Goal: Task Accomplishment & Management: Use online tool/utility

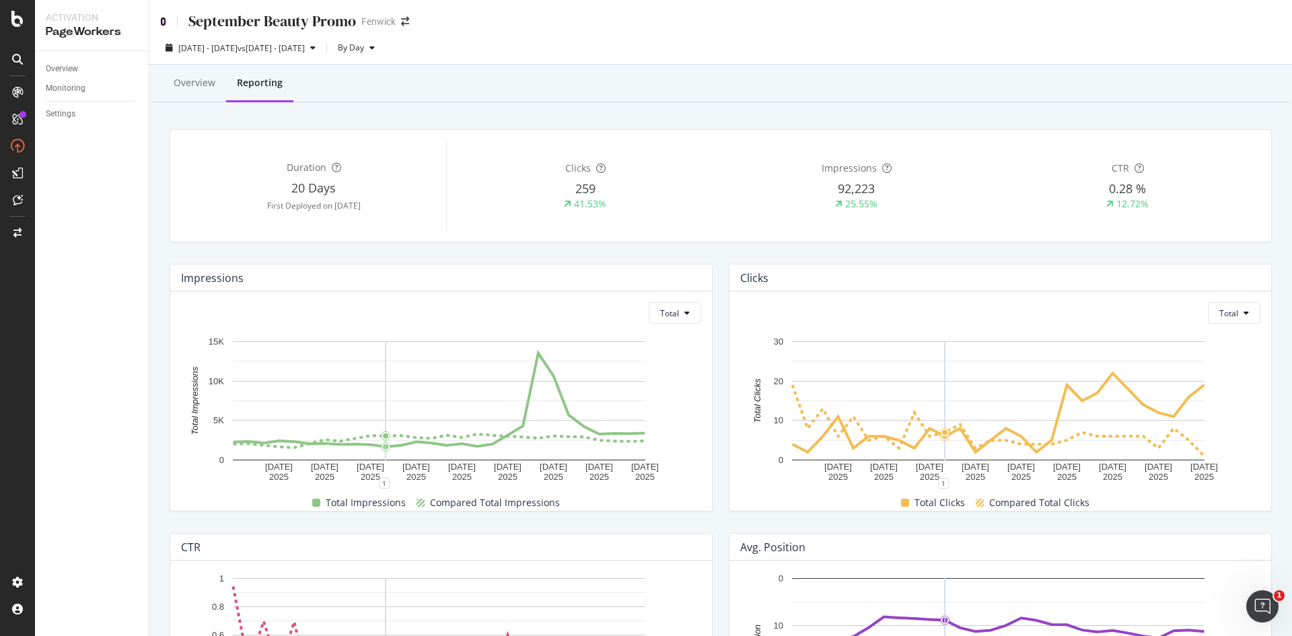
click at [166, 20] on icon at bounding box center [163, 21] width 6 height 9
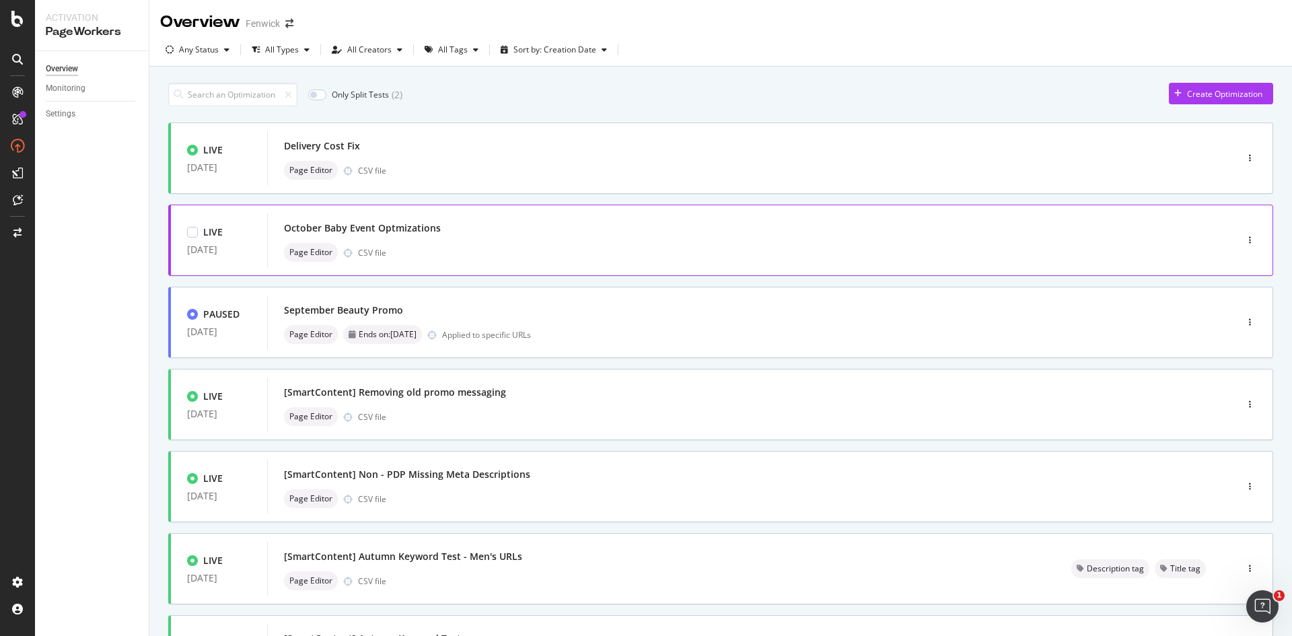
click at [516, 234] on div "October Baby Event Optmizations" at bounding box center [731, 228] width 895 height 19
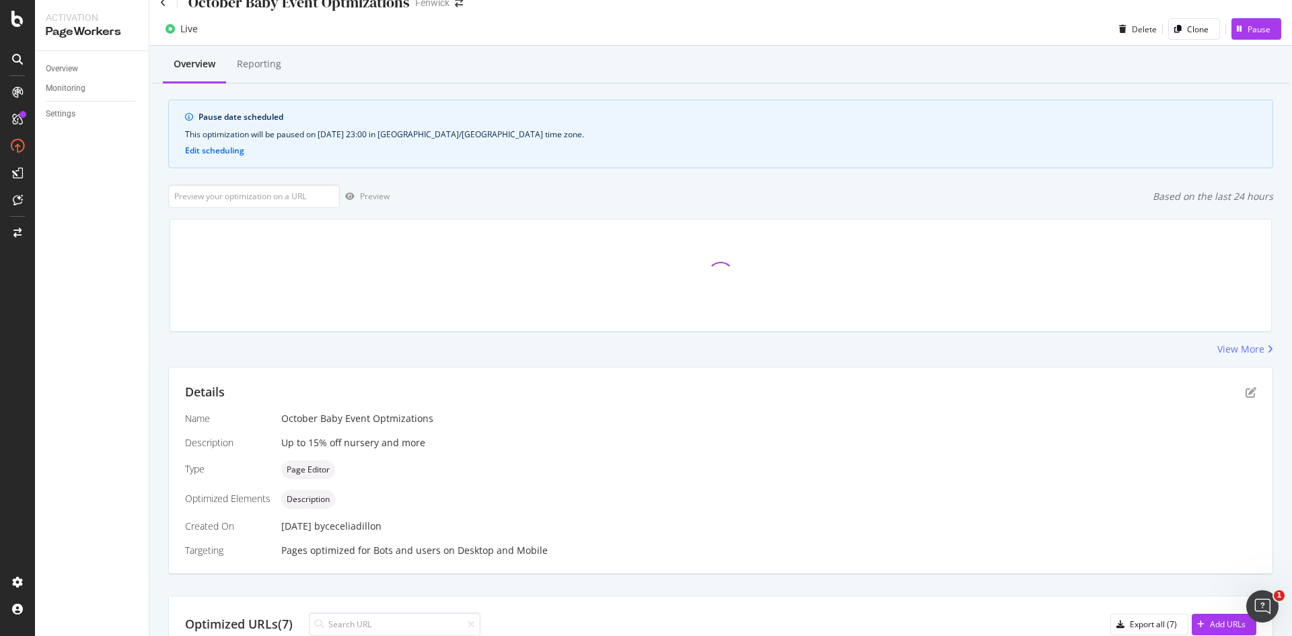
scroll to position [293, 0]
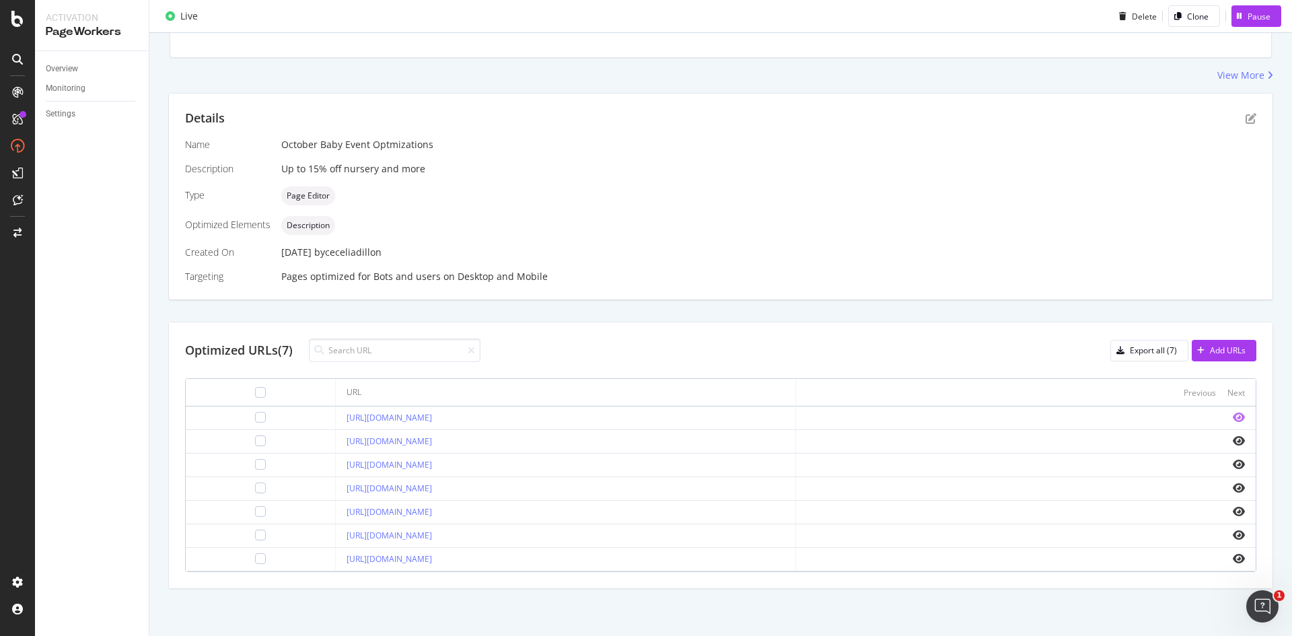
click at [1233, 419] on icon "eye" at bounding box center [1239, 417] width 12 height 11
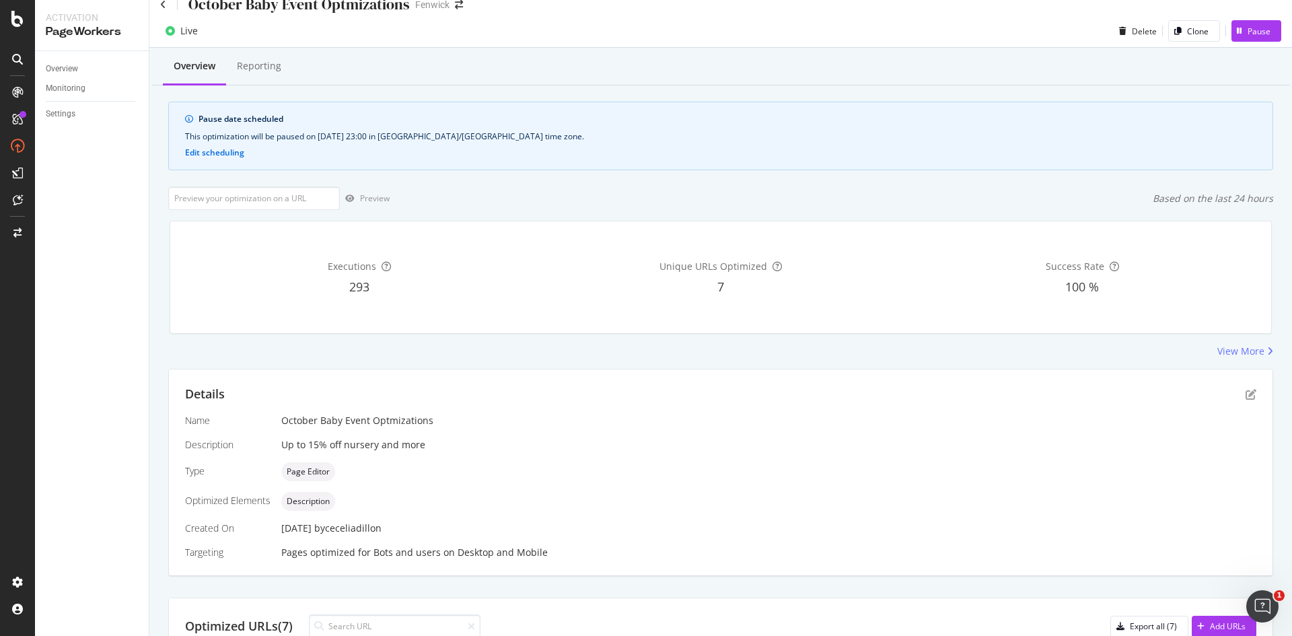
scroll to position [0, 0]
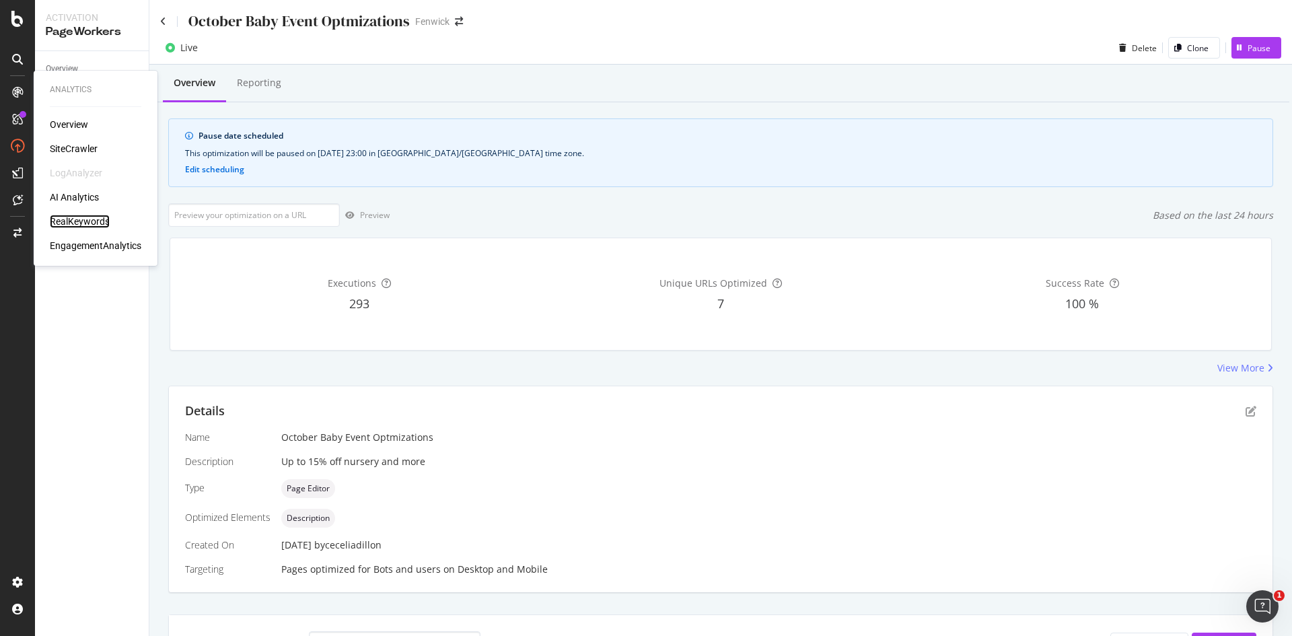
click at [90, 219] on div "RealKeywords" at bounding box center [80, 221] width 60 height 13
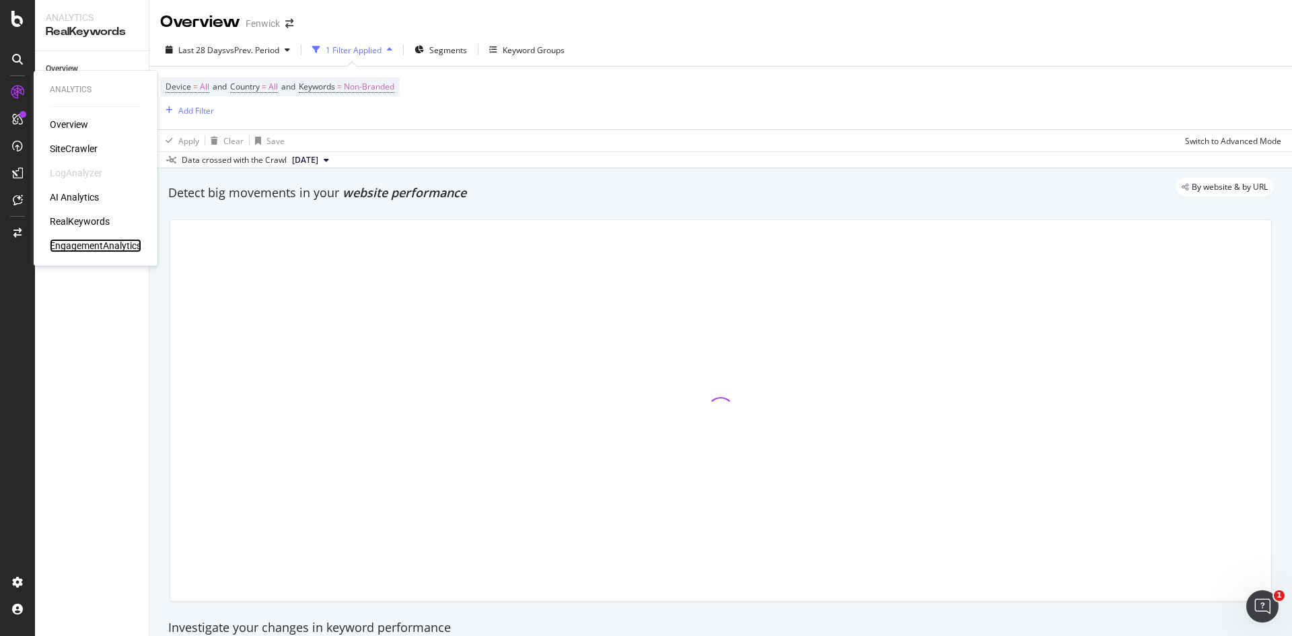
click at [119, 244] on div "EngagementAnalytics" at bounding box center [96, 245] width 92 height 13
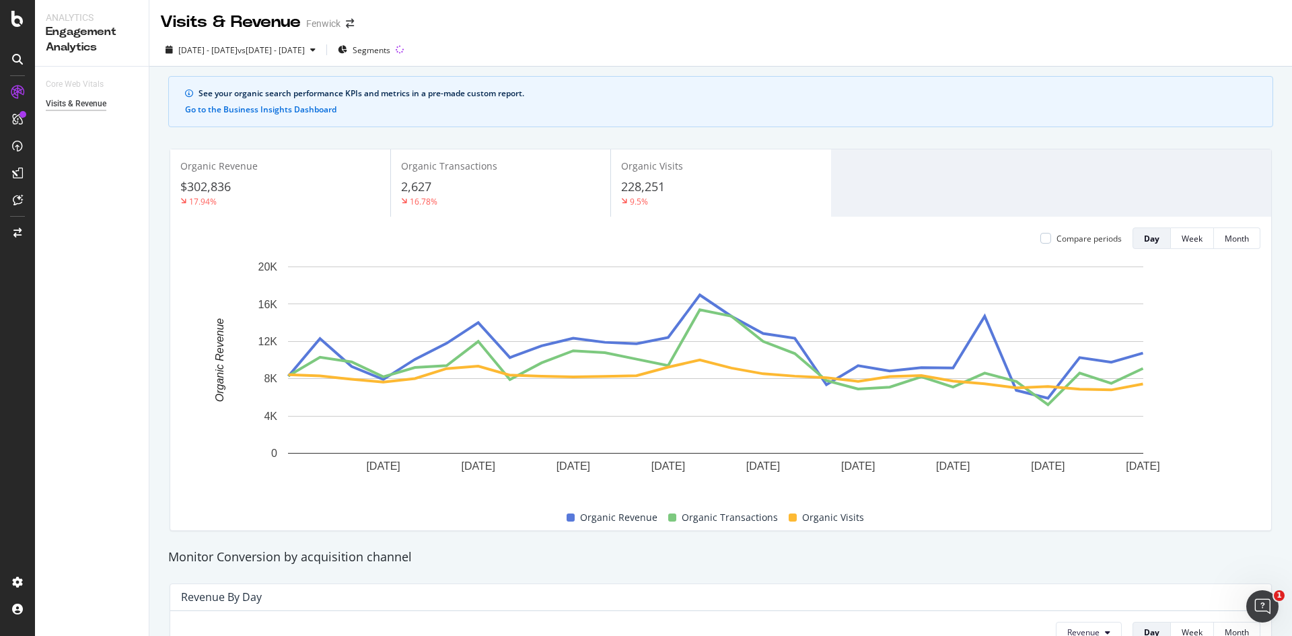
click at [19, 57] on icon at bounding box center [17, 59] width 11 height 11
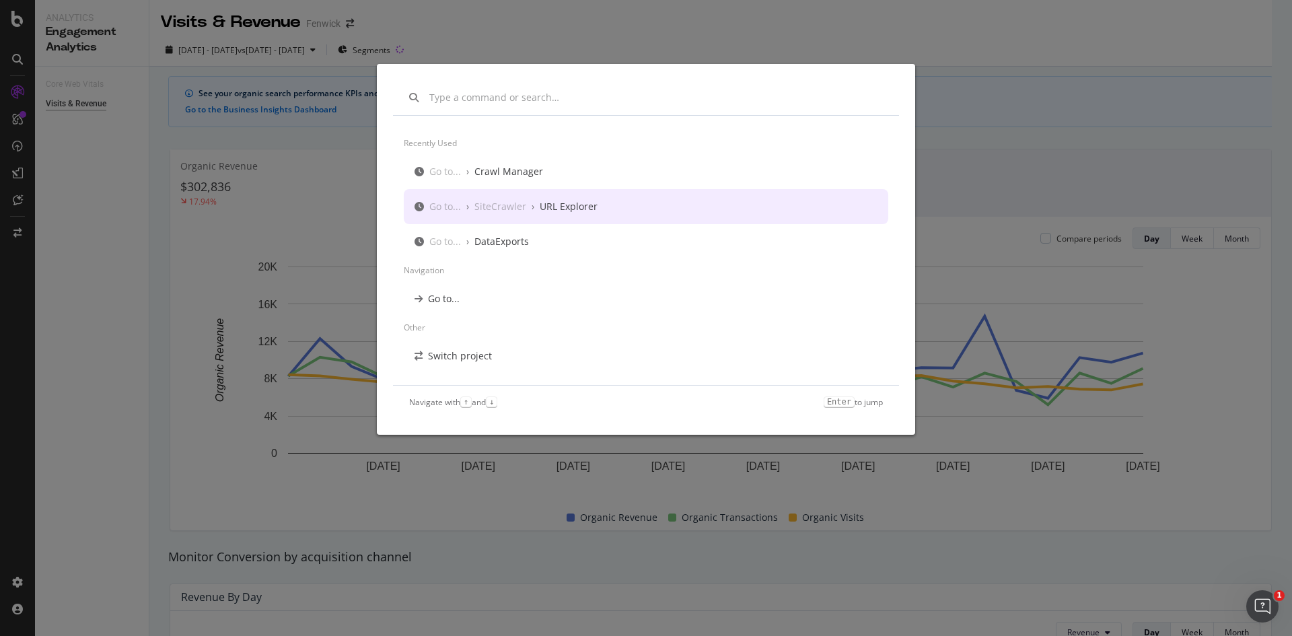
click at [543, 211] on div "URL Explorer" at bounding box center [569, 206] width 58 height 13
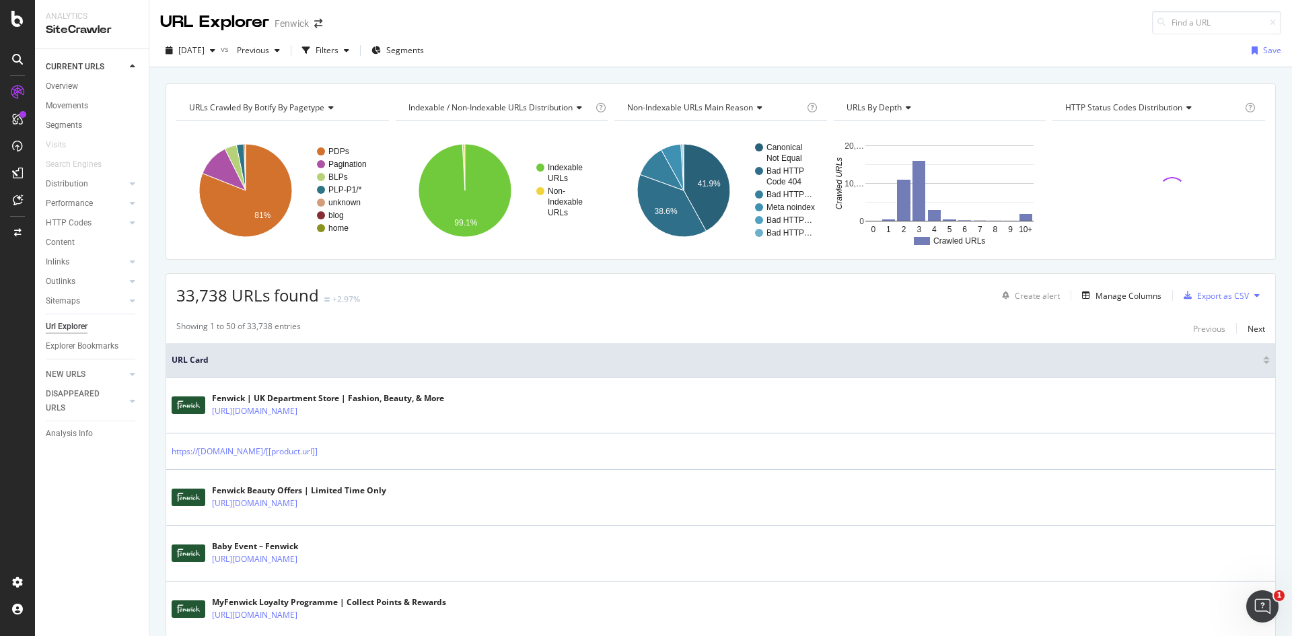
click at [357, 39] on div "2025 Oct. 5th vs Previous Filters Segments Save" at bounding box center [720, 50] width 1143 height 33
click at [339, 50] on div "Filters" at bounding box center [327, 49] width 23 height 11
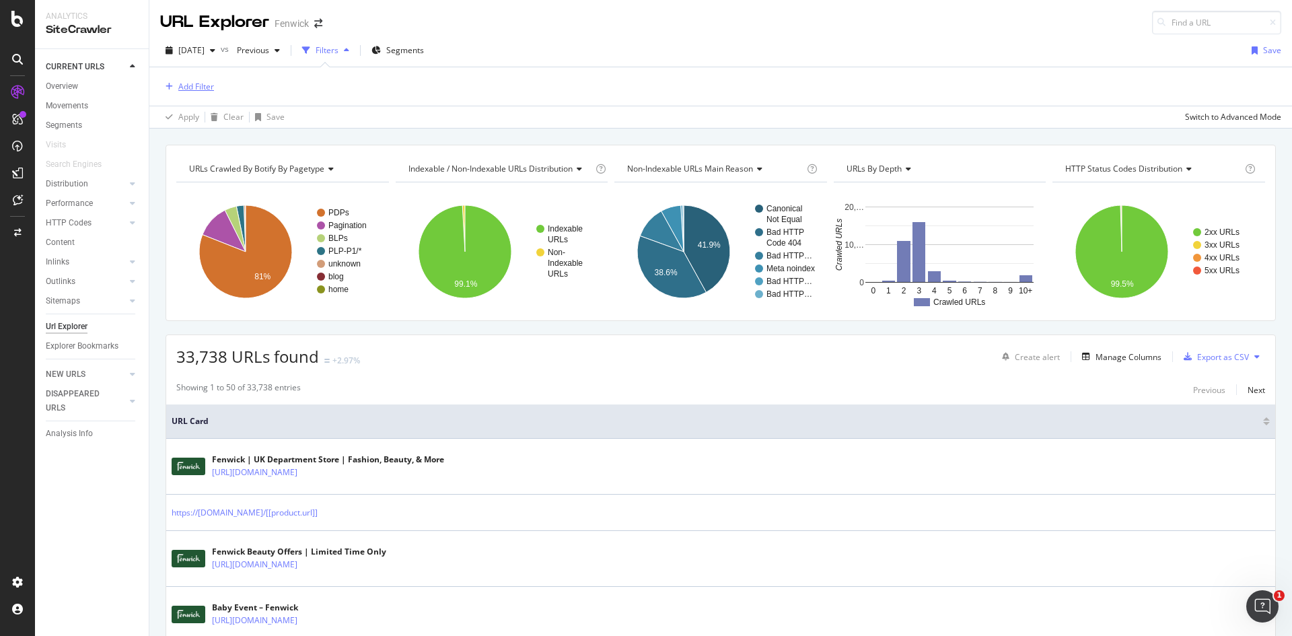
click at [201, 90] on div "Add Filter" at bounding box center [196, 86] width 36 height 11
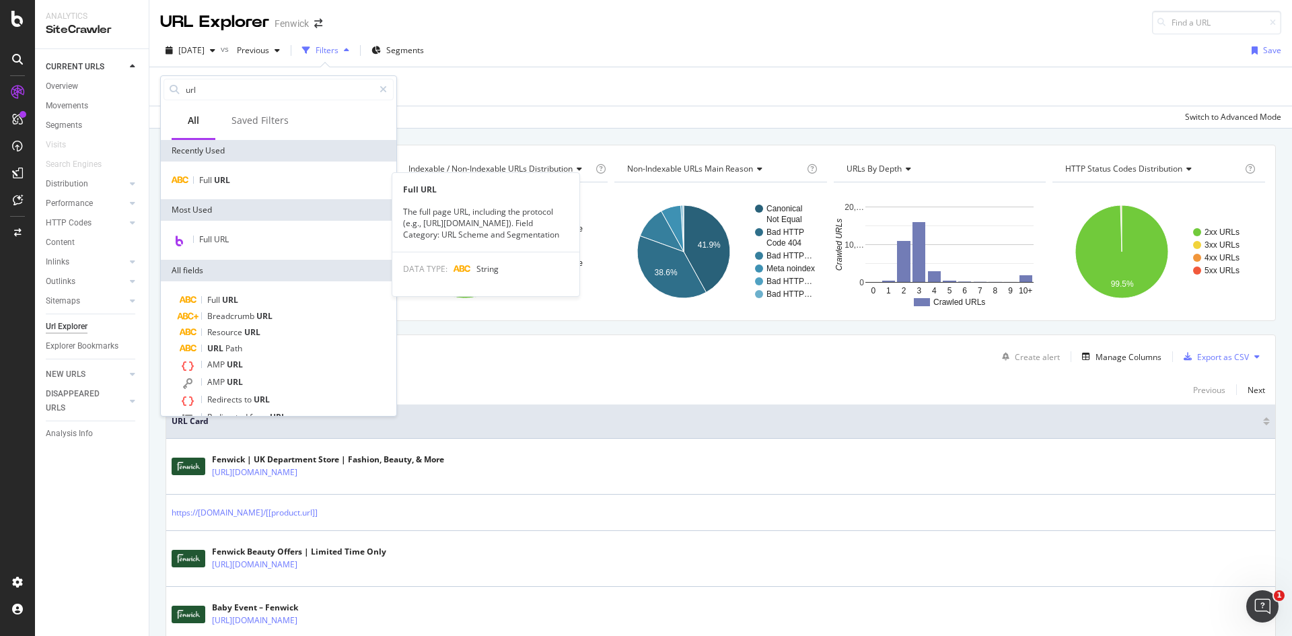
type input "url"
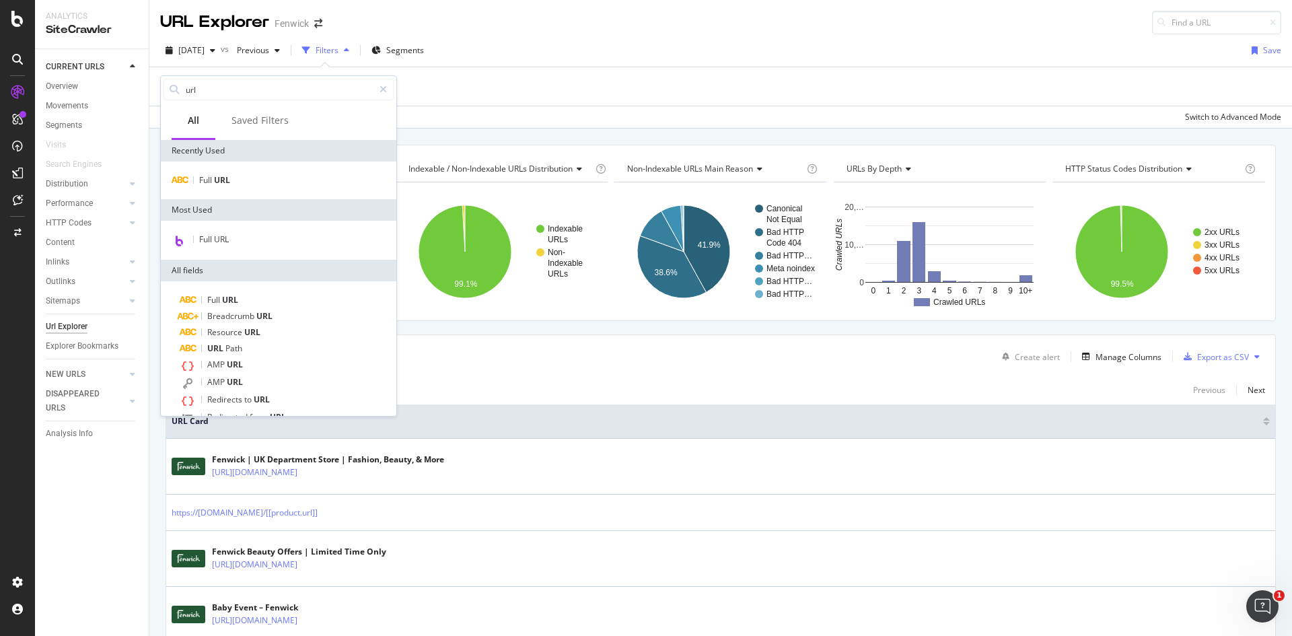
click at [232, 189] on div "Full URL" at bounding box center [279, 181] width 236 height 38
click at [223, 174] on span "URL" at bounding box center [222, 179] width 16 height 11
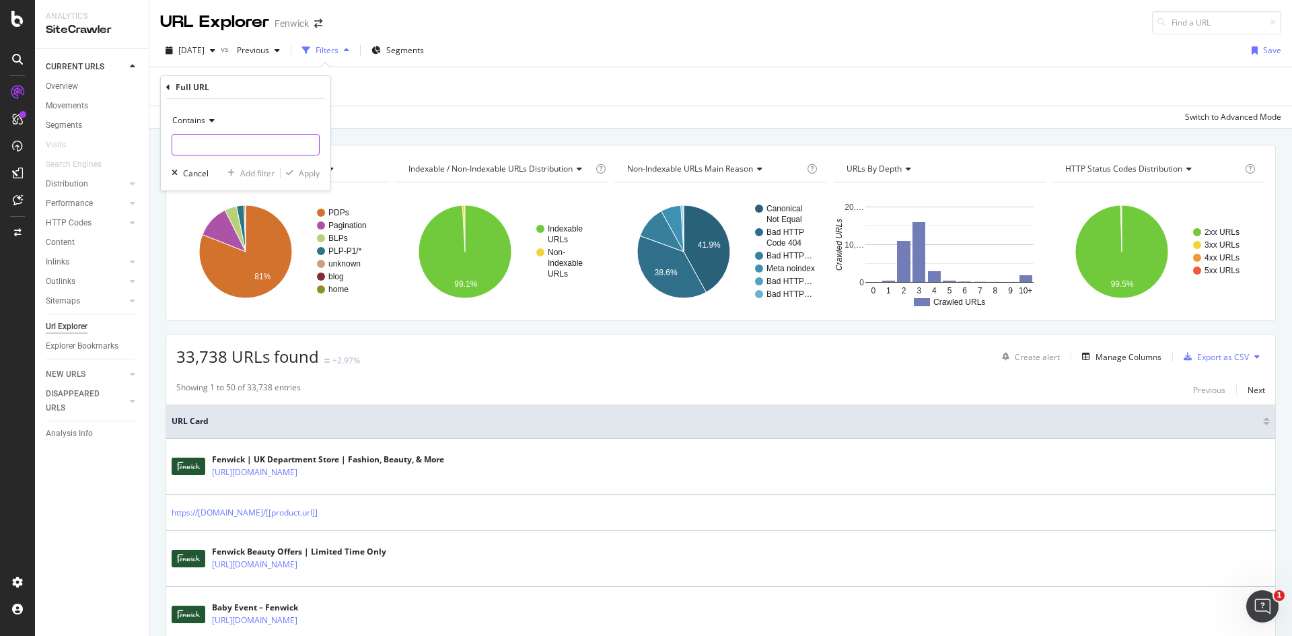
click at [226, 151] on input "text" at bounding box center [245, 145] width 147 height 22
type input "/sale"
click at [316, 168] on div "Apply" at bounding box center [309, 173] width 21 height 11
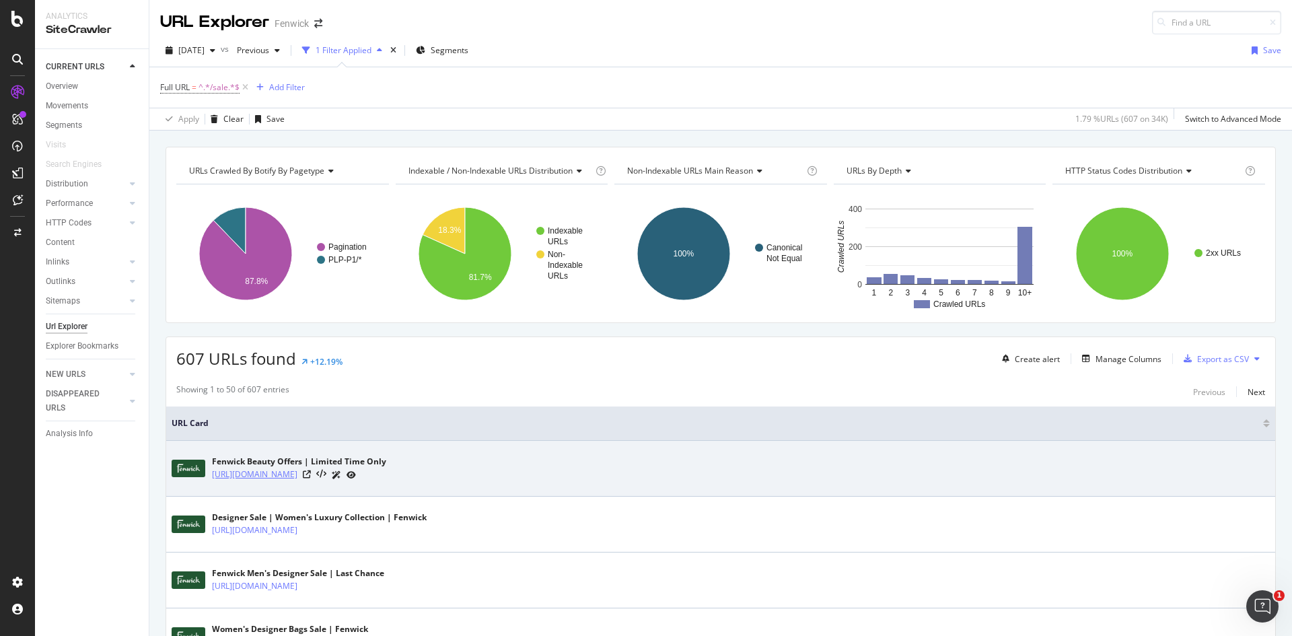
click at [298, 478] on link "https://www.fenwick.co.uk/collections/sale-beauty" at bounding box center [254, 474] width 85 height 13
click at [311, 475] on icon at bounding box center [307, 474] width 8 height 8
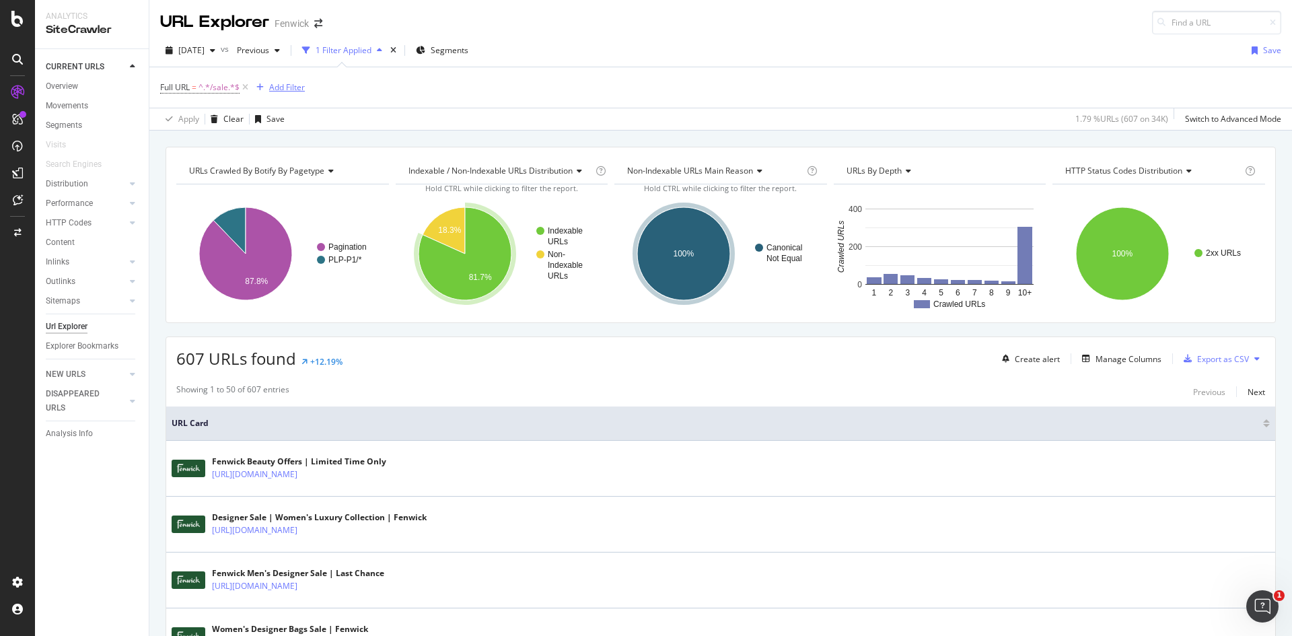
click at [283, 87] on div "Add Filter" at bounding box center [287, 86] width 36 height 11
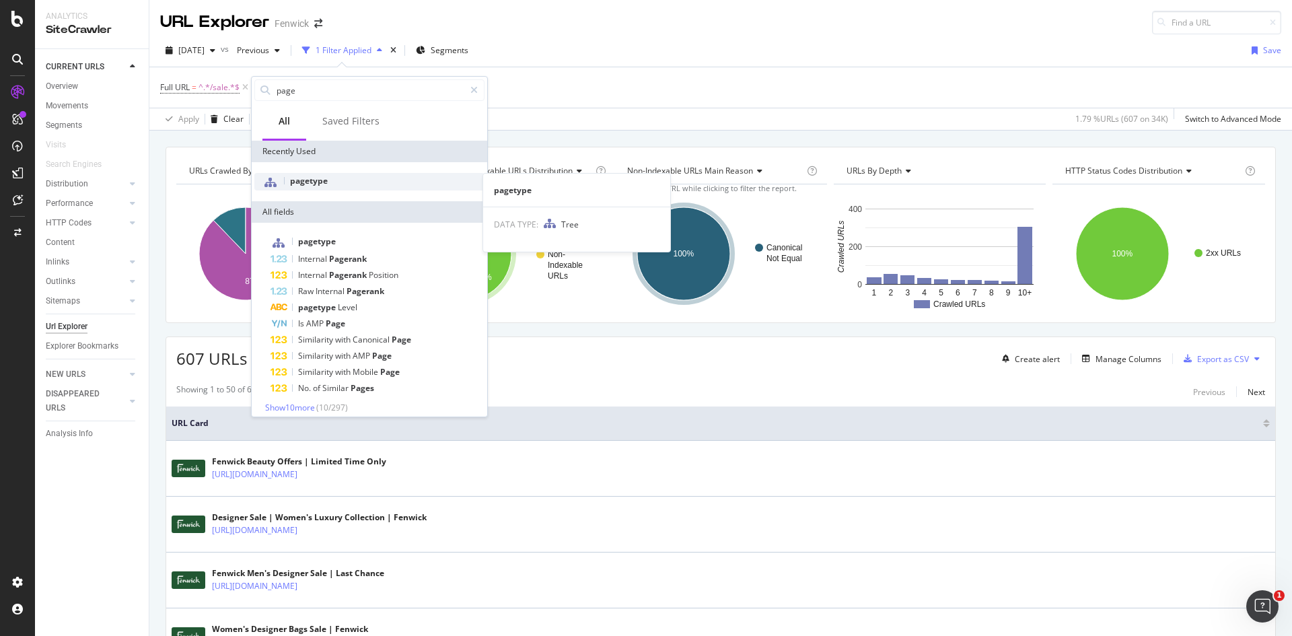
type input "page"
click at [320, 186] on div "pagetype" at bounding box center [369, 182] width 230 height 18
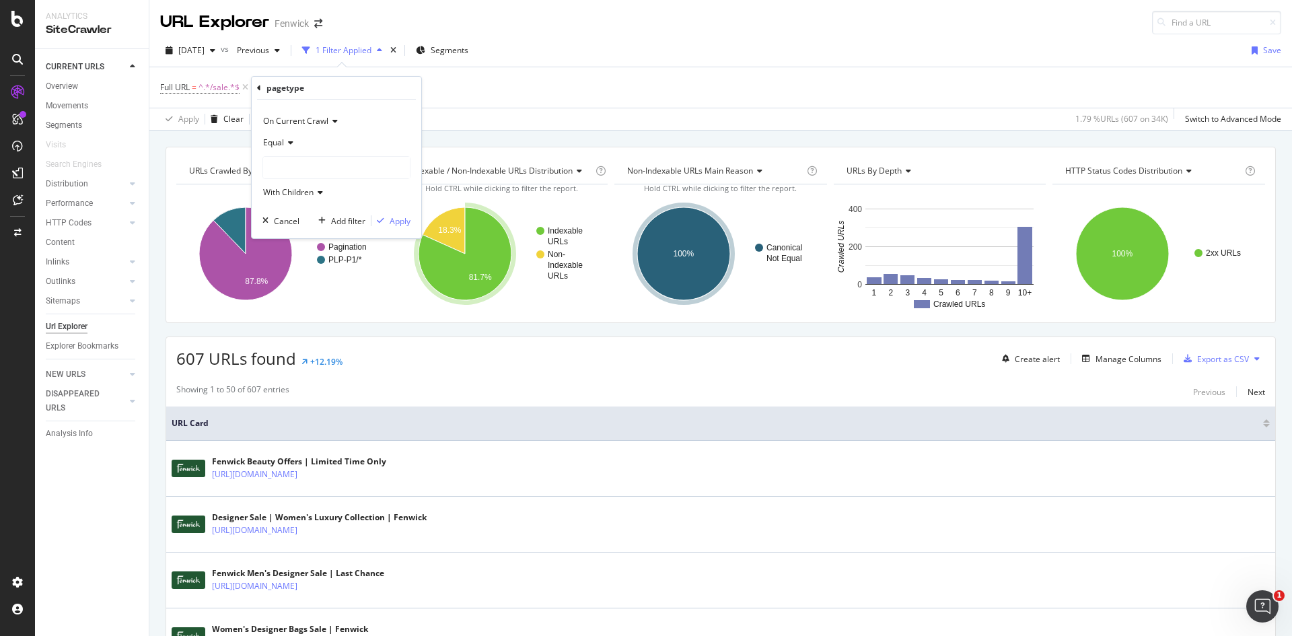
click at [291, 141] on icon at bounding box center [288, 143] width 9 height 8
click at [305, 187] on span "Not Equal" at bounding box center [287, 187] width 36 height 11
click at [302, 170] on div at bounding box center [336, 168] width 147 height 22
click at [308, 215] on span "Pagination" at bounding box center [297, 212] width 40 height 11
click at [405, 222] on div "Apply" at bounding box center [400, 220] width 21 height 11
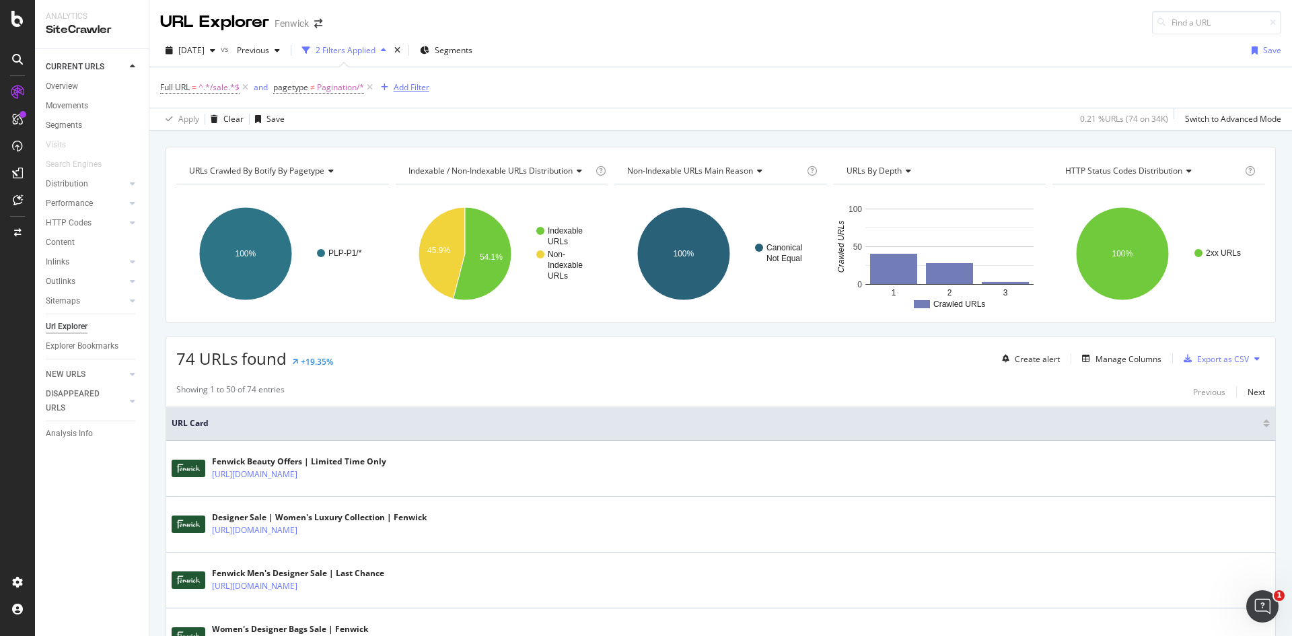
click at [421, 86] on div "Add Filter" at bounding box center [412, 86] width 36 height 11
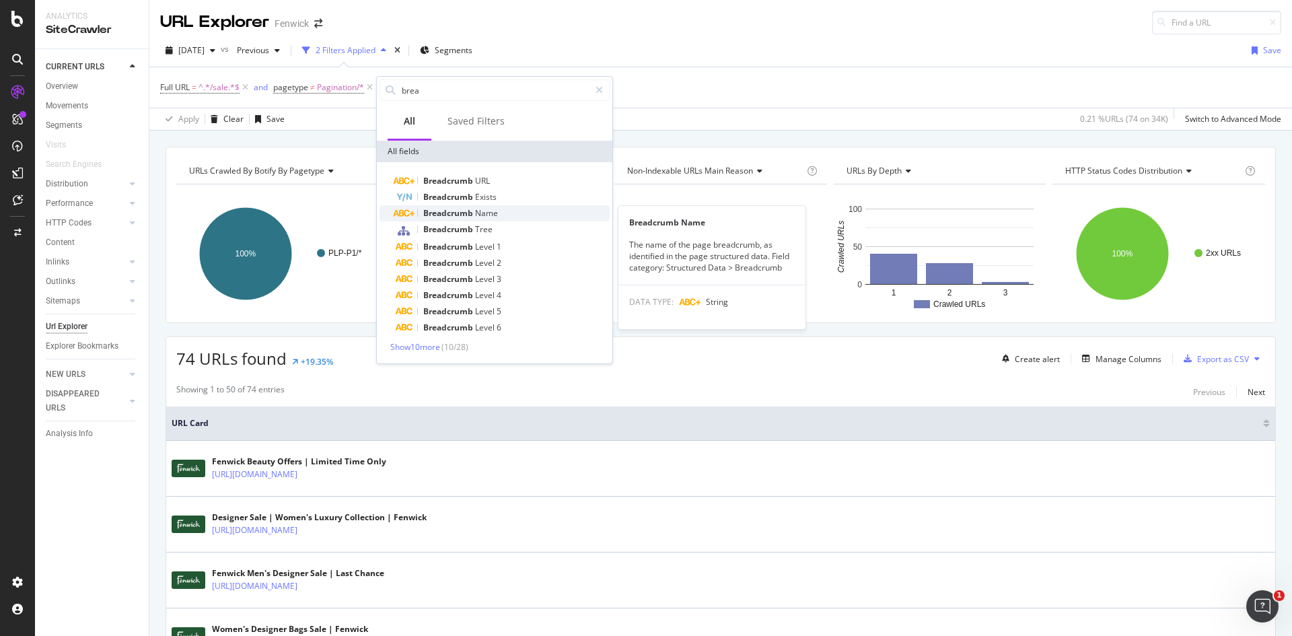
type input "brea"
click at [475, 208] on span "Name" at bounding box center [486, 212] width 23 height 11
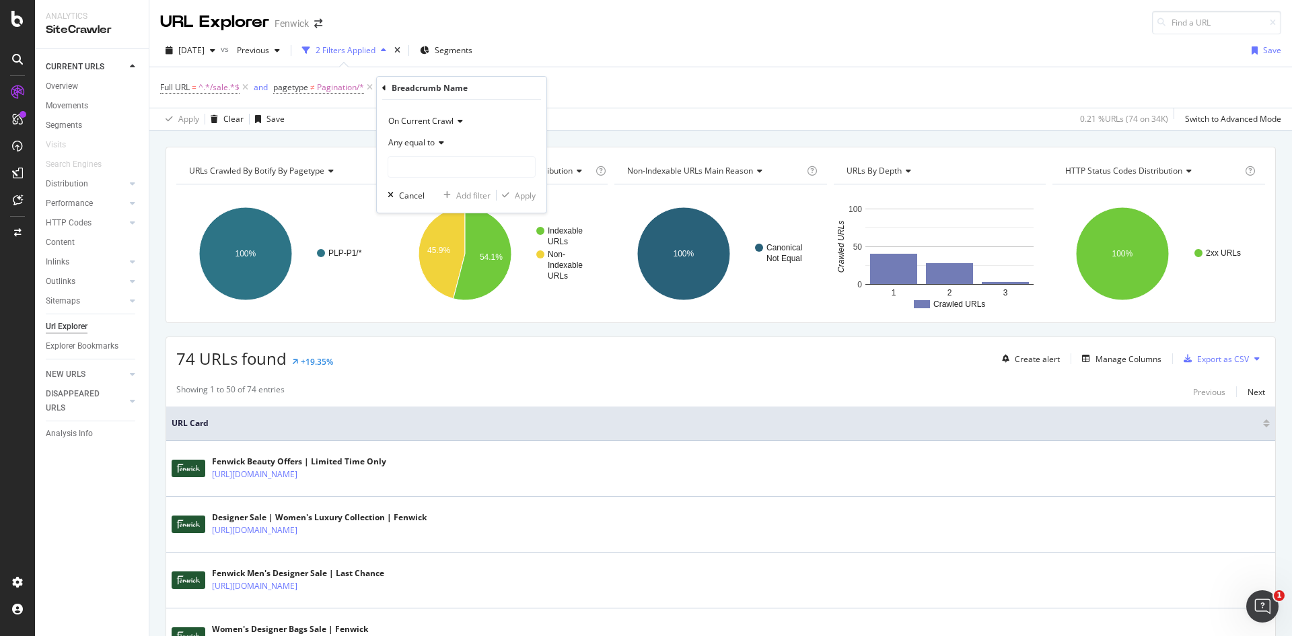
click at [419, 137] on span "Any equal to" at bounding box center [411, 142] width 46 height 11
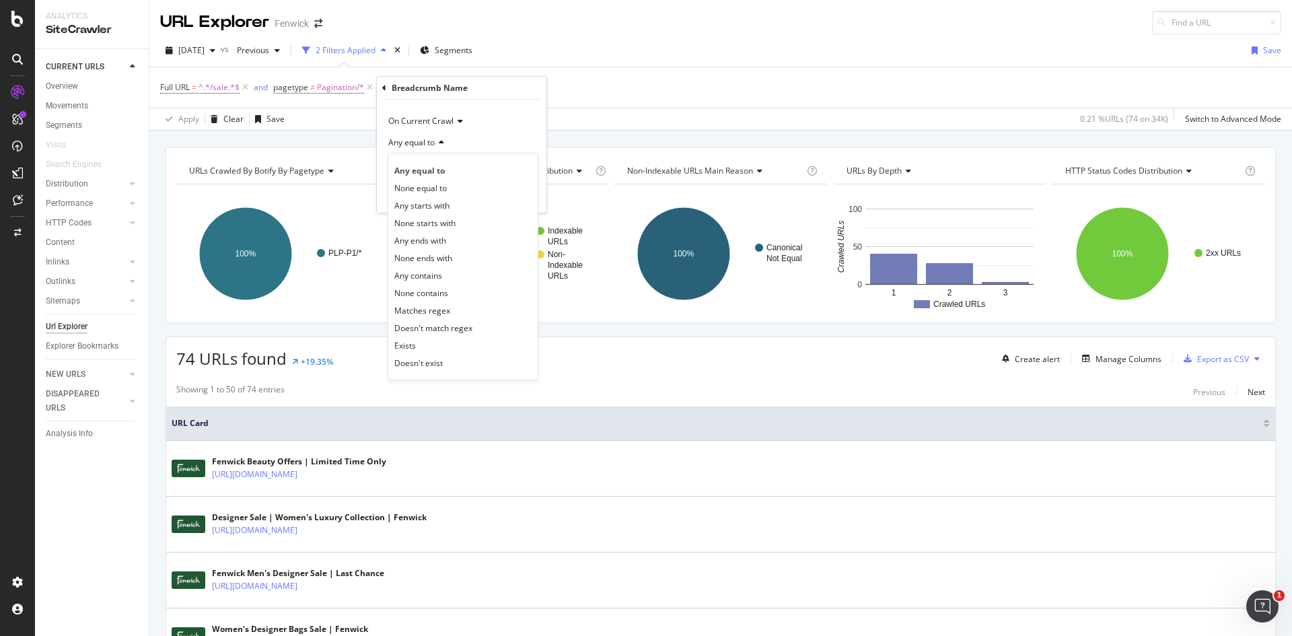
click at [418, 137] on span "Any equal to" at bounding box center [411, 142] width 46 height 11
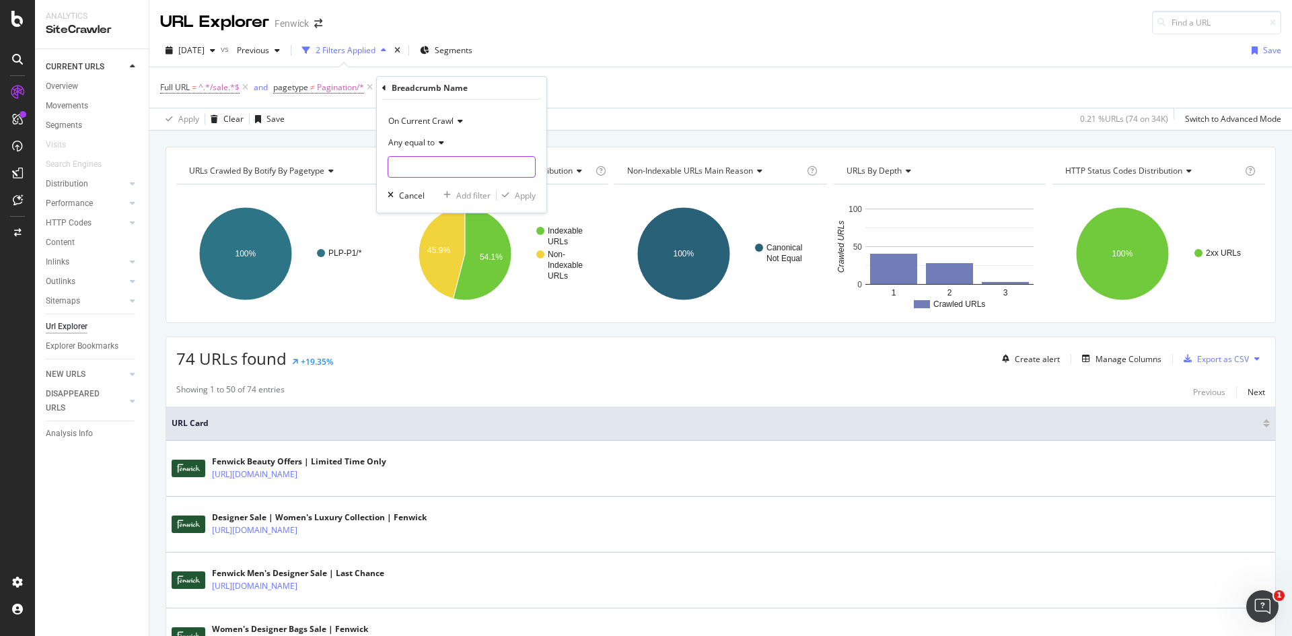
click at [433, 165] on input "text" at bounding box center [461, 167] width 147 height 22
type input "women"
click at [460, 197] on div "Add filter" at bounding box center [473, 195] width 34 height 11
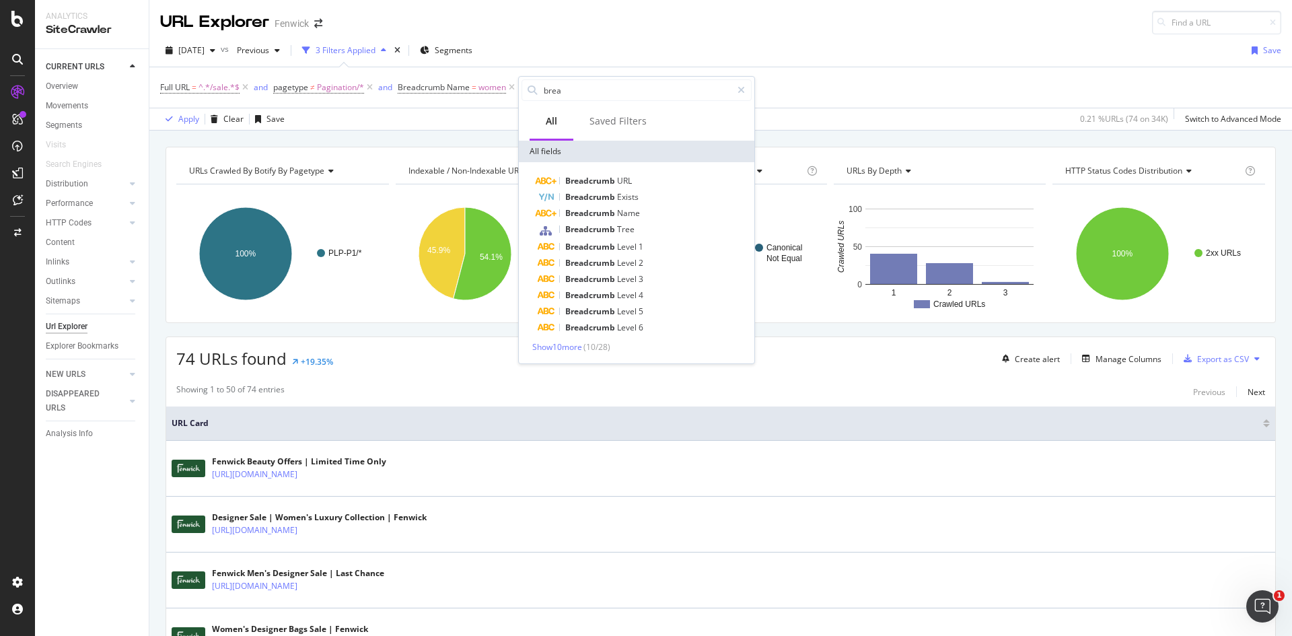
click at [477, 100] on div "Full URL = ^.*/sale.*$ and pagetype ≠ Pagination/* and Breadcrumb Name = women …" at bounding box center [720, 87] width 1121 height 40
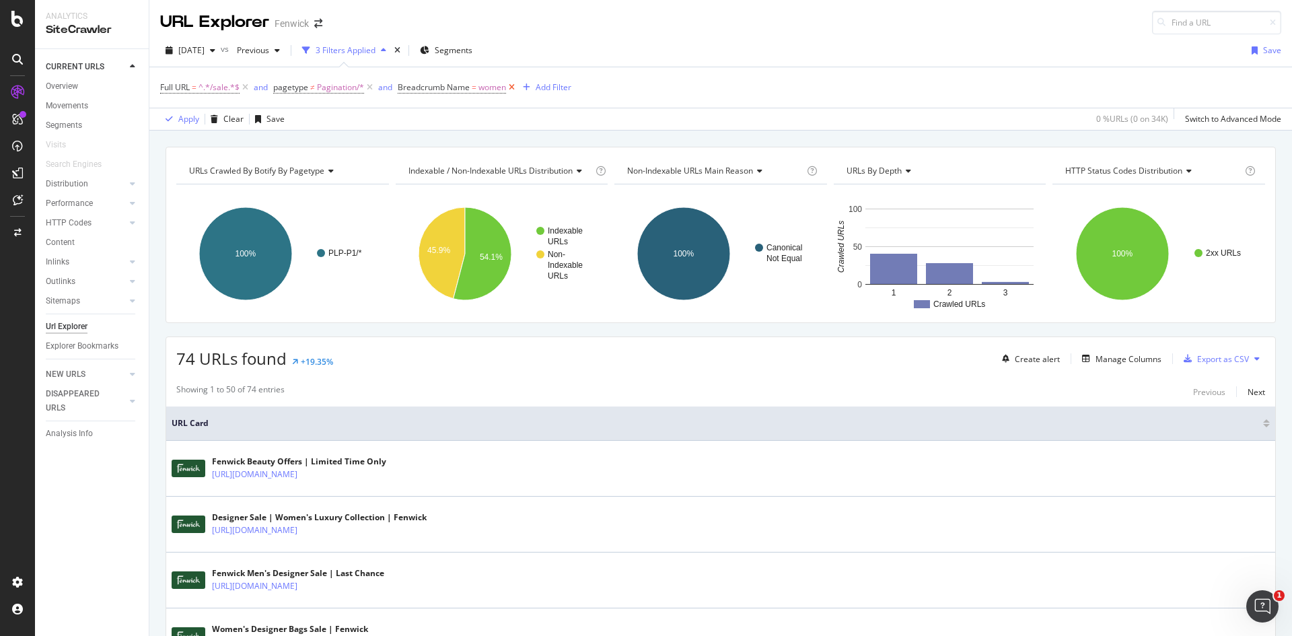
click at [514, 90] on icon at bounding box center [511, 87] width 11 height 13
click at [468, 51] on span "Segments" at bounding box center [454, 49] width 38 height 11
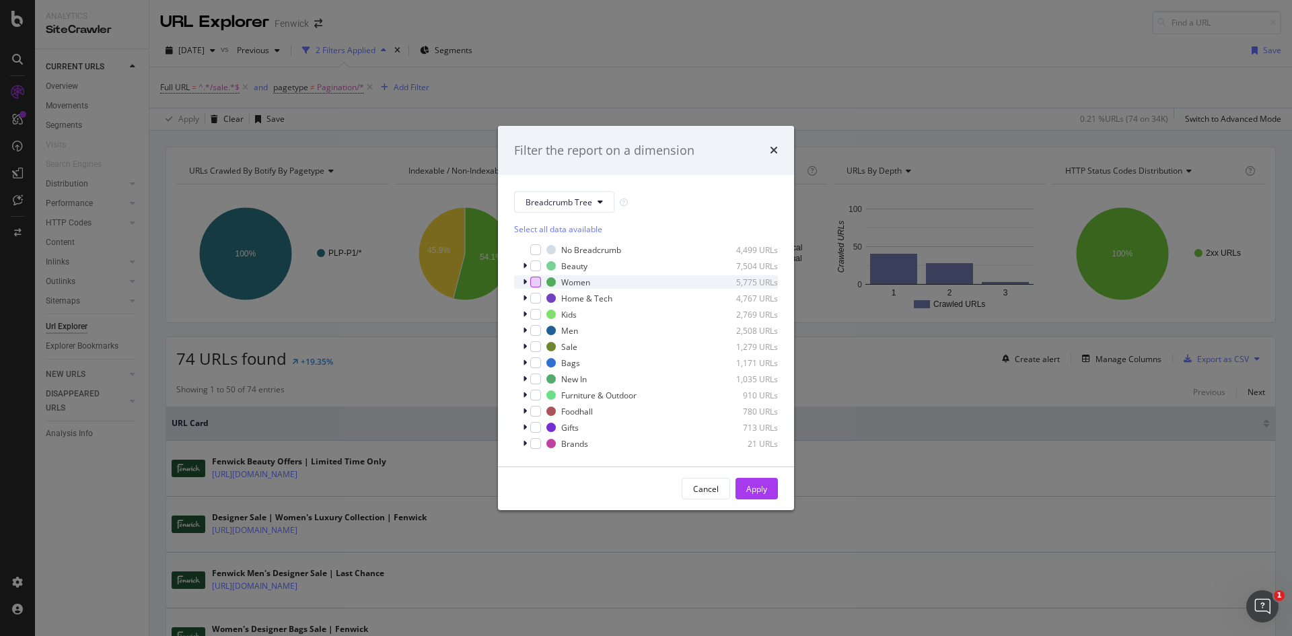
click at [537, 283] on div "modal" at bounding box center [535, 282] width 11 height 11
click at [534, 333] on div "modal" at bounding box center [535, 330] width 11 height 11
click at [543, 399] on div "Furniture & Outdoor 910 URLs" at bounding box center [646, 394] width 264 height 13
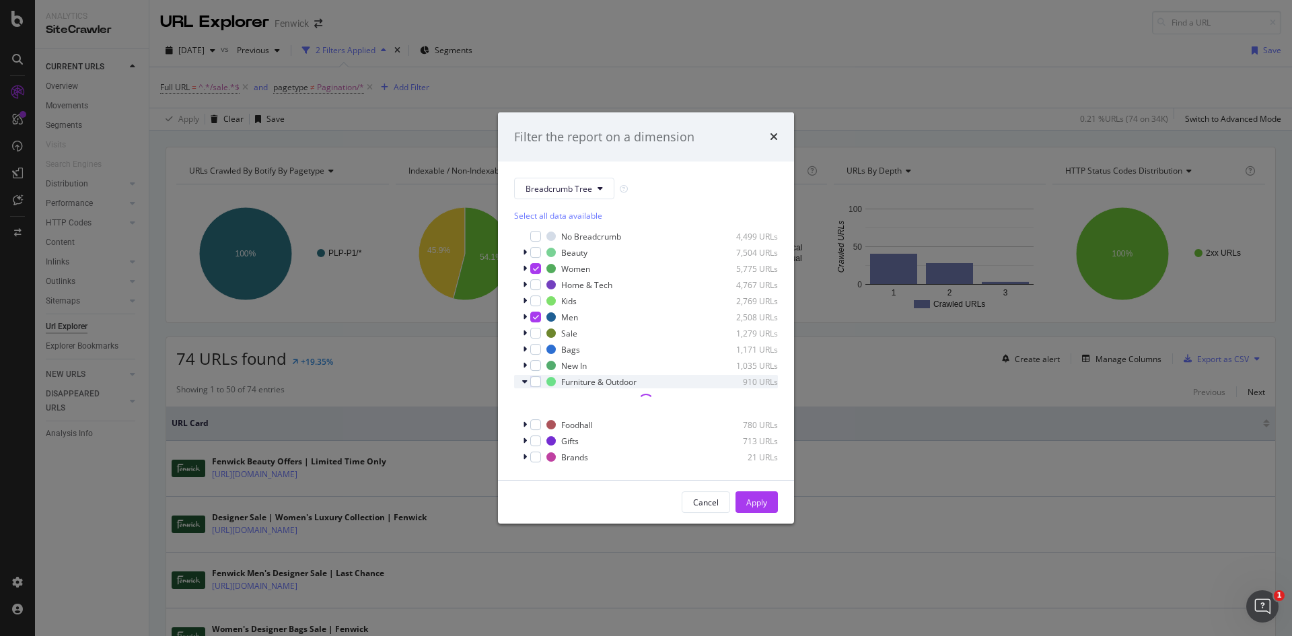
click at [524, 380] on icon "modal" at bounding box center [524, 382] width 5 height 8
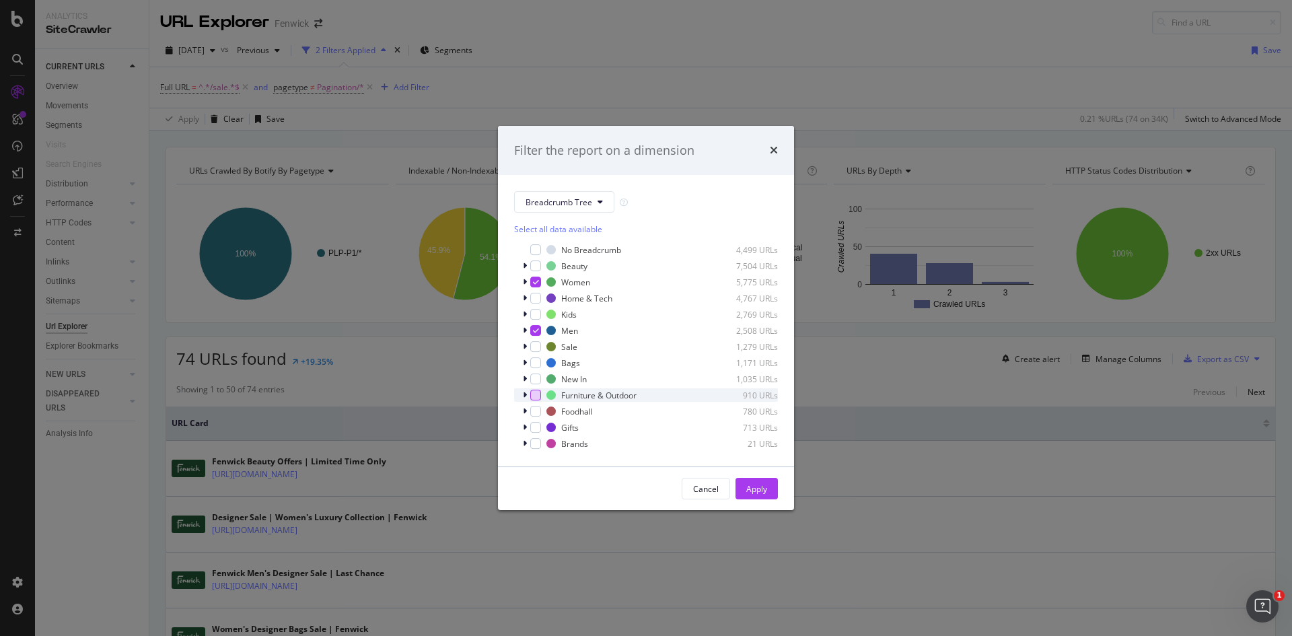
click at [536, 399] on div "modal" at bounding box center [535, 395] width 11 height 11
click at [753, 487] on div "Apply" at bounding box center [756, 488] width 21 height 11
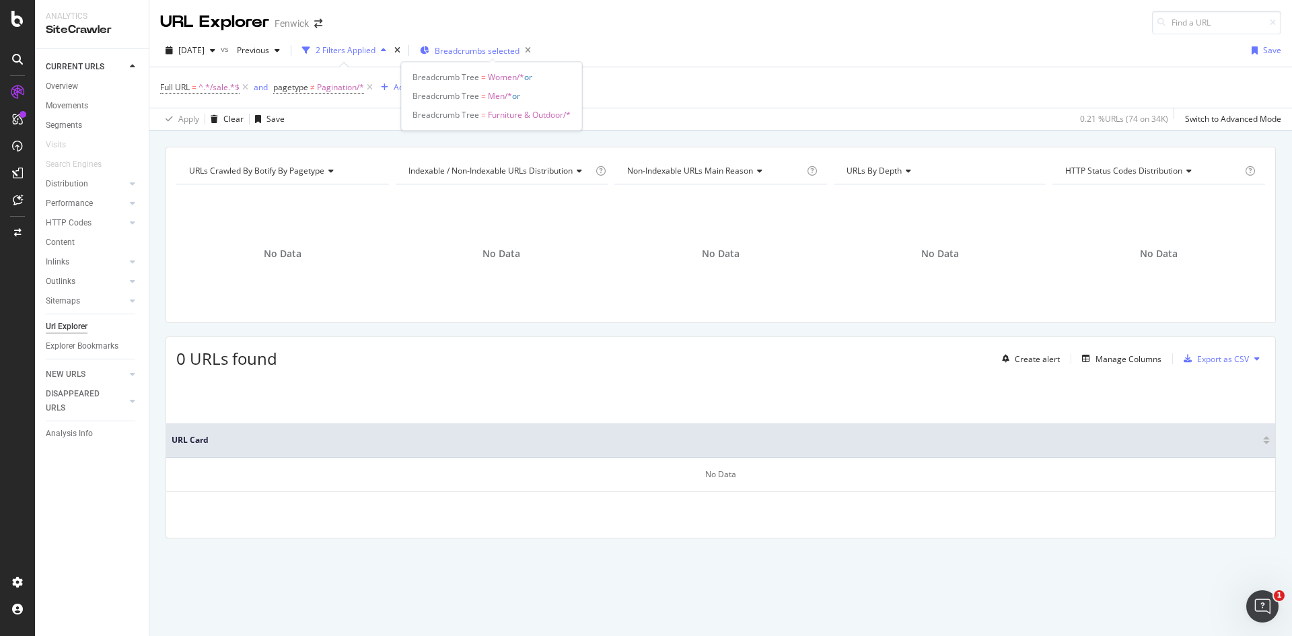
click at [483, 54] on span "Breadcrumbs selected" at bounding box center [477, 50] width 85 height 11
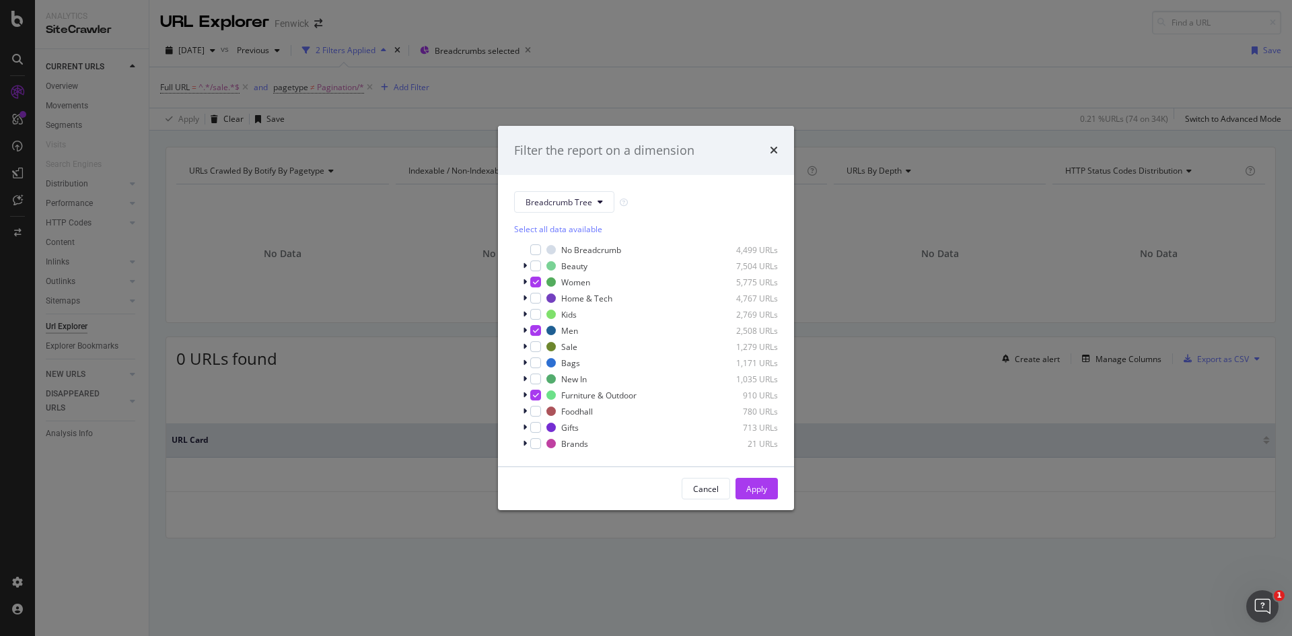
click at [778, 118] on div "Filter the report on a dimension Breadcrumb Tree Select all data available No B…" at bounding box center [646, 318] width 1292 height 636
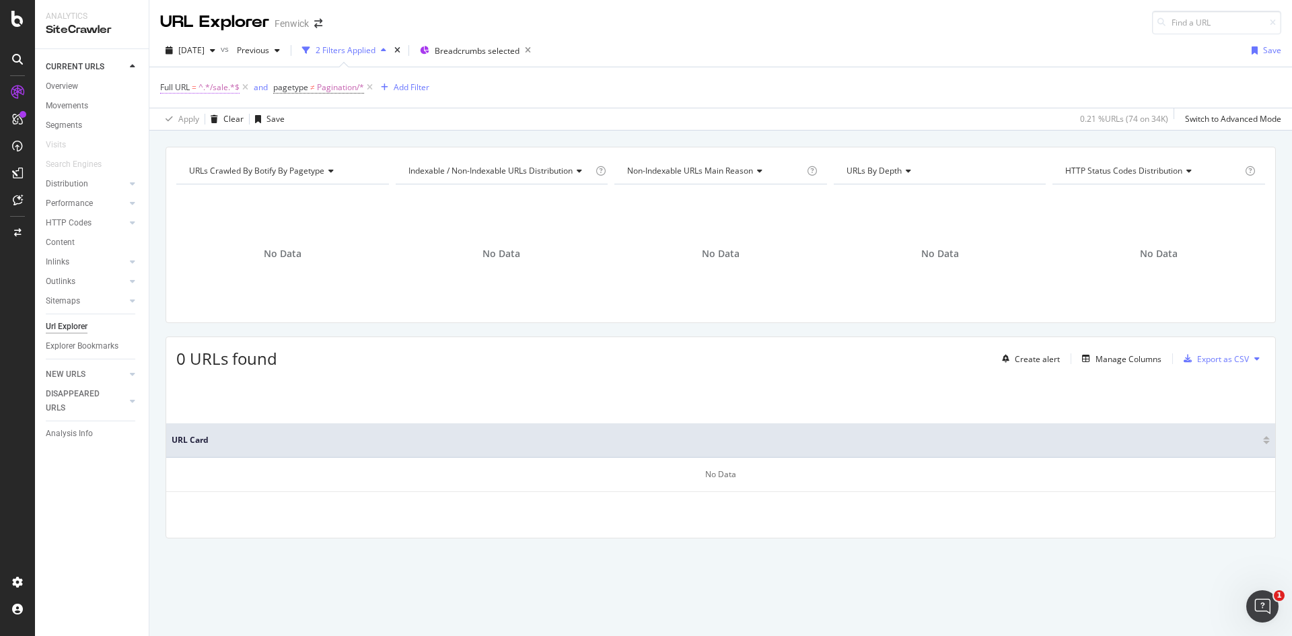
click at [215, 88] on span "^.*/sale.*$" at bounding box center [219, 87] width 41 height 19
click at [181, 145] on input "/sale" at bounding box center [235, 144] width 127 height 22
type input "sale"
click at [299, 174] on div "Apply" at bounding box center [309, 171] width 21 height 11
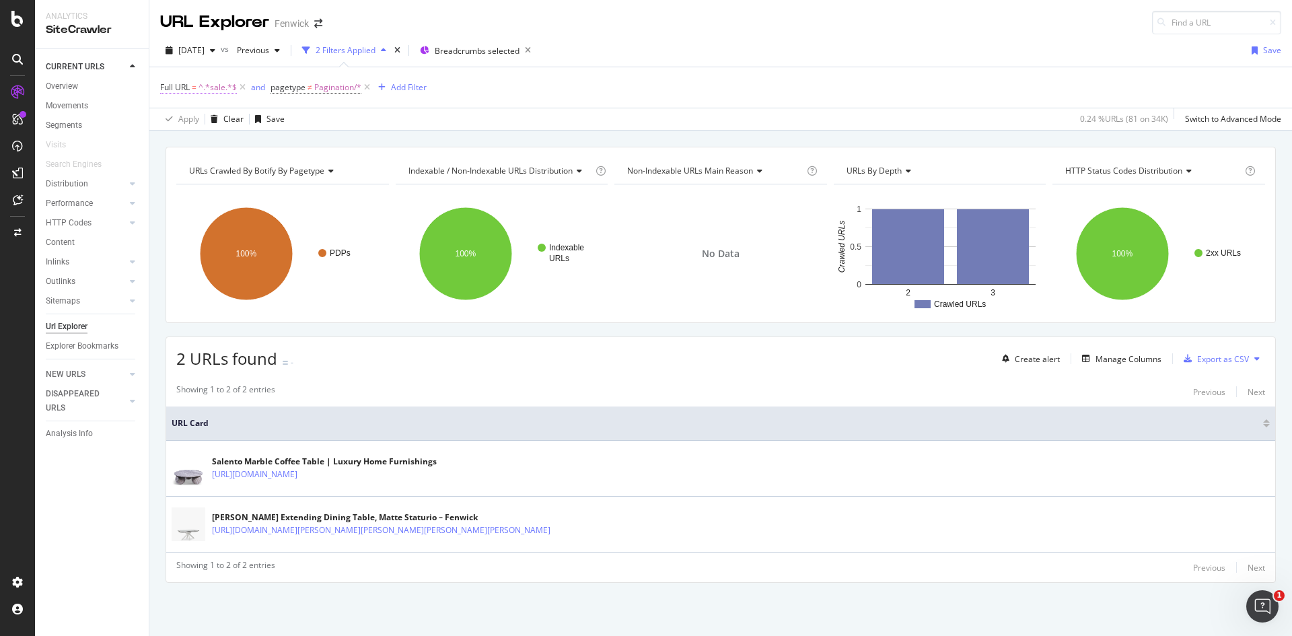
click at [184, 89] on span "Full URL" at bounding box center [175, 86] width 30 height 11
click at [481, 57] on div "Breadcrumbs selected" at bounding box center [470, 50] width 100 height 20
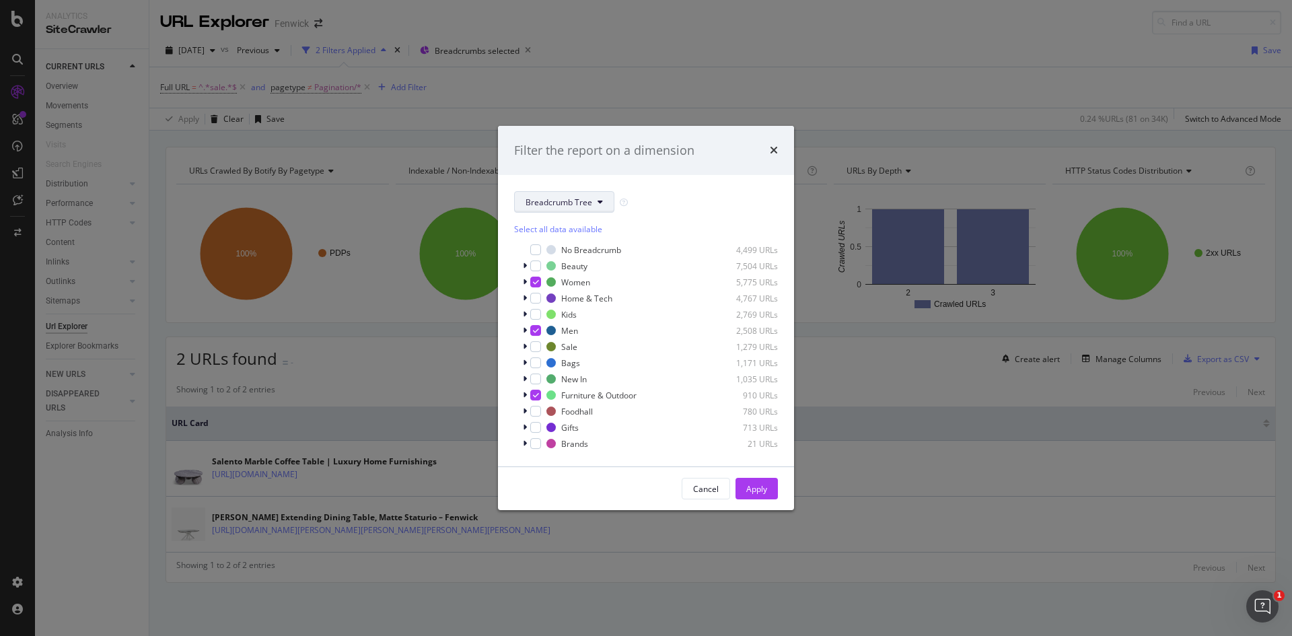
click at [581, 207] on span "Breadcrumb Tree" at bounding box center [559, 202] width 67 height 11
click at [591, 490] on div "Cancel Apply" at bounding box center [646, 489] width 264 height 22
click at [763, 485] on div "Apply" at bounding box center [756, 488] width 21 height 11
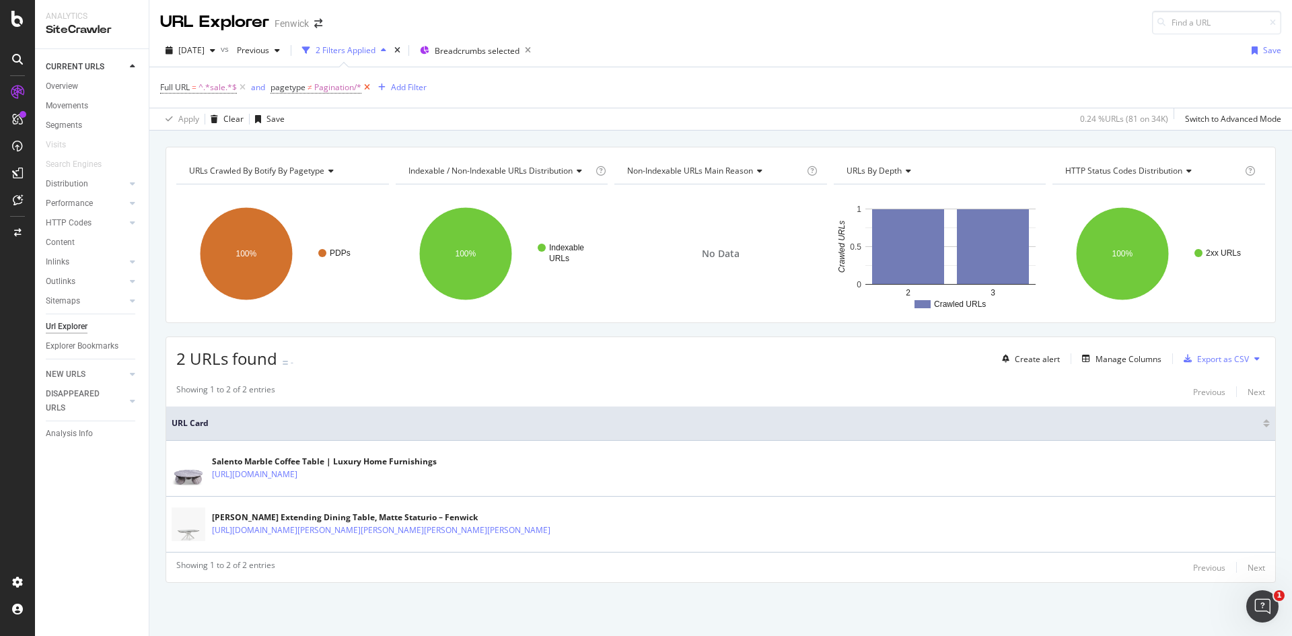
click at [364, 89] on icon at bounding box center [366, 87] width 11 height 13
click at [477, 50] on span "Breadcrumbs selected" at bounding box center [473, 50] width 85 height 11
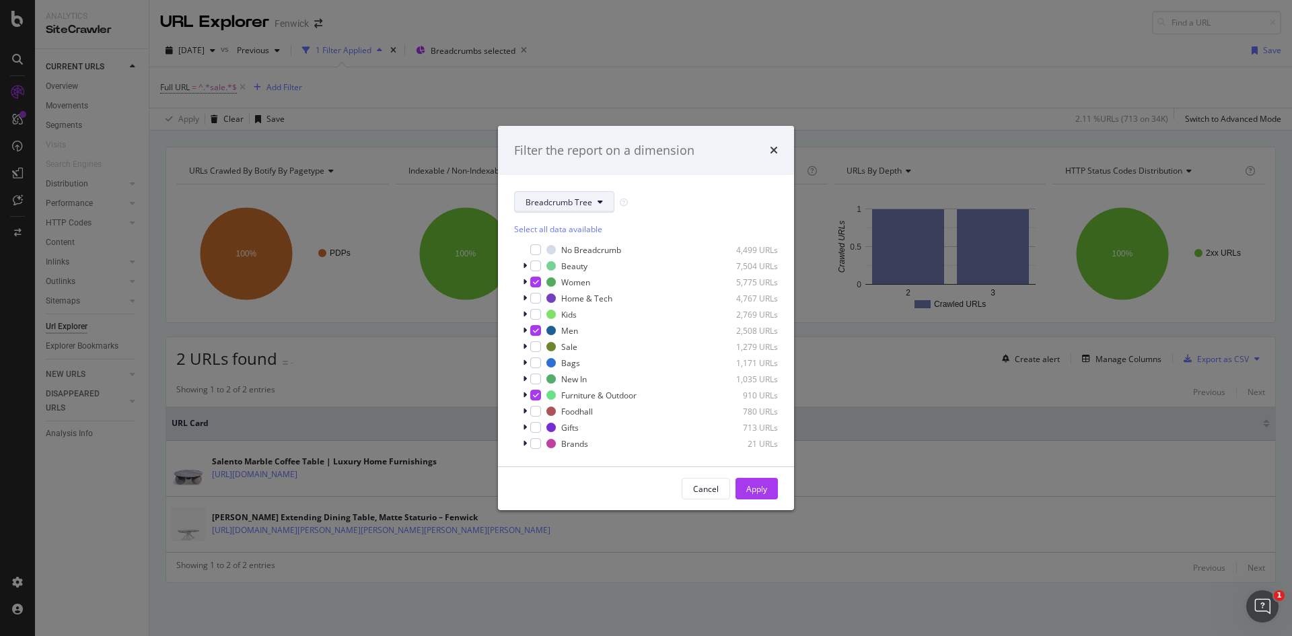
click at [599, 197] on button "Breadcrumb Tree" at bounding box center [564, 202] width 100 height 22
click at [600, 199] on icon "modal" at bounding box center [600, 202] width 5 height 8
click at [768, 151] on div "Filter the report on a dimension" at bounding box center [646, 151] width 264 height 18
click at [780, 154] on div "Filter the report on a dimension" at bounding box center [646, 151] width 296 height 50
click at [774, 147] on icon "times" at bounding box center [774, 150] width 8 height 11
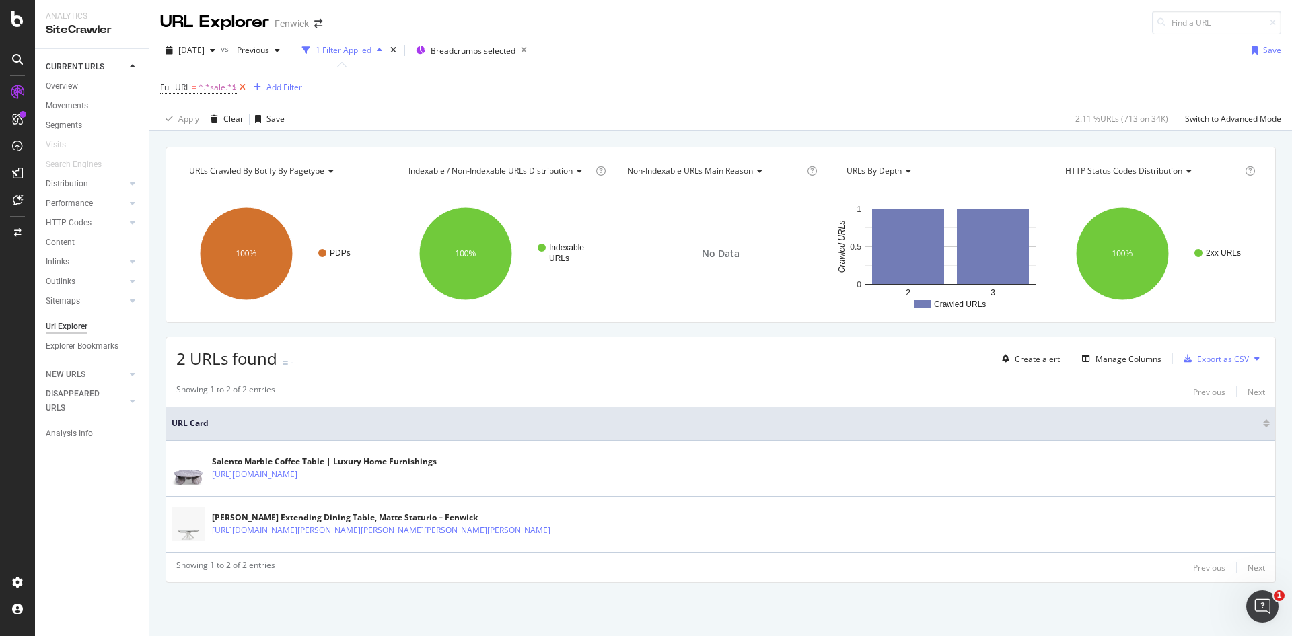
click at [240, 89] on icon at bounding box center [242, 87] width 11 height 13
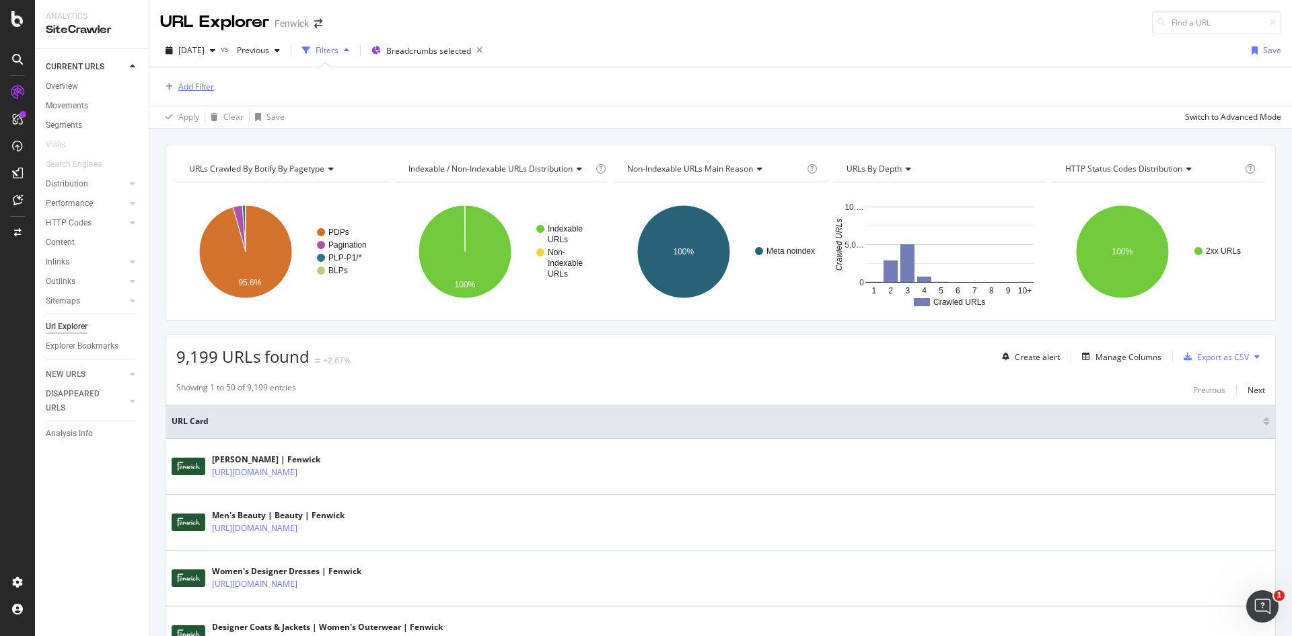
click at [195, 89] on div "Add Filter" at bounding box center [196, 86] width 36 height 11
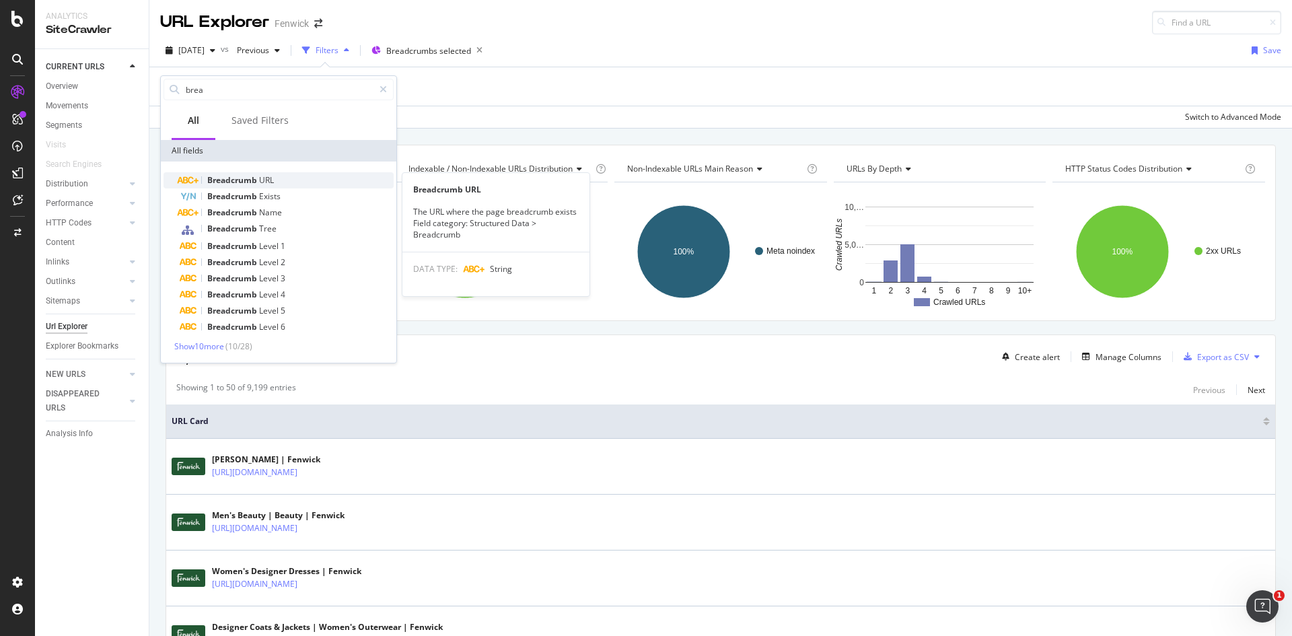
click at [282, 180] on div "Breadcrumb URL" at bounding box center [287, 180] width 214 height 16
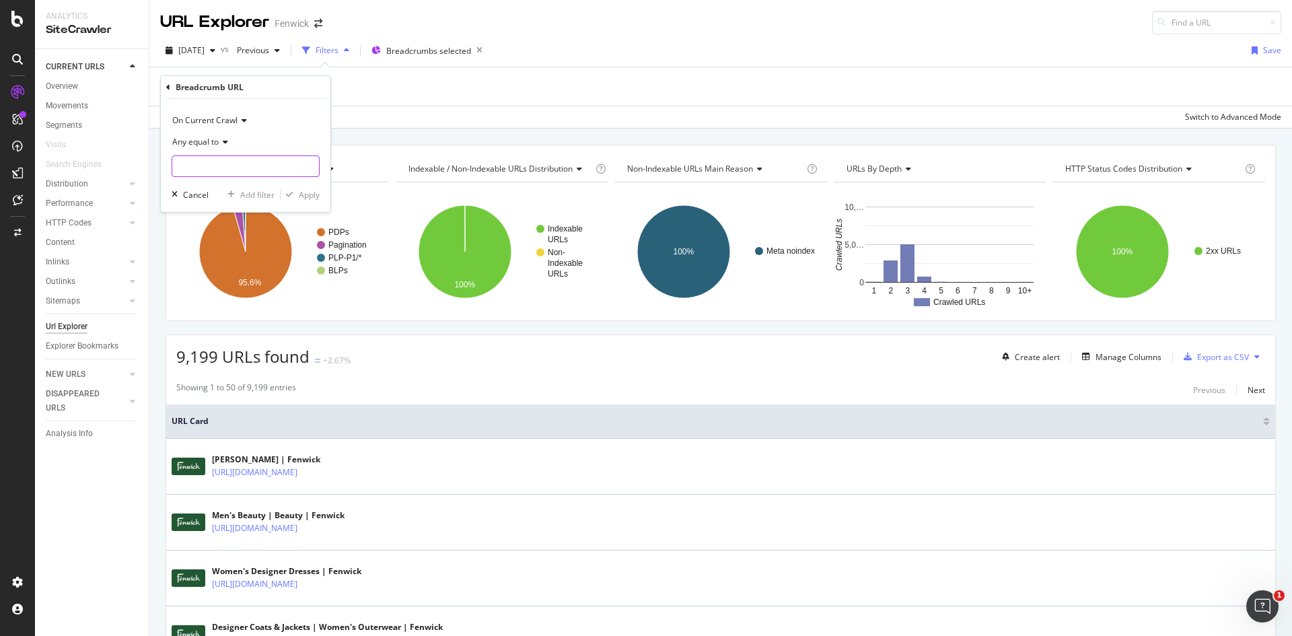
click at [242, 164] on input "text" at bounding box center [245, 166] width 147 height 22
click at [215, 139] on span "Any equal to" at bounding box center [195, 141] width 46 height 11
click at [183, 82] on div "Add Filter" at bounding box center [196, 86] width 36 height 11
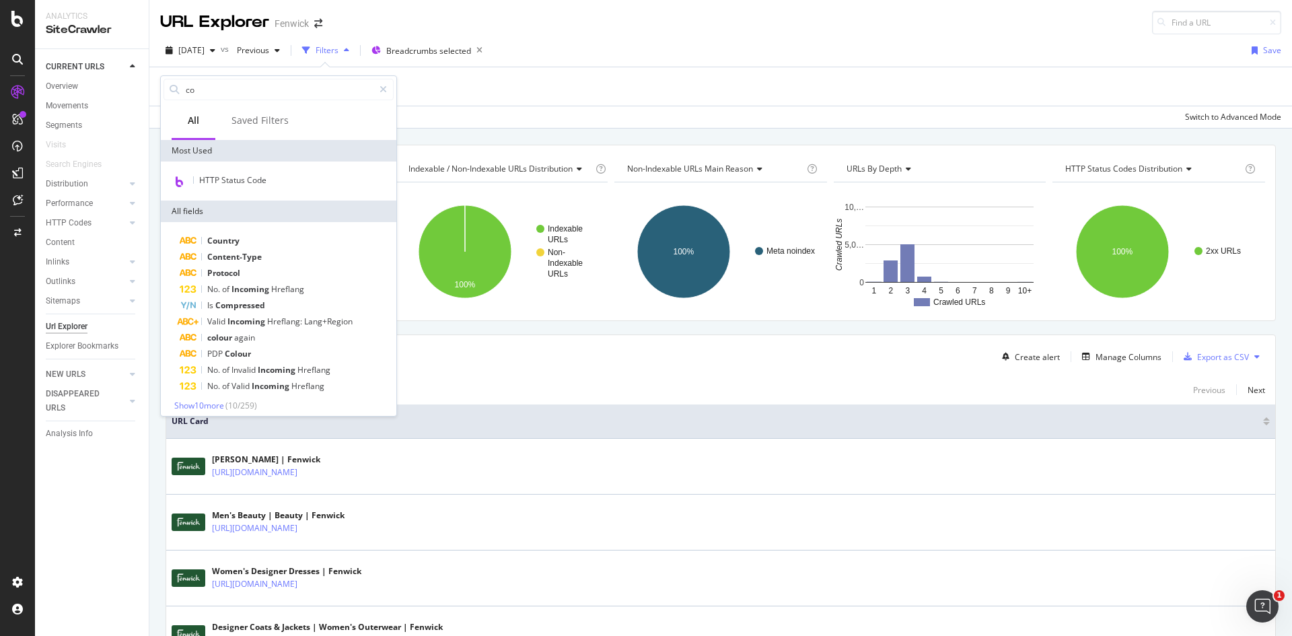
type input "c"
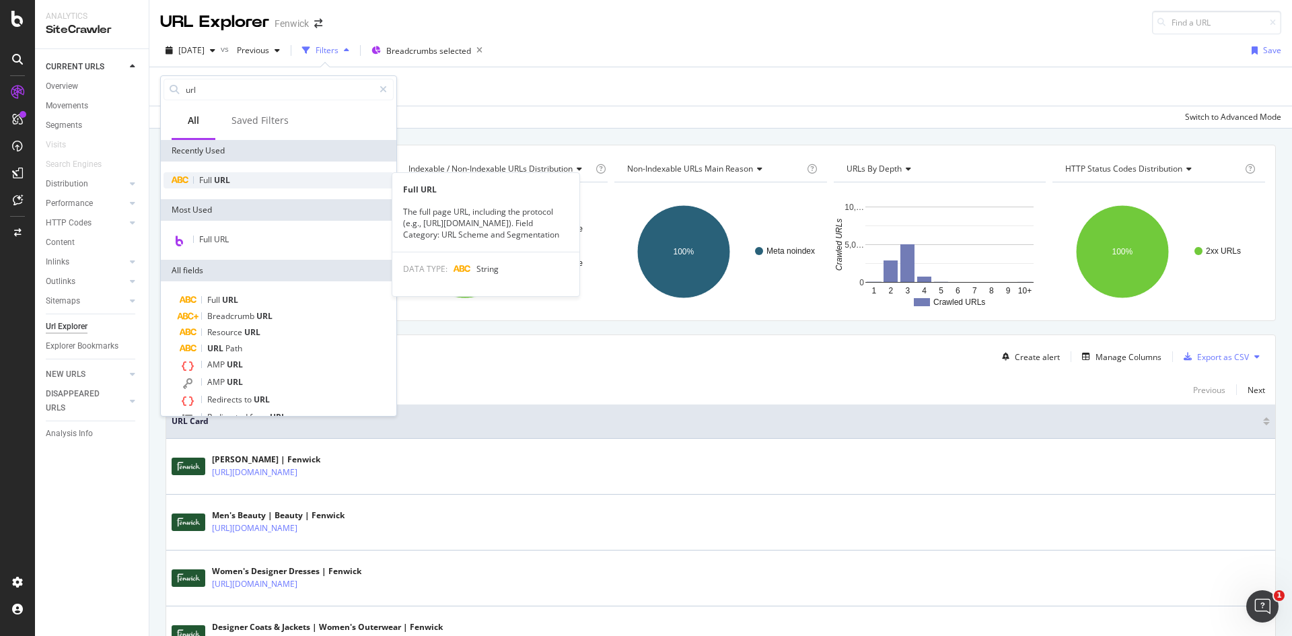
type input "url"
click at [217, 180] on span "URL" at bounding box center [222, 179] width 16 height 11
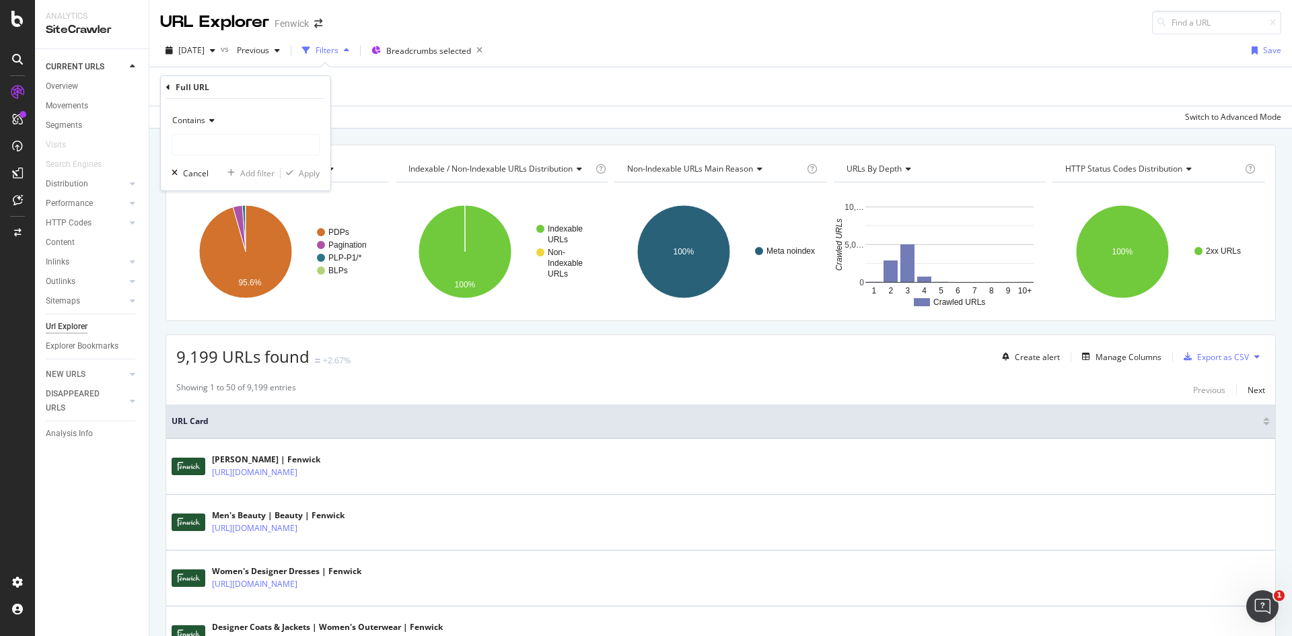
click at [169, 88] on icon at bounding box center [168, 87] width 4 height 8
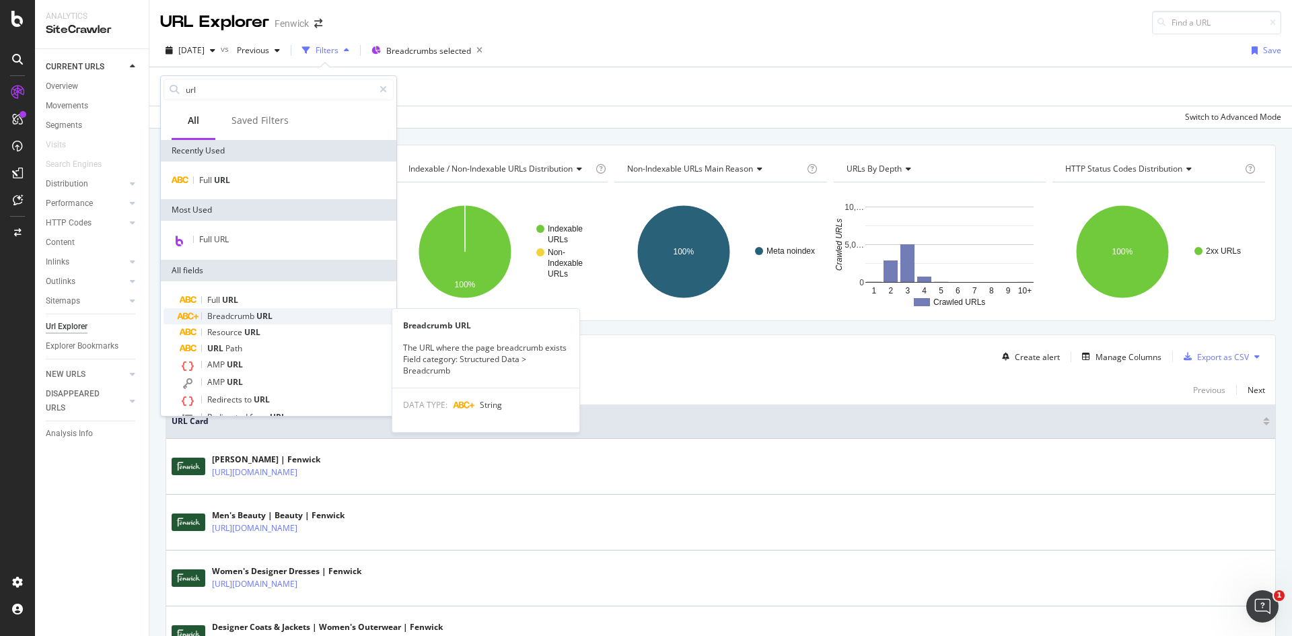
click at [232, 311] on span "Breadcrumb" at bounding box center [231, 315] width 49 height 11
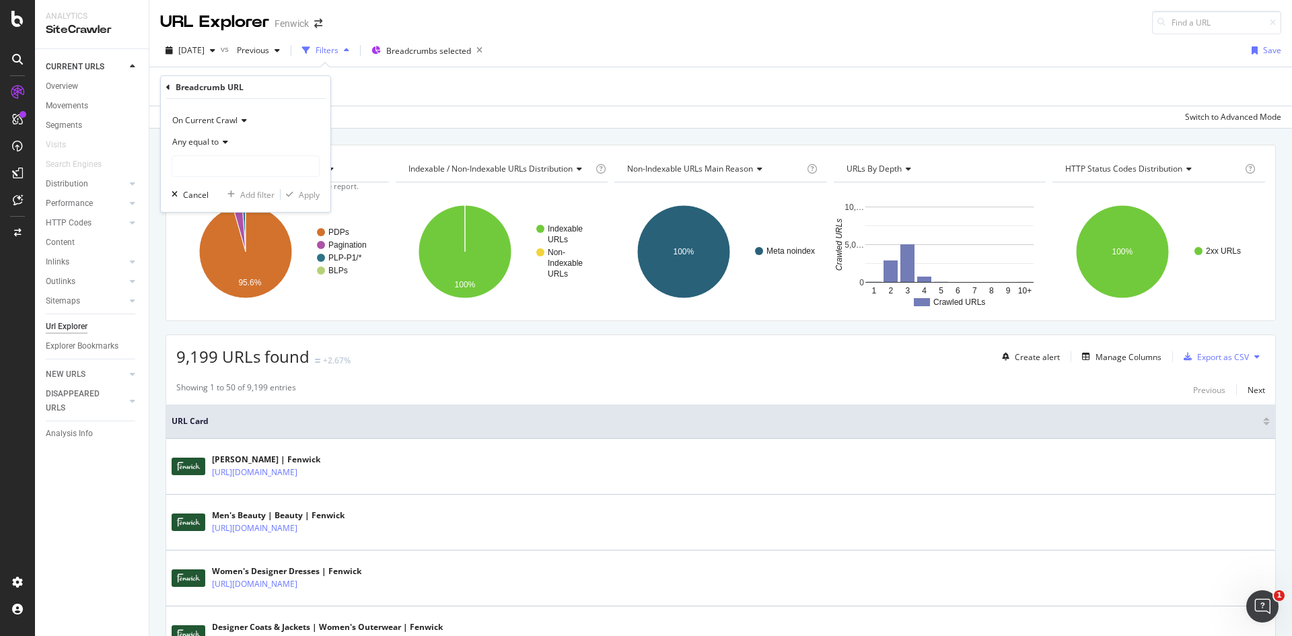
click at [219, 141] on icon at bounding box center [223, 142] width 9 height 8
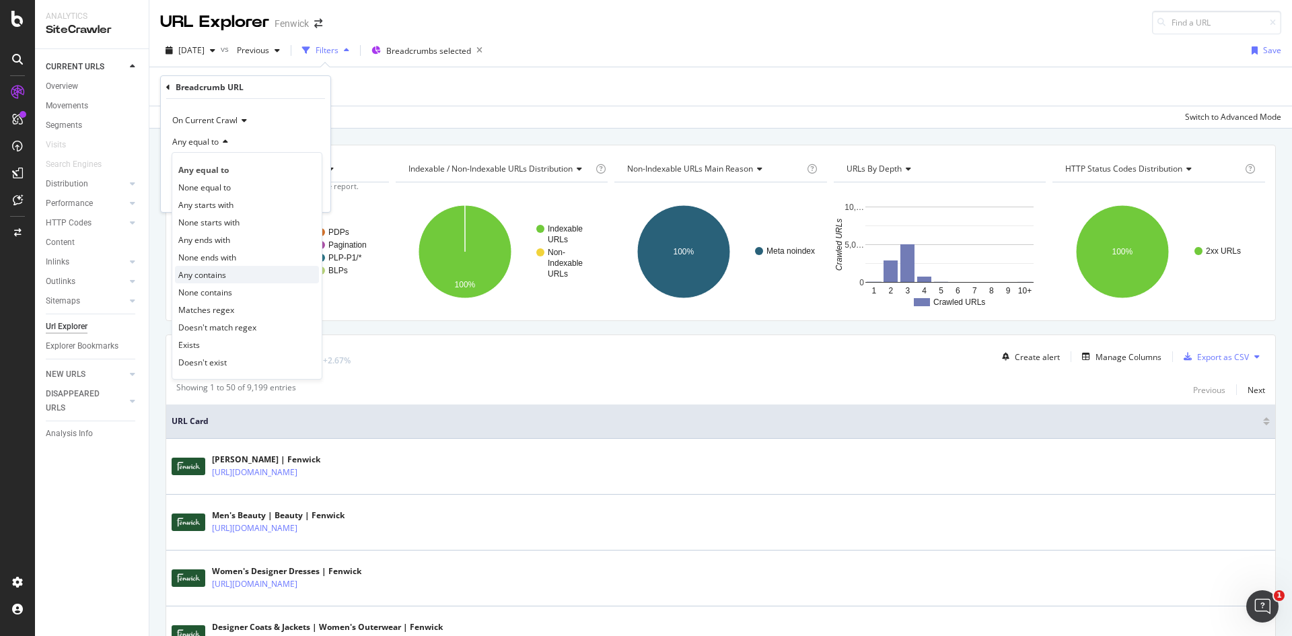
click at [222, 271] on span "Any contains" at bounding box center [202, 274] width 48 height 11
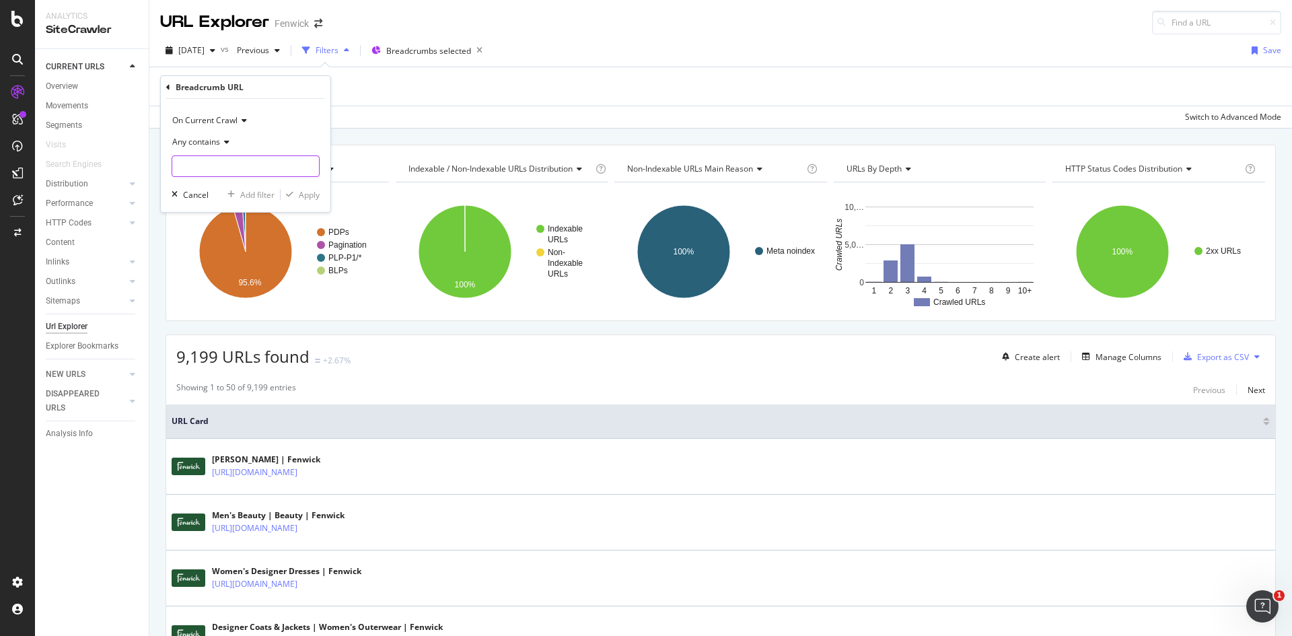
click at [222, 164] on input "text" at bounding box center [245, 166] width 147 height 22
type input "sale"
click at [300, 195] on div "Apply" at bounding box center [309, 194] width 21 height 11
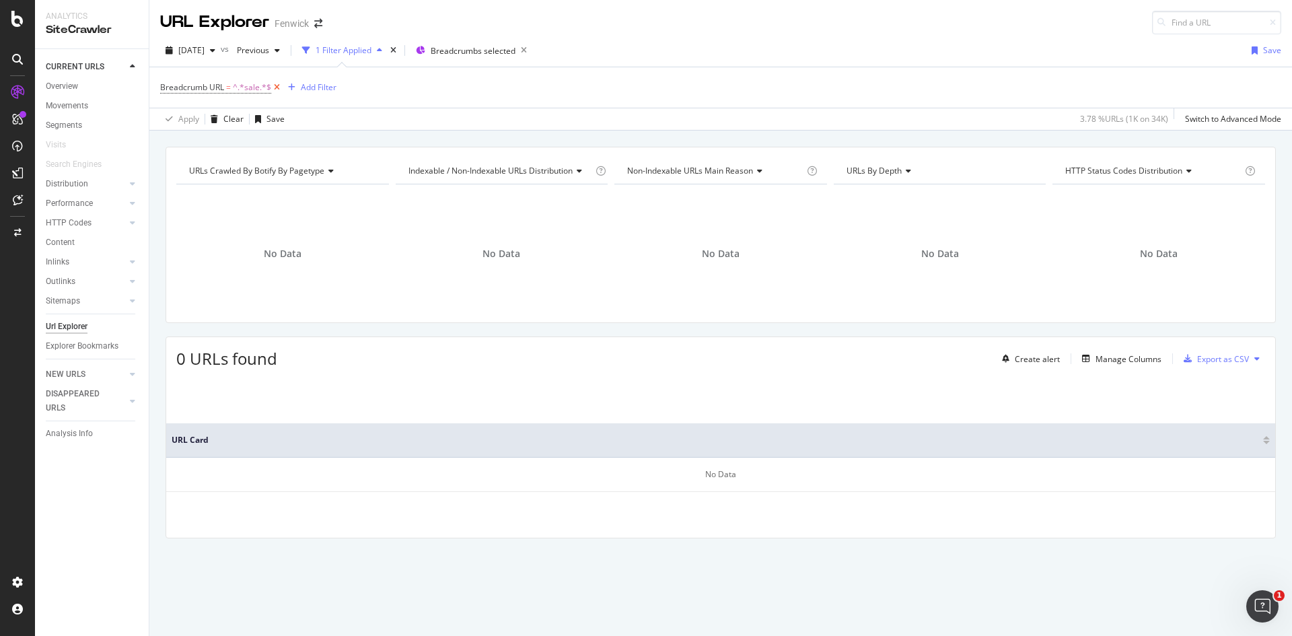
click at [275, 90] on icon at bounding box center [276, 87] width 11 height 13
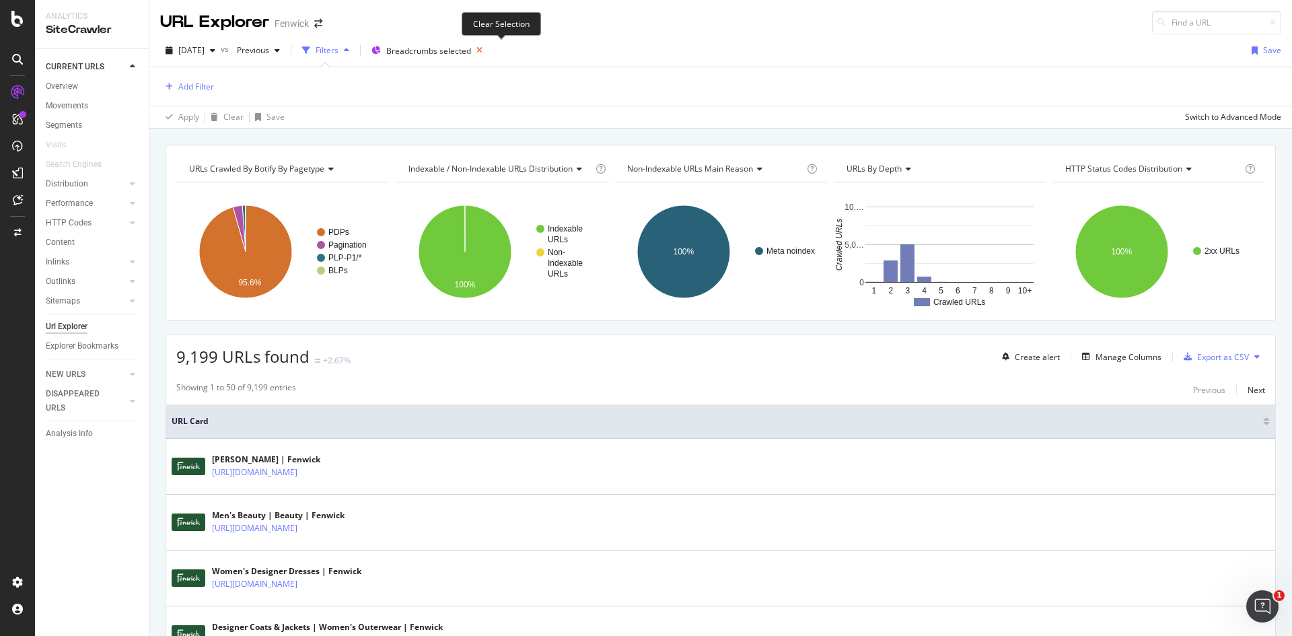
click at [488, 48] on icon at bounding box center [479, 50] width 17 height 19
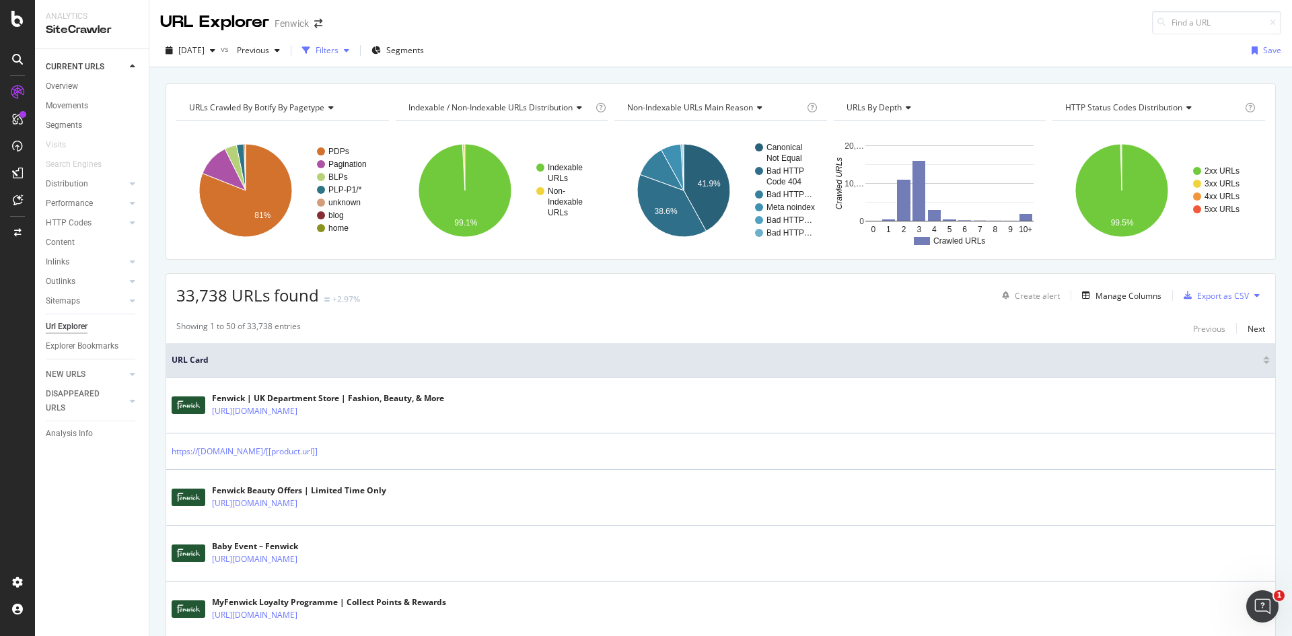
click at [339, 46] on div "Filters" at bounding box center [327, 49] width 23 height 11
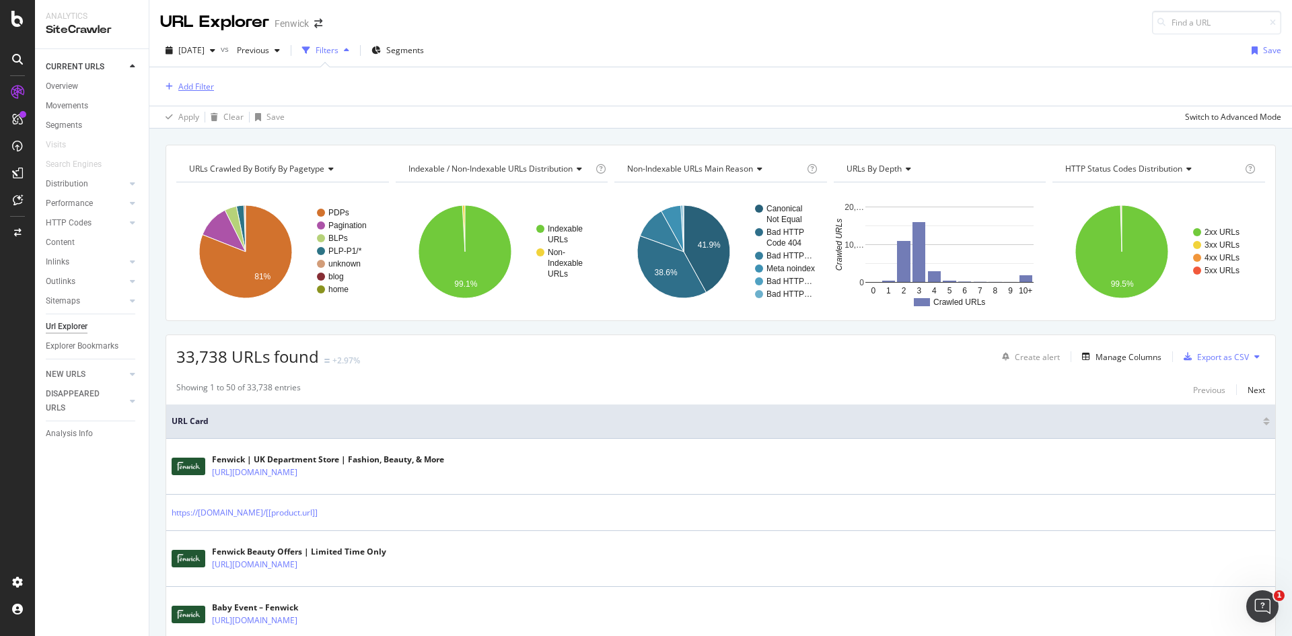
click at [188, 90] on div "Add Filter" at bounding box center [196, 86] width 36 height 11
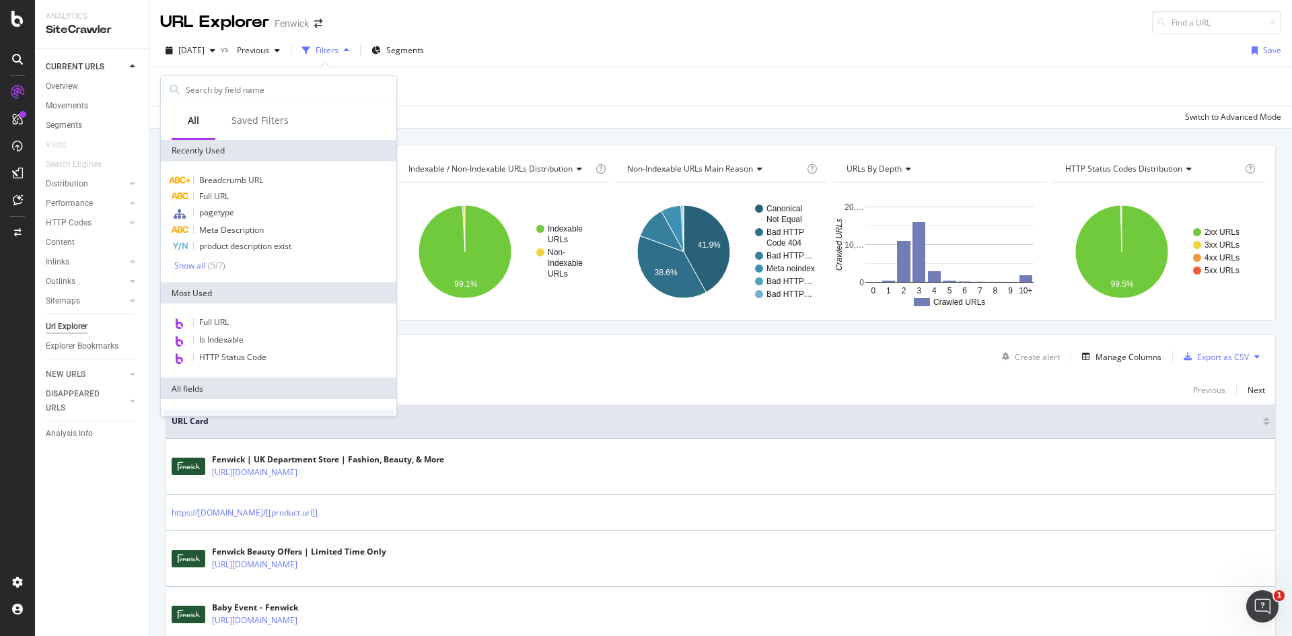
click at [188, 90] on input "text" at bounding box center [288, 89] width 209 height 20
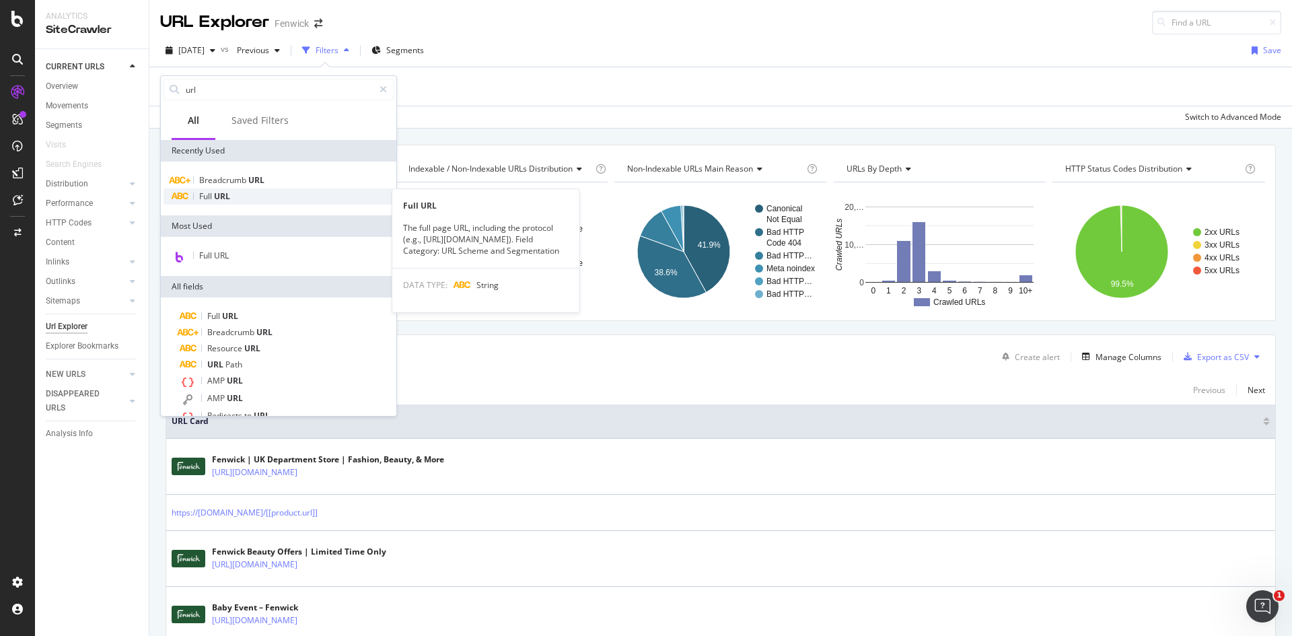
type input "url"
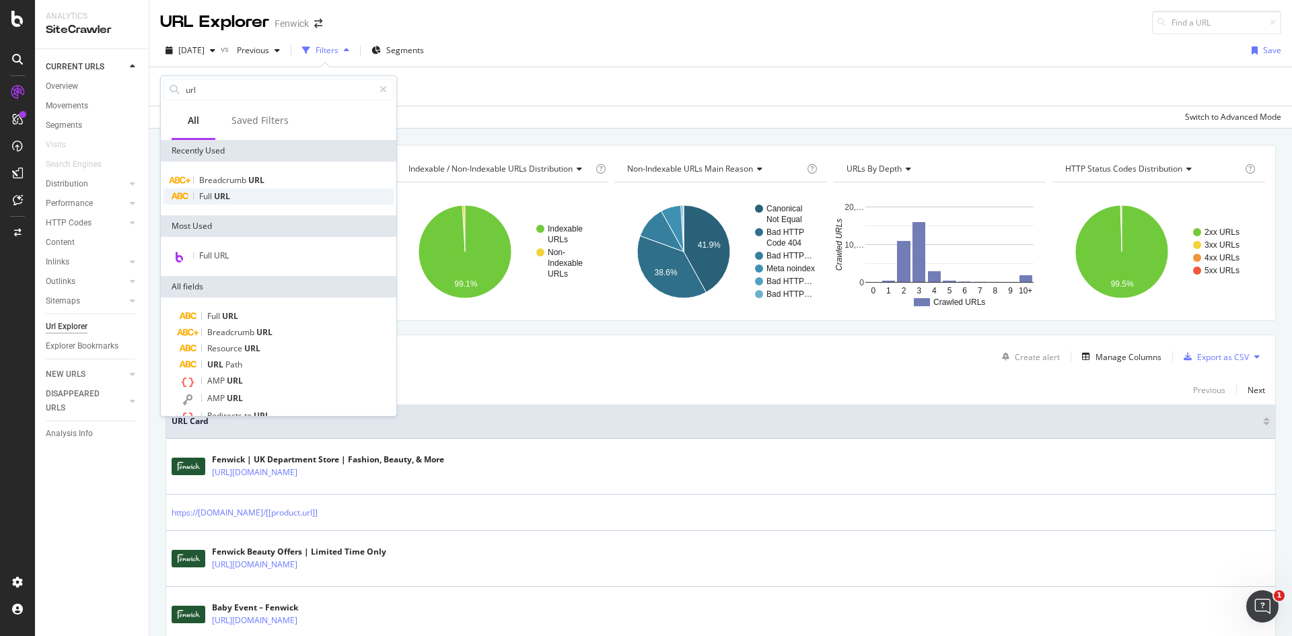
click at [221, 199] on span "URL" at bounding box center [222, 195] width 16 height 11
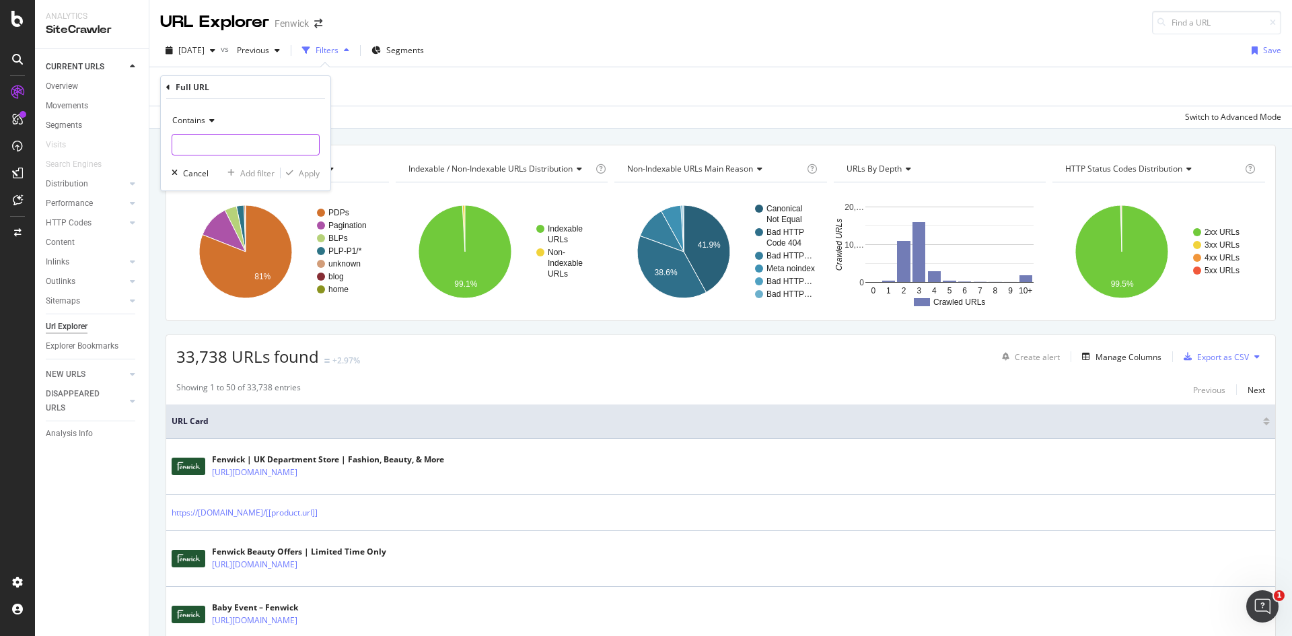
click at [215, 144] on input "text" at bounding box center [245, 145] width 147 height 22
type input "sale"
click at [299, 175] on div "Apply" at bounding box center [309, 173] width 21 height 11
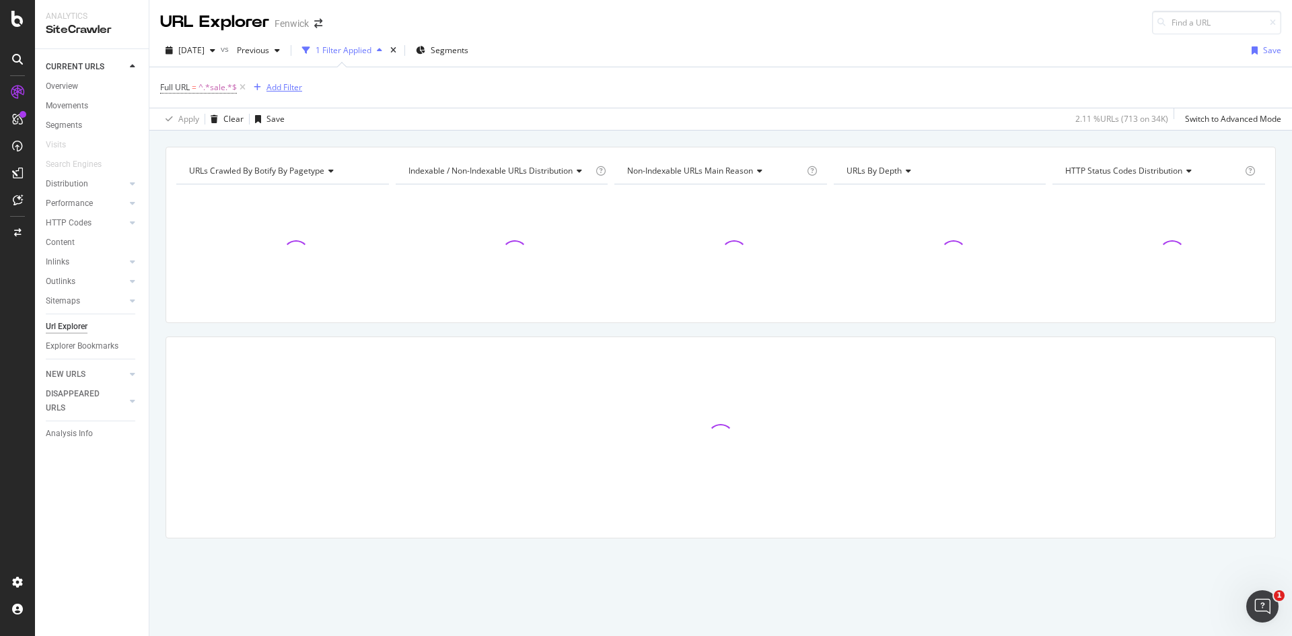
click at [290, 81] on div "Add Filter" at bounding box center [275, 87] width 54 height 15
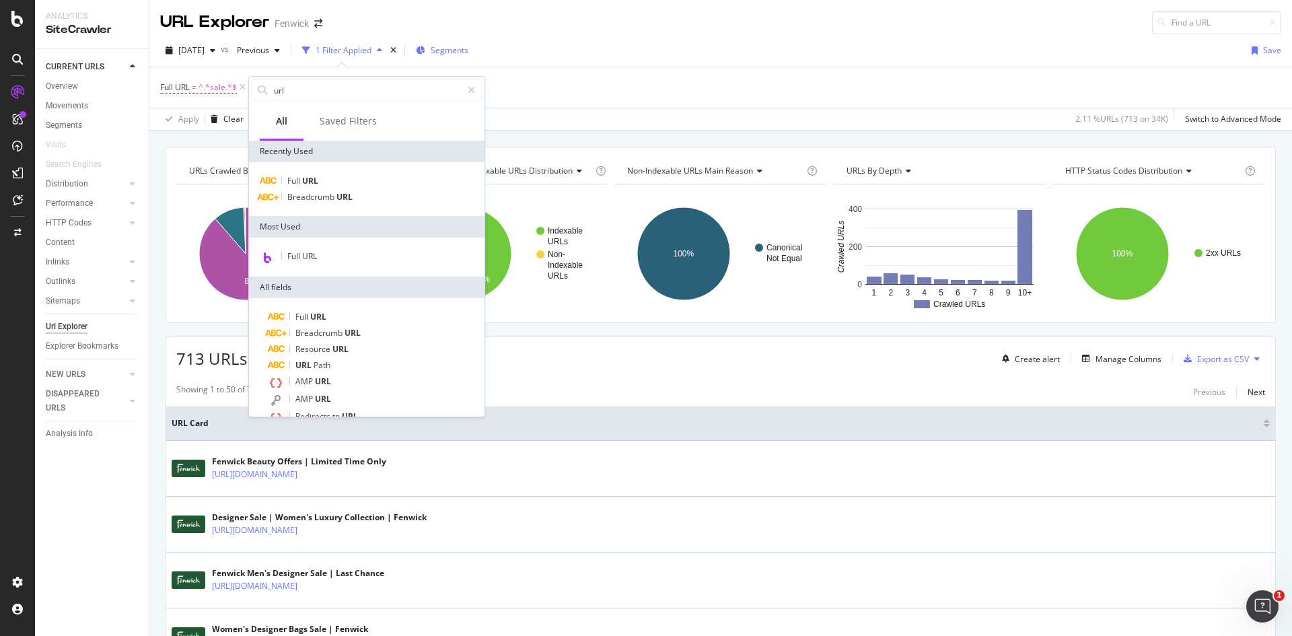
click at [461, 55] on span "Segments" at bounding box center [450, 49] width 38 height 11
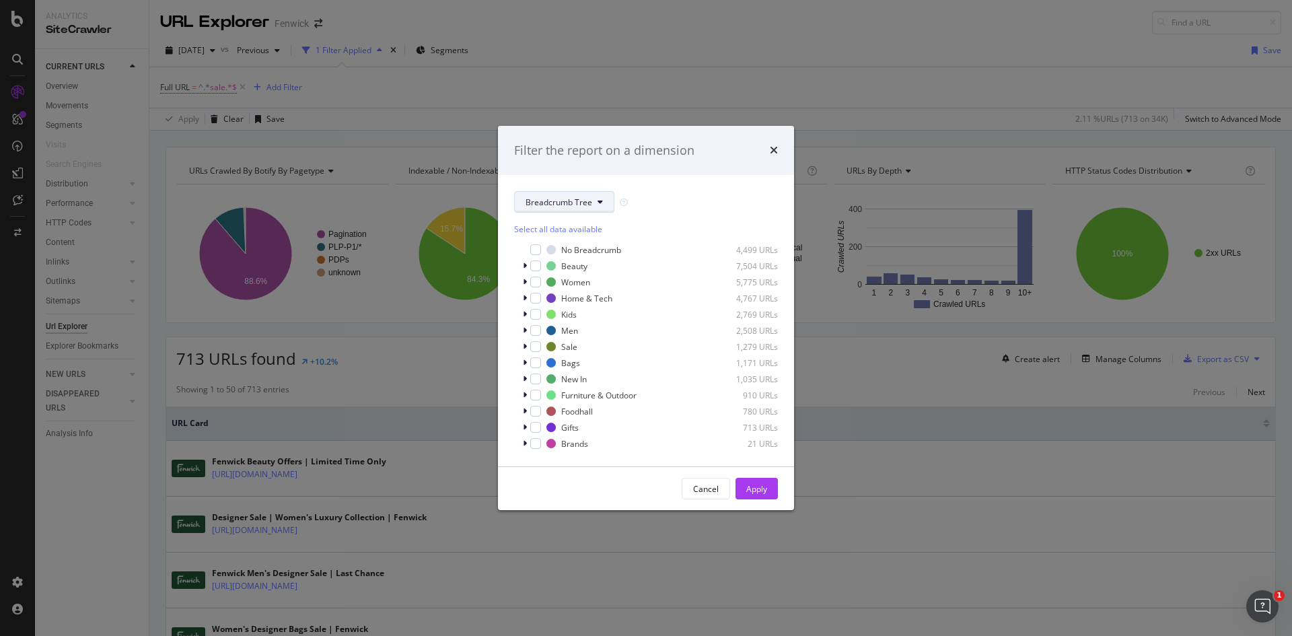
click at [571, 210] on button "Breadcrumb Tree" at bounding box center [564, 202] width 100 height 22
click at [576, 251] on span "pagetype" at bounding box center [569, 250] width 87 height 12
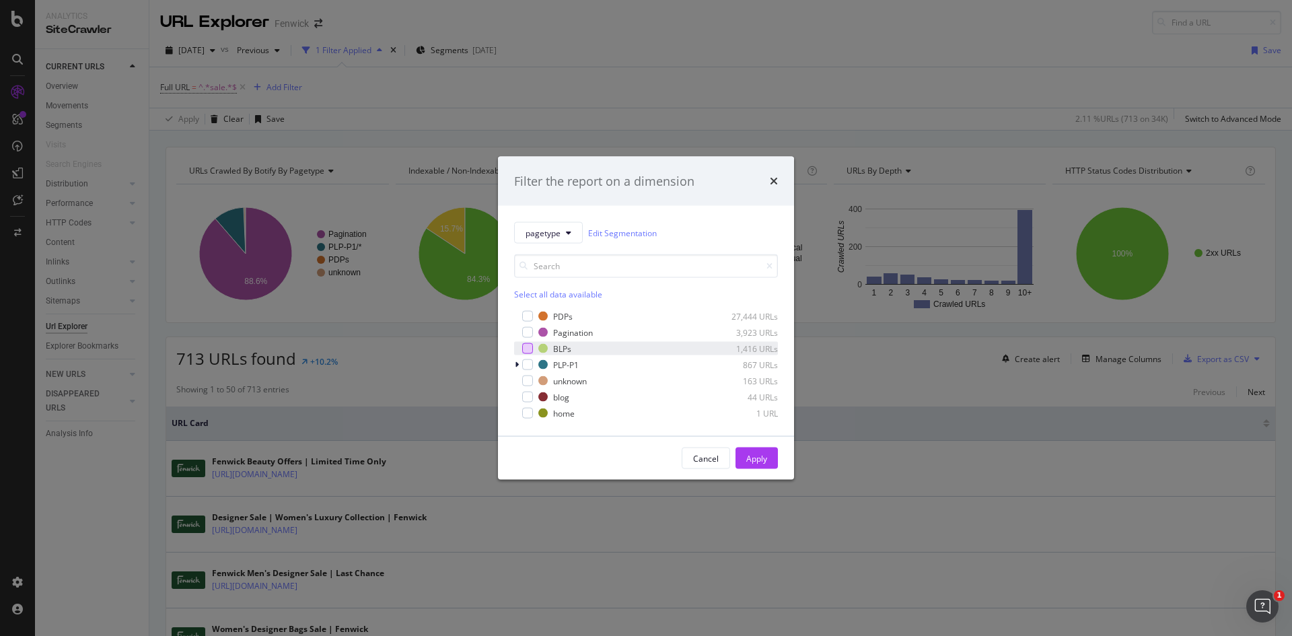
click at [527, 351] on div "modal" at bounding box center [527, 348] width 11 height 11
click at [522, 363] on div "modal" at bounding box center [518, 364] width 8 height 13
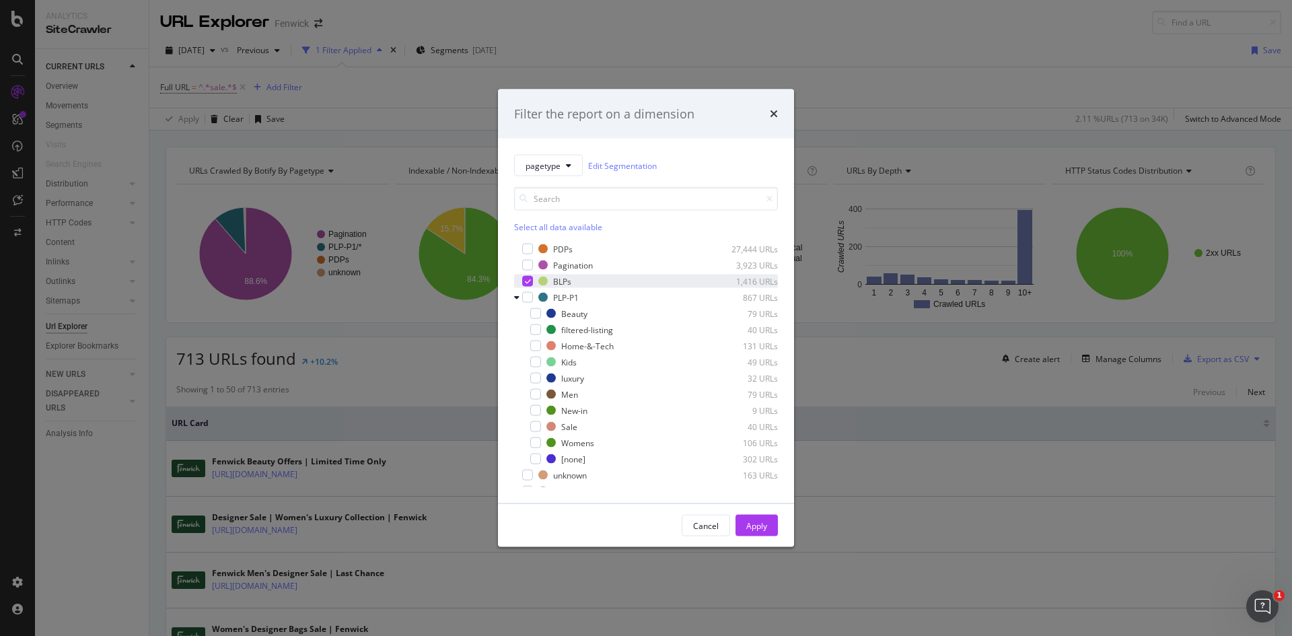
click at [528, 279] on icon "modal" at bounding box center [528, 281] width 6 height 7
click at [529, 299] on div "modal" at bounding box center [527, 297] width 11 height 11
click at [516, 297] on icon "modal" at bounding box center [516, 297] width 5 height 8
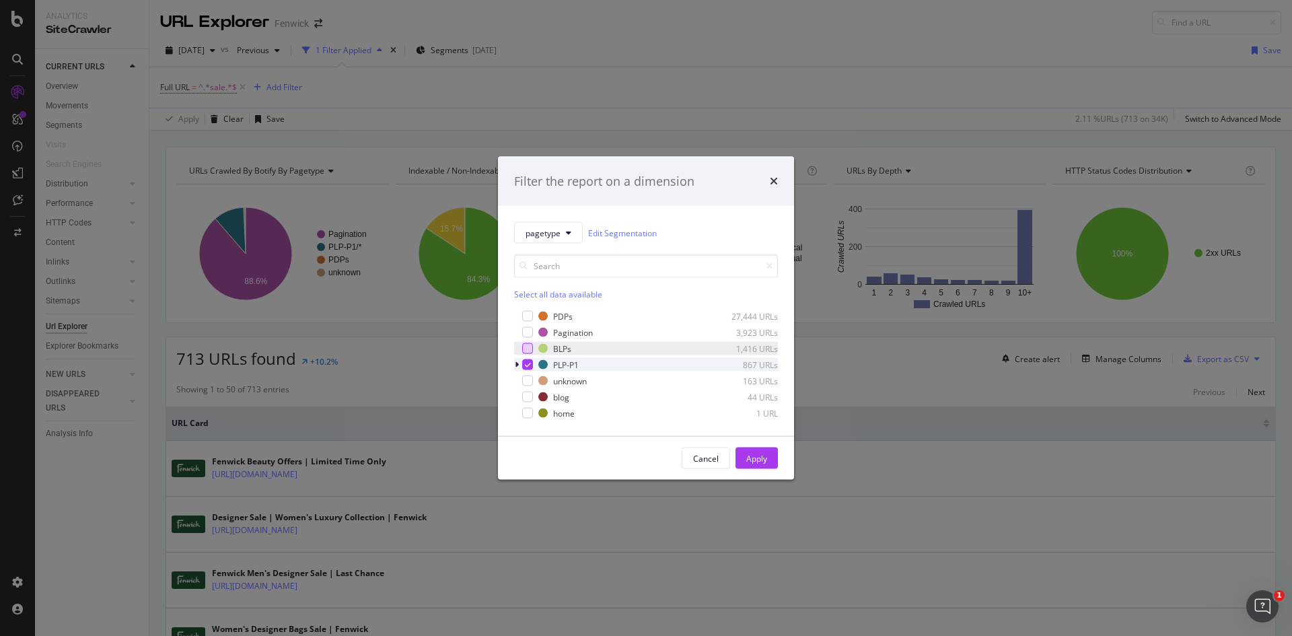
click at [515, 361] on icon "modal" at bounding box center [517, 365] width 4 height 8
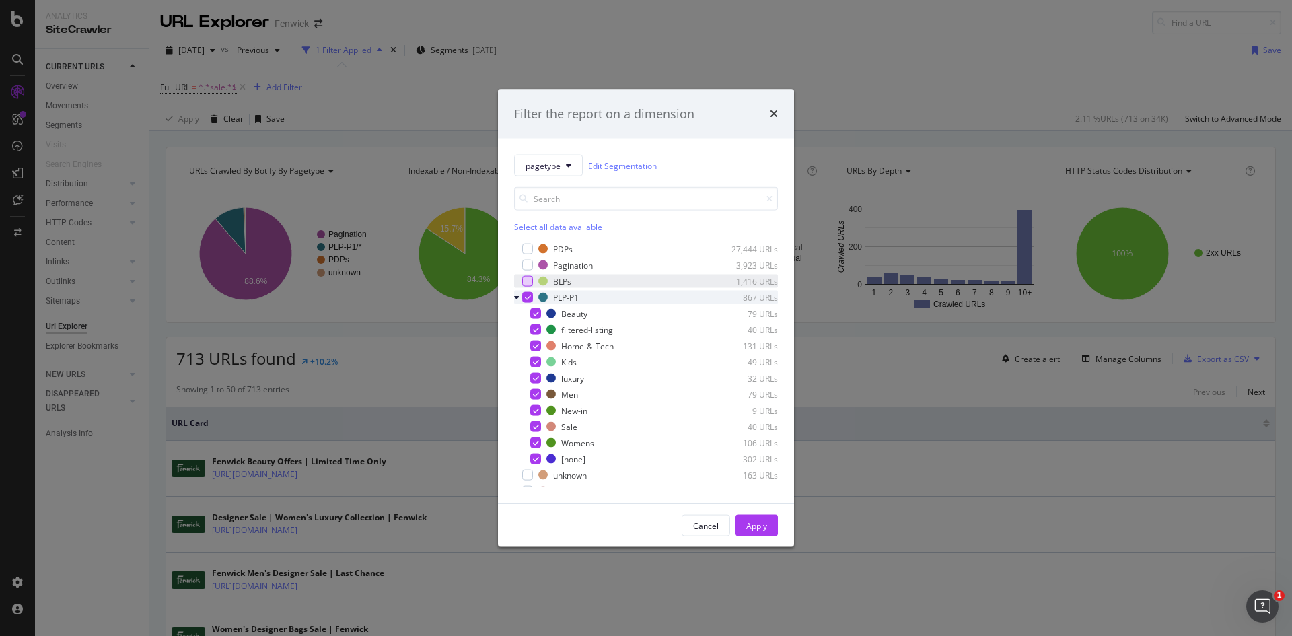
scroll to position [27, 0]
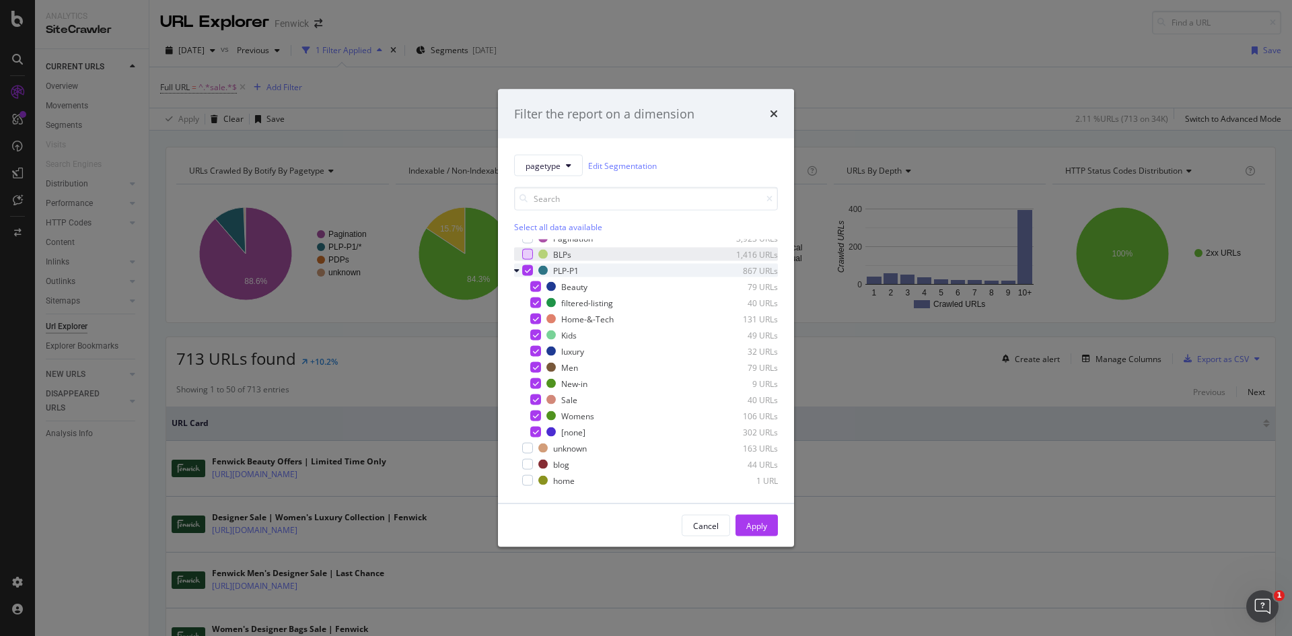
click at [528, 271] on icon "modal" at bounding box center [528, 270] width 6 height 7
click at [538, 319] on div "modal" at bounding box center [535, 319] width 11 height 11
click at [534, 318] on icon "modal" at bounding box center [536, 319] width 6 height 7
click at [535, 396] on div "modal" at bounding box center [535, 399] width 11 height 11
click at [764, 526] on div "Apply" at bounding box center [756, 525] width 21 height 11
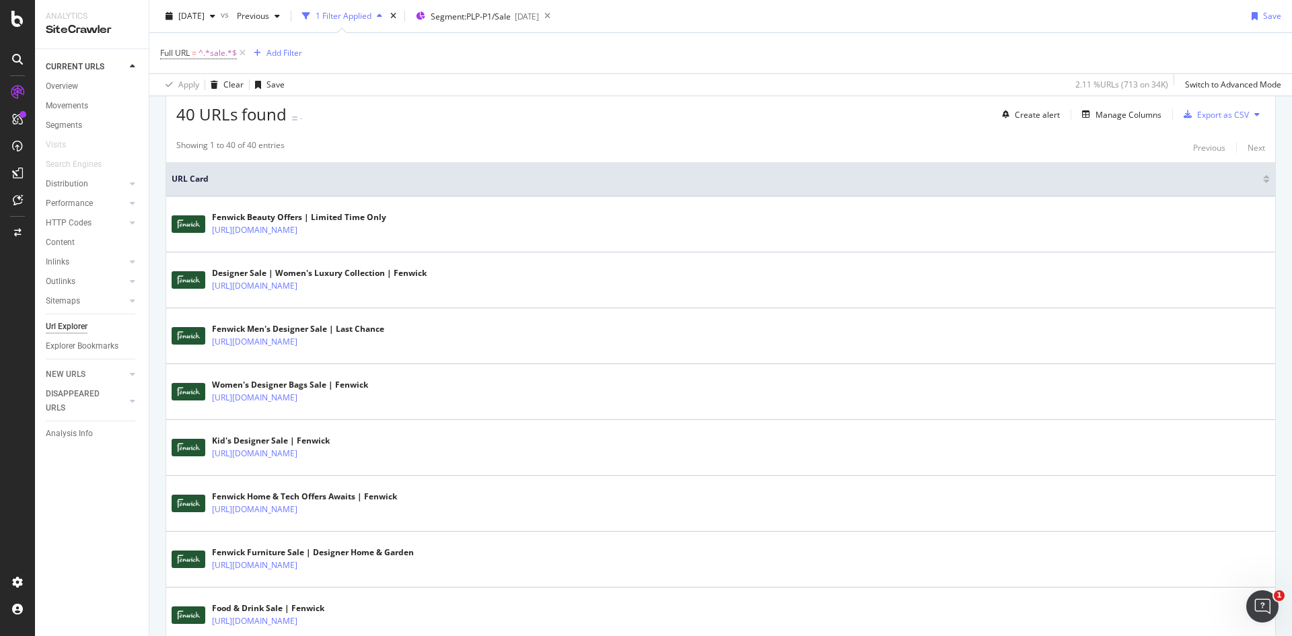
scroll to position [245, 0]
click at [1117, 120] on div "Manage Columns" at bounding box center [1119, 113] width 85 height 15
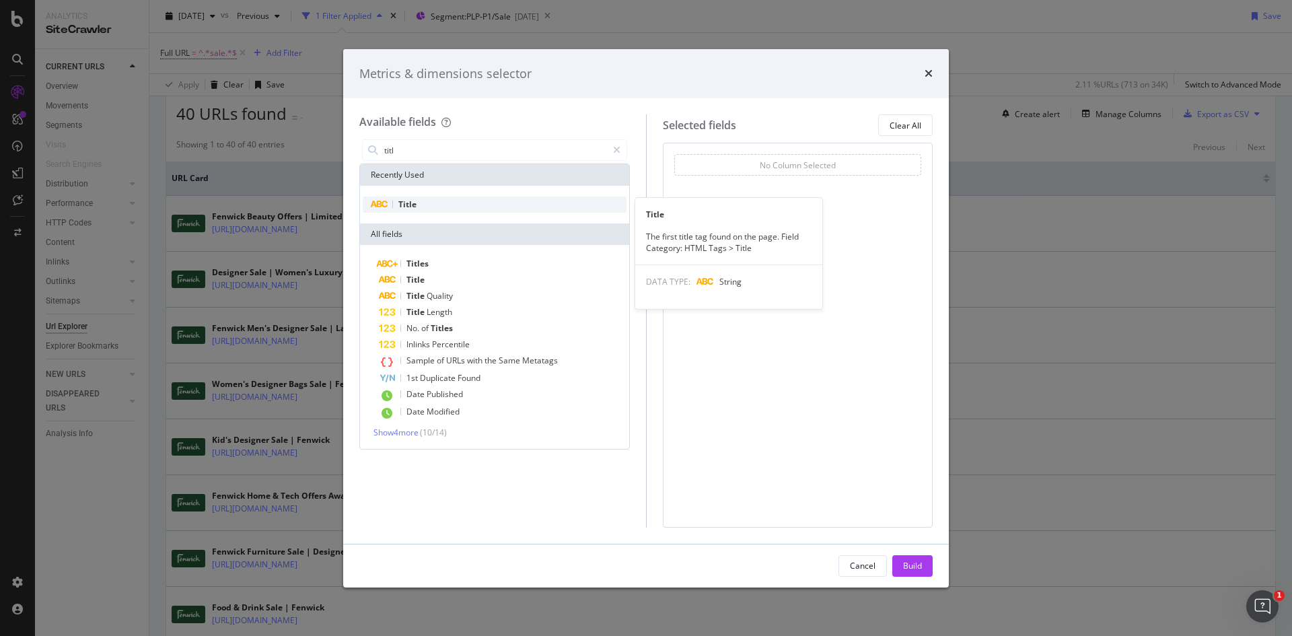
type input "titl"
click at [493, 206] on div "Title" at bounding box center [495, 205] width 264 height 16
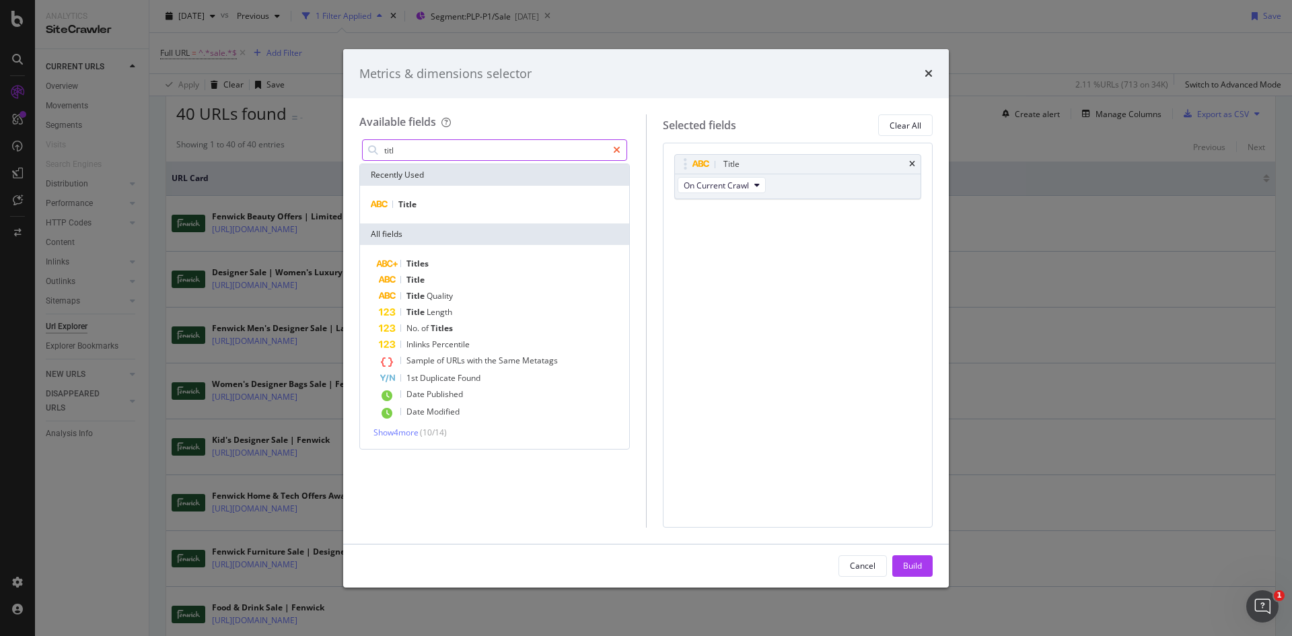
click at [624, 151] on div "modal" at bounding box center [617, 150] width 20 height 22
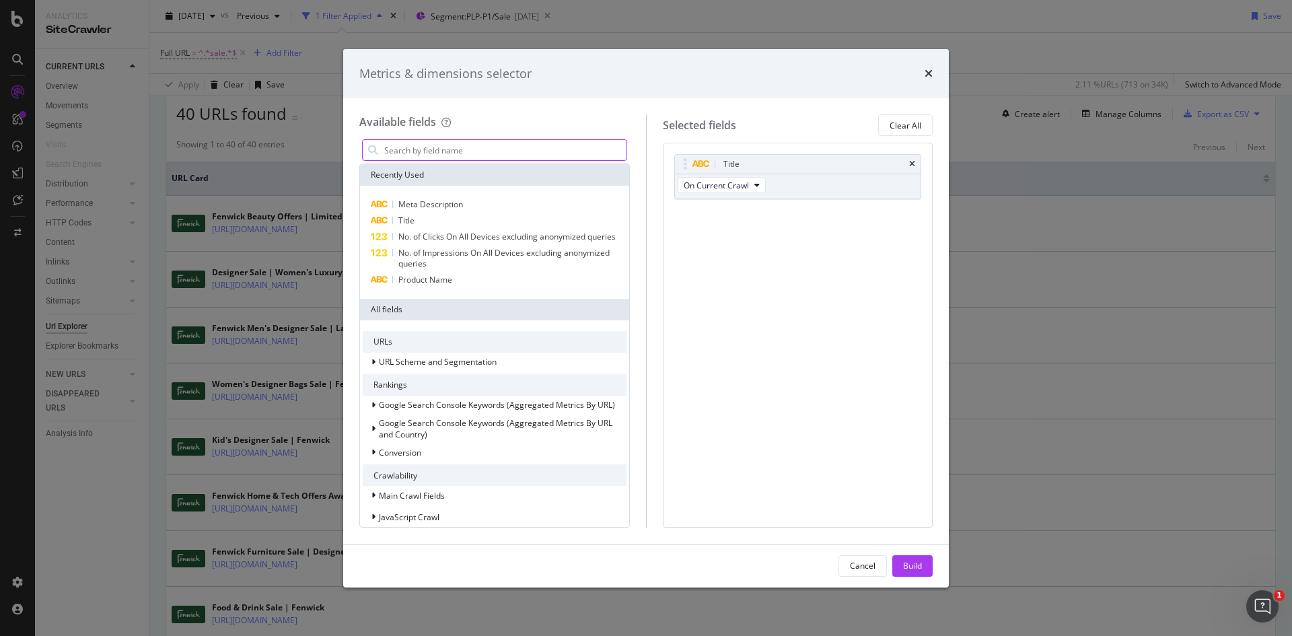
click at [624, 151] on input "modal" at bounding box center [505, 150] width 244 height 20
click at [563, 150] on input "modal" at bounding box center [505, 150] width 244 height 20
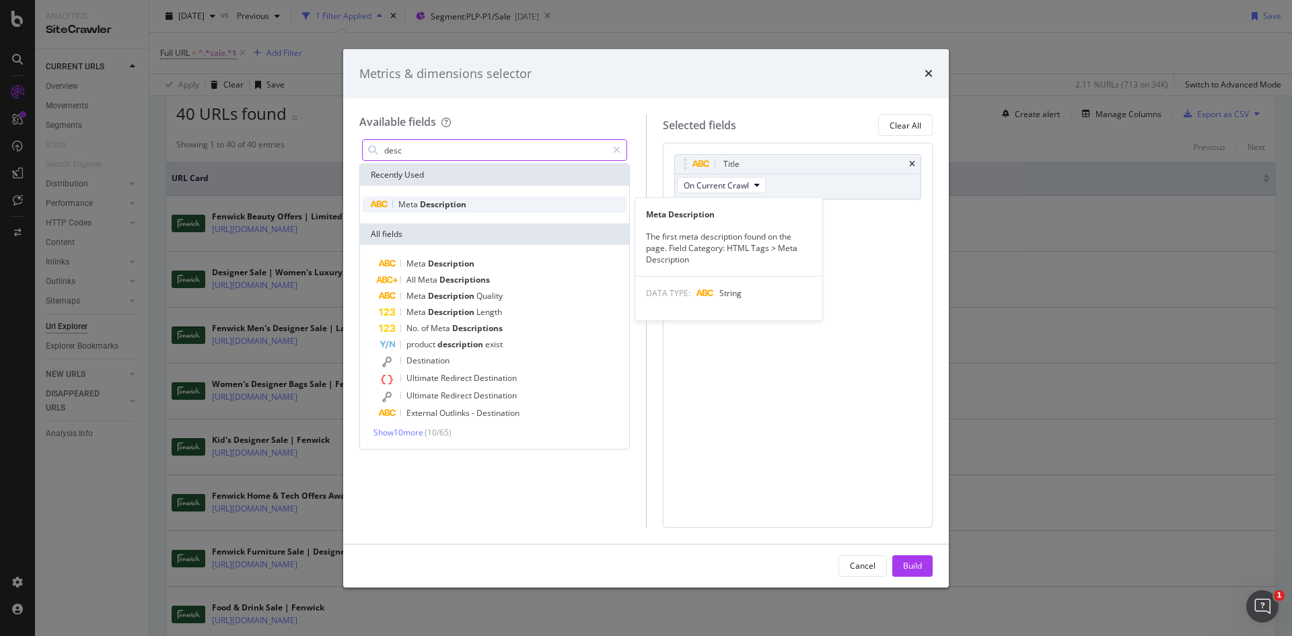
type input "desc"
click at [522, 204] on div "Meta Description" at bounding box center [495, 205] width 264 height 16
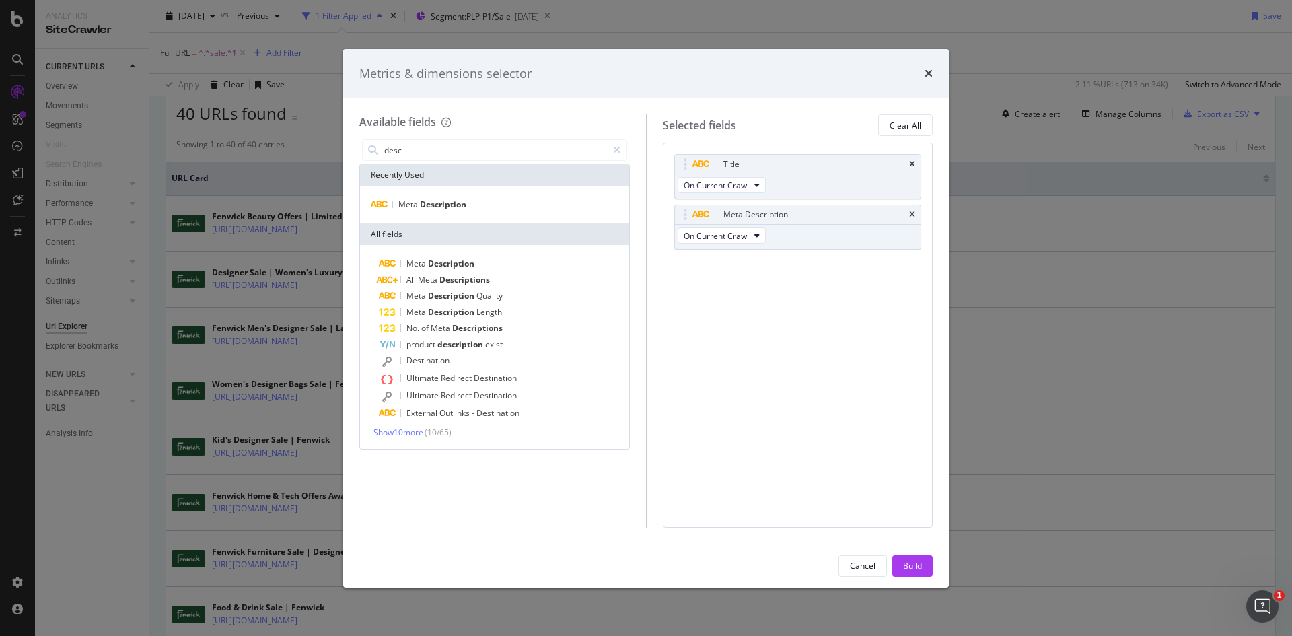
click at [917, 569] on div "Build" at bounding box center [912, 565] width 19 height 11
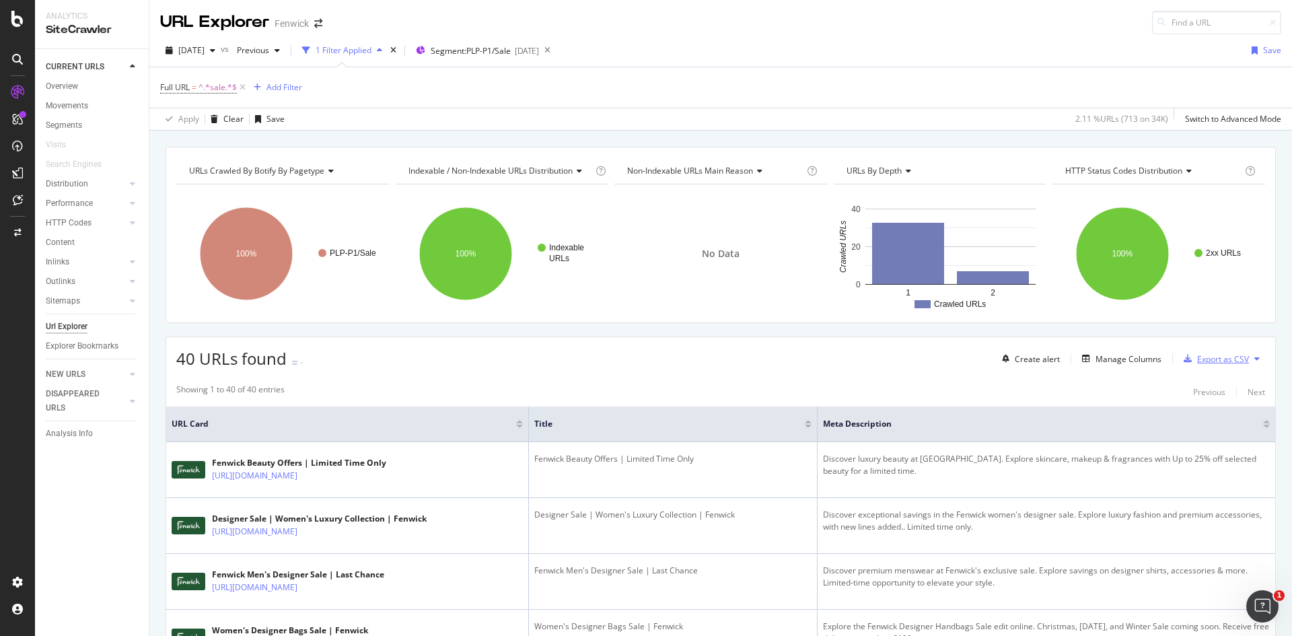
click at [1225, 357] on div "Export as CSV" at bounding box center [1223, 358] width 52 height 11
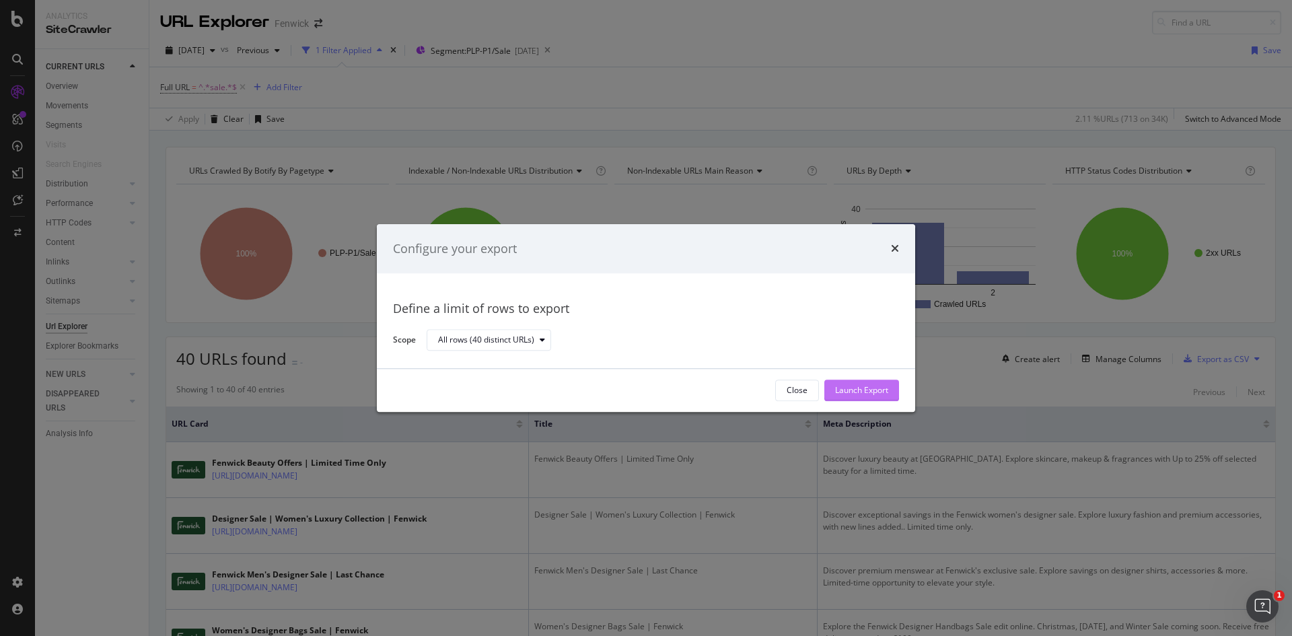
click at [878, 390] on div "Launch Export" at bounding box center [861, 390] width 53 height 11
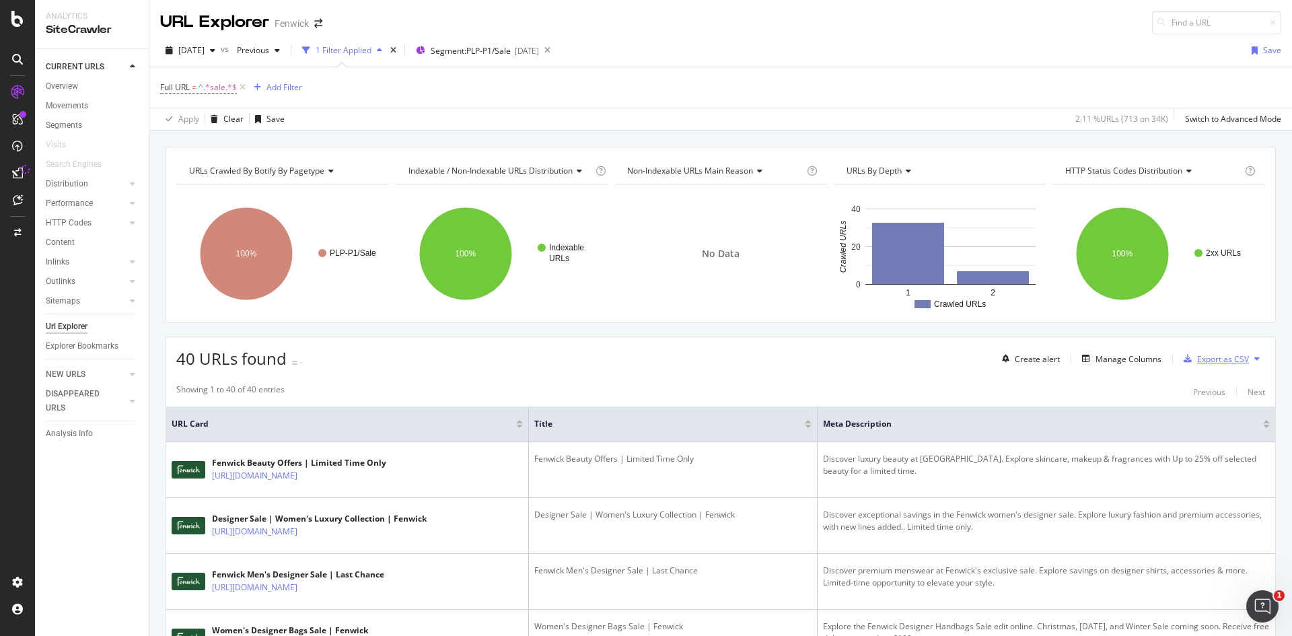
click at [1218, 356] on div "Export as CSV" at bounding box center [1223, 358] width 52 height 11
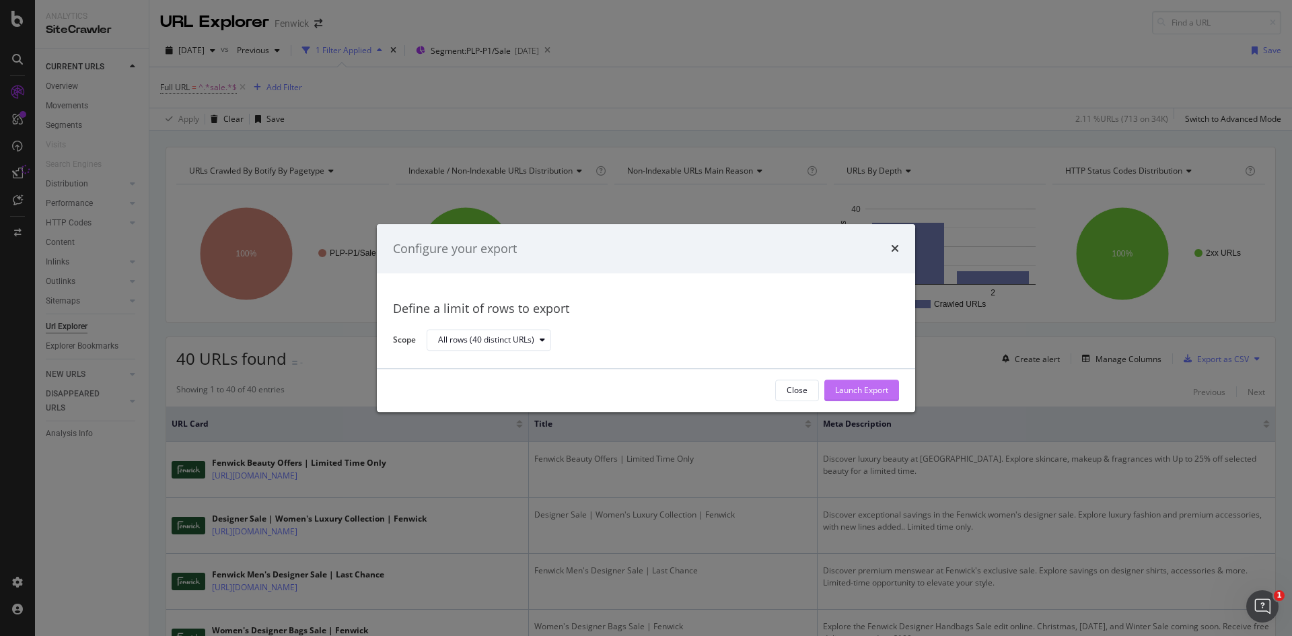
click at [880, 386] on div "Launch Export" at bounding box center [861, 390] width 53 height 11
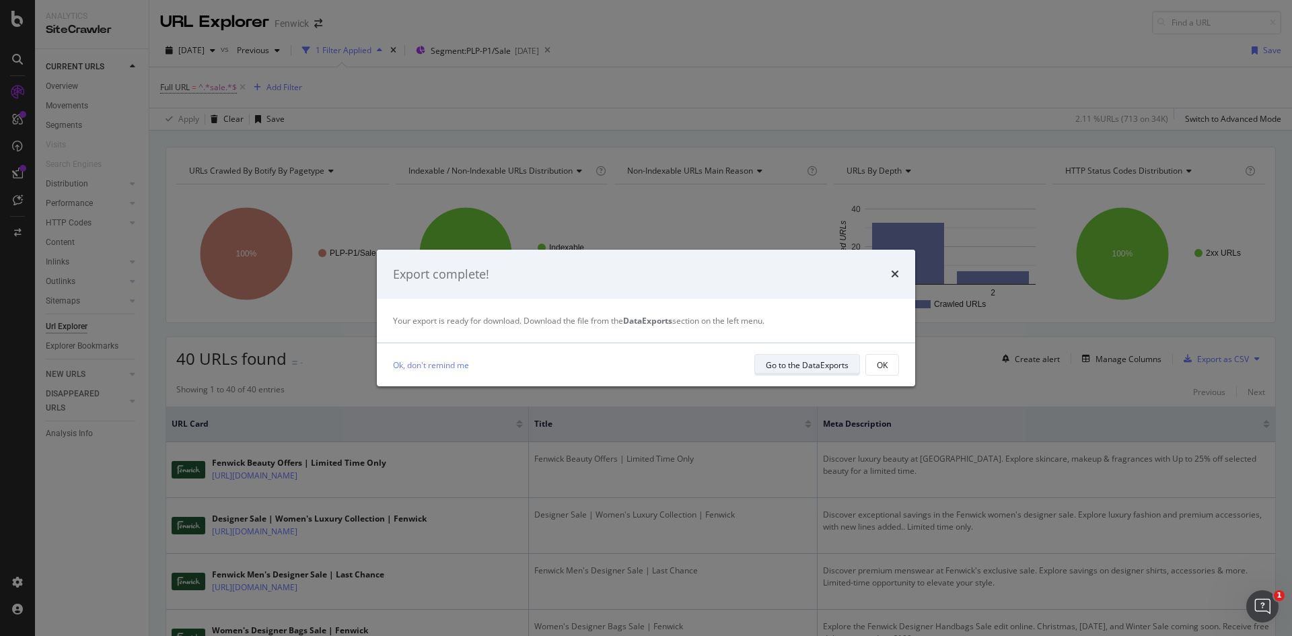
click at [811, 365] on div "Go to the DataExports" at bounding box center [807, 364] width 83 height 11
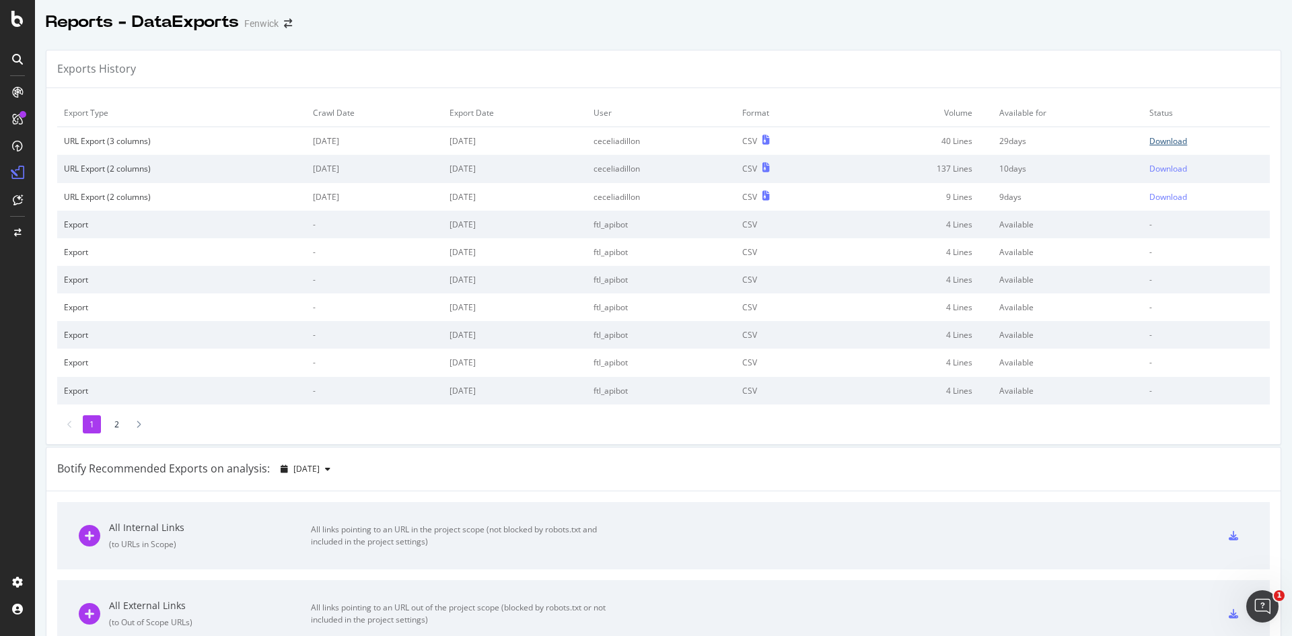
click at [1175, 141] on link "Download" at bounding box center [1207, 140] width 114 height 11
click at [15, 58] on icon at bounding box center [17, 59] width 11 height 11
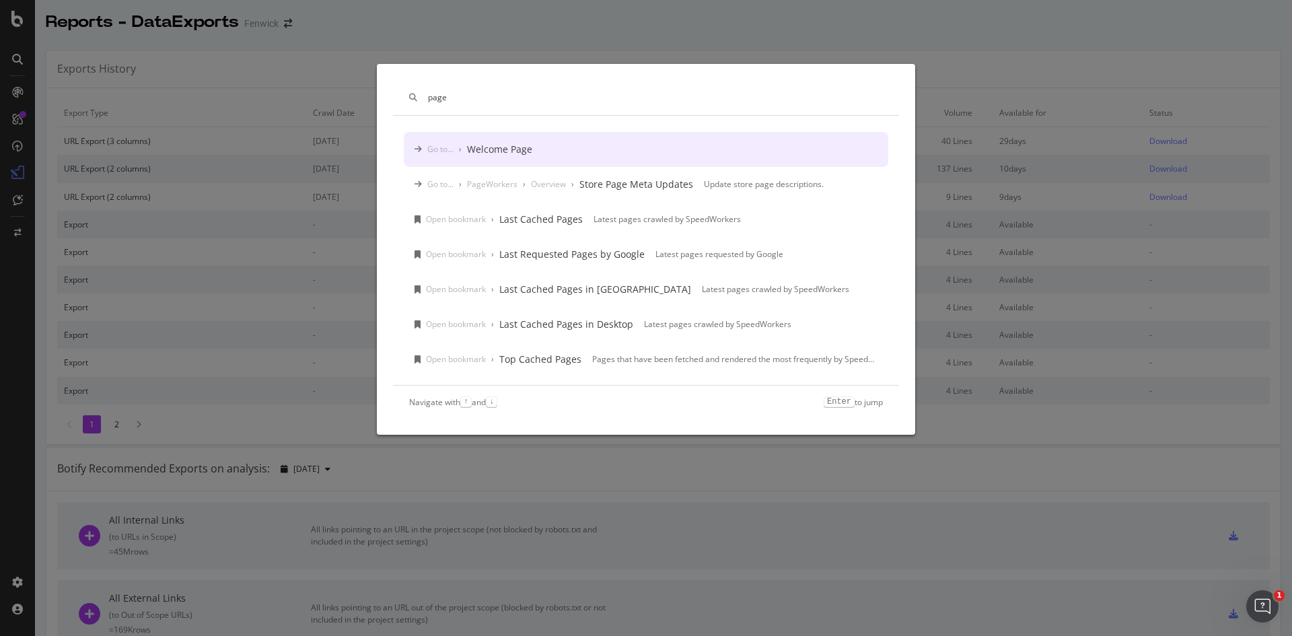
type input "page"
click at [19, 205] on div "page Go to... › Welcome Page Go to... › PageWorkers › Overview › Store Page Met…" at bounding box center [646, 318] width 1292 height 636
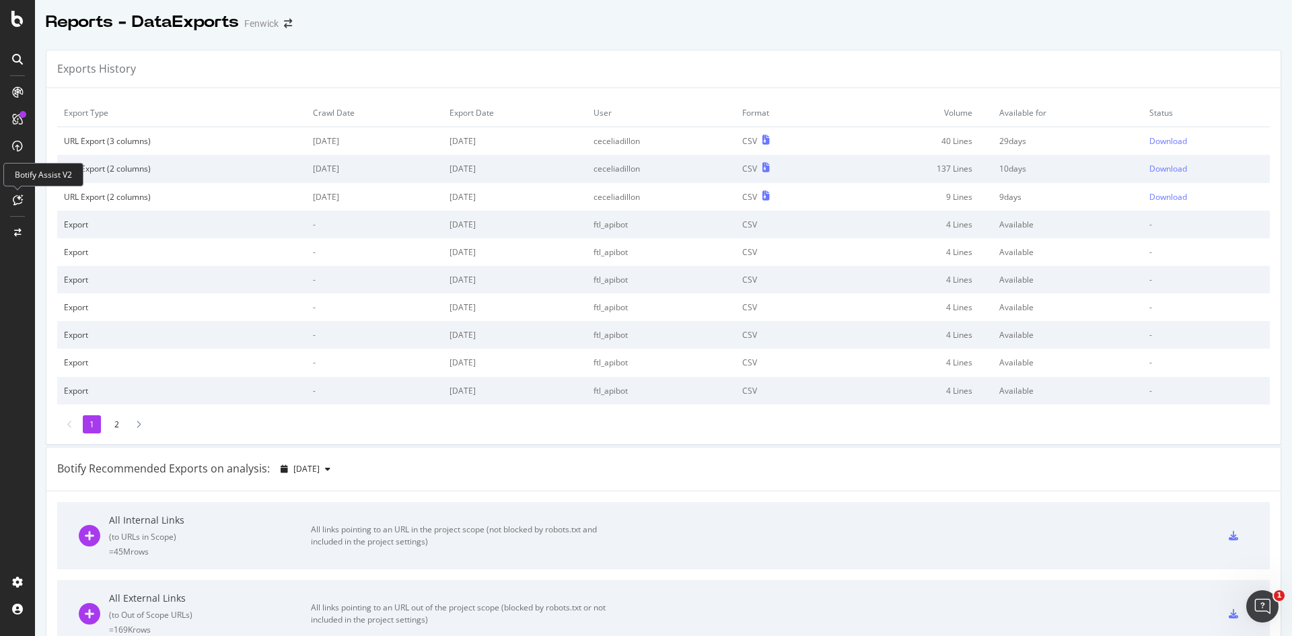
click at [15, 203] on icon at bounding box center [18, 200] width 10 height 11
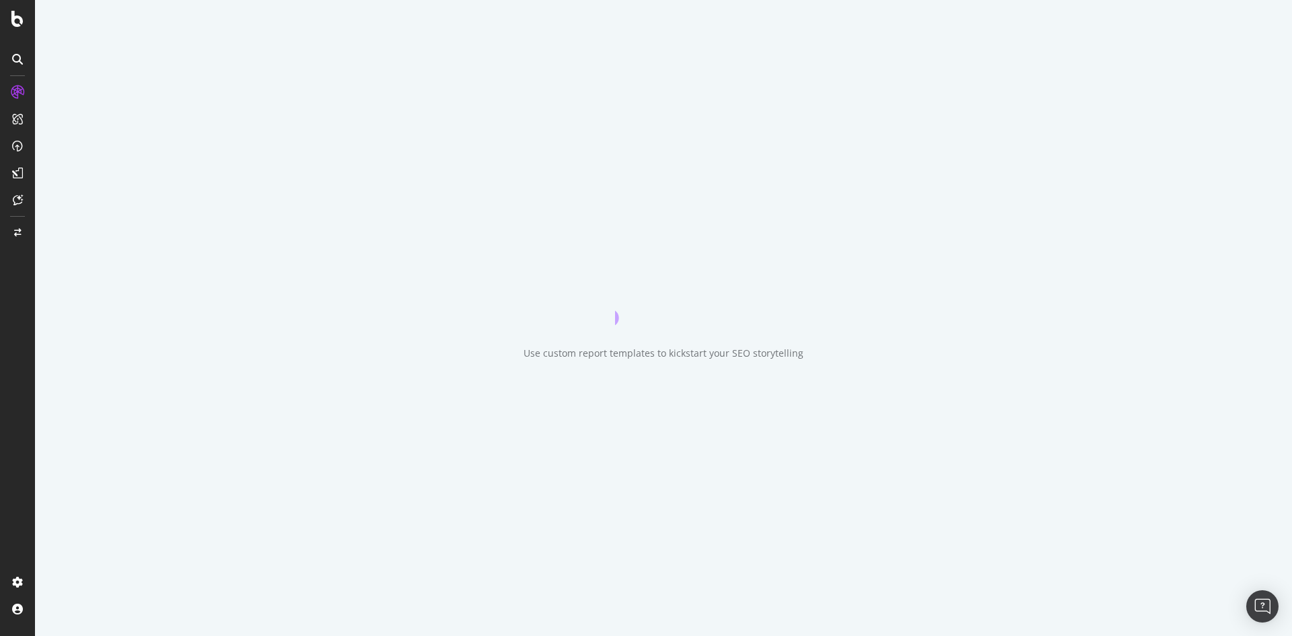
click at [761, 131] on div "Use custom report templates to kickstart your SEO storytelling" at bounding box center [663, 318] width 1257 height 636
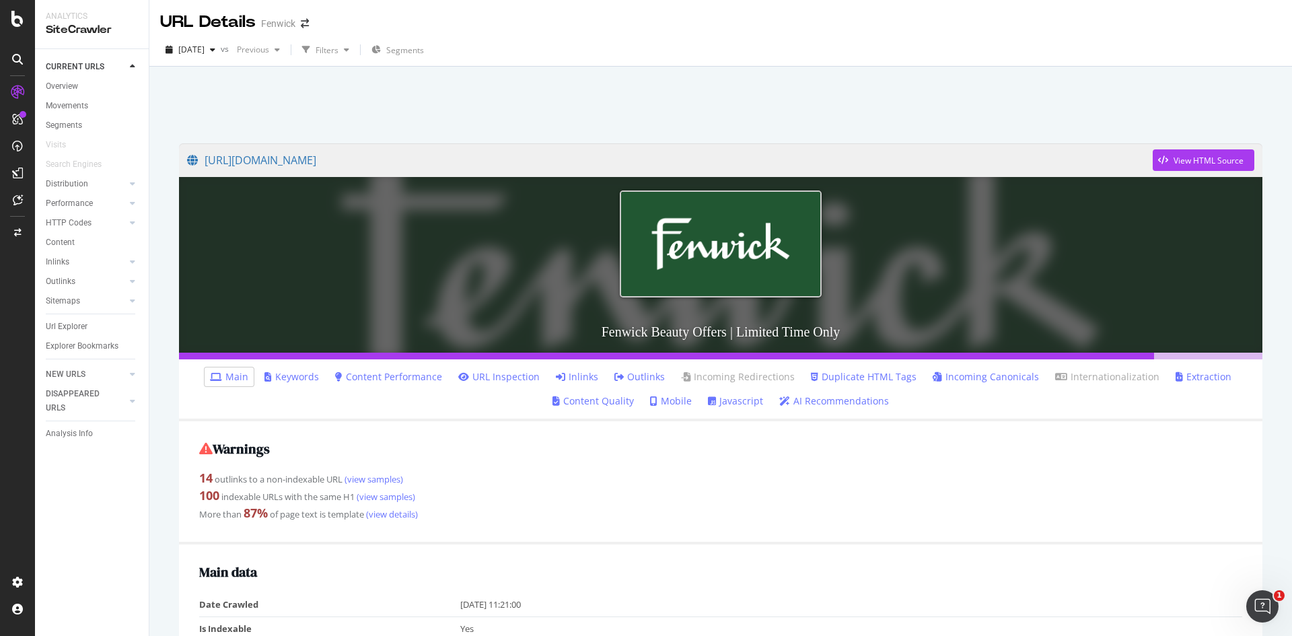
click at [486, 377] on link "URL Inspection" at bounding box center [498, 376] width 81 height 13
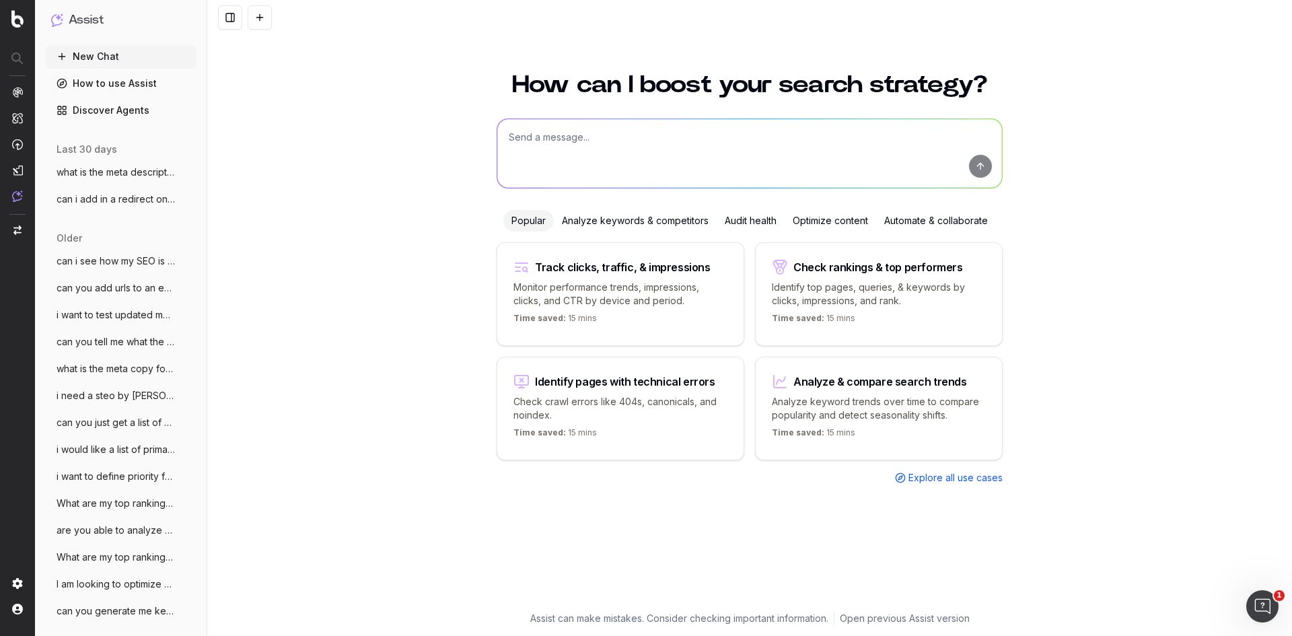
click at [538, 152] on textarea at bounding box center [749, 153] width 505 height 69
type textarea "what is the fenwick tone of voice"
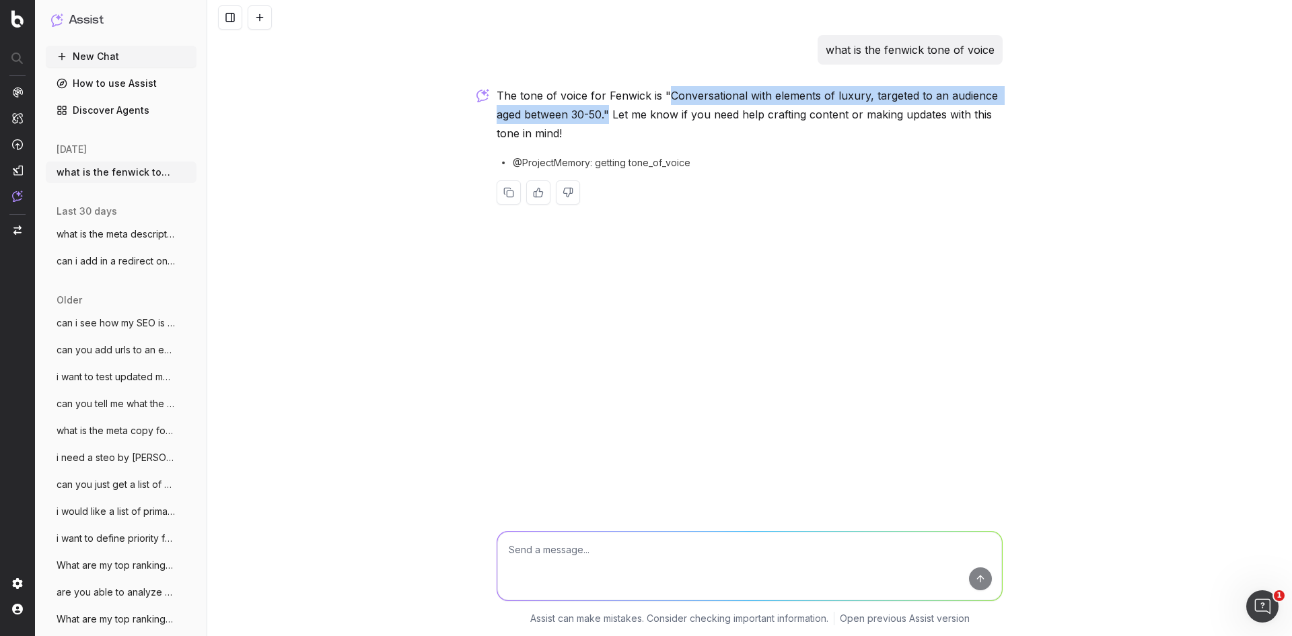
drag, startPoint x: 670, startPoint y: 95, endPoint x: 608, endPoint y: 112, distance: 63.5
click at [608, 112] on p "The tone of voice for Fenwick is "Conversational with elements of luxury, targe…" at bounding box center [750, 114] width 506 height 57
copy p "Conversational with elements of luxury, targeted to an audience aged between 30…"
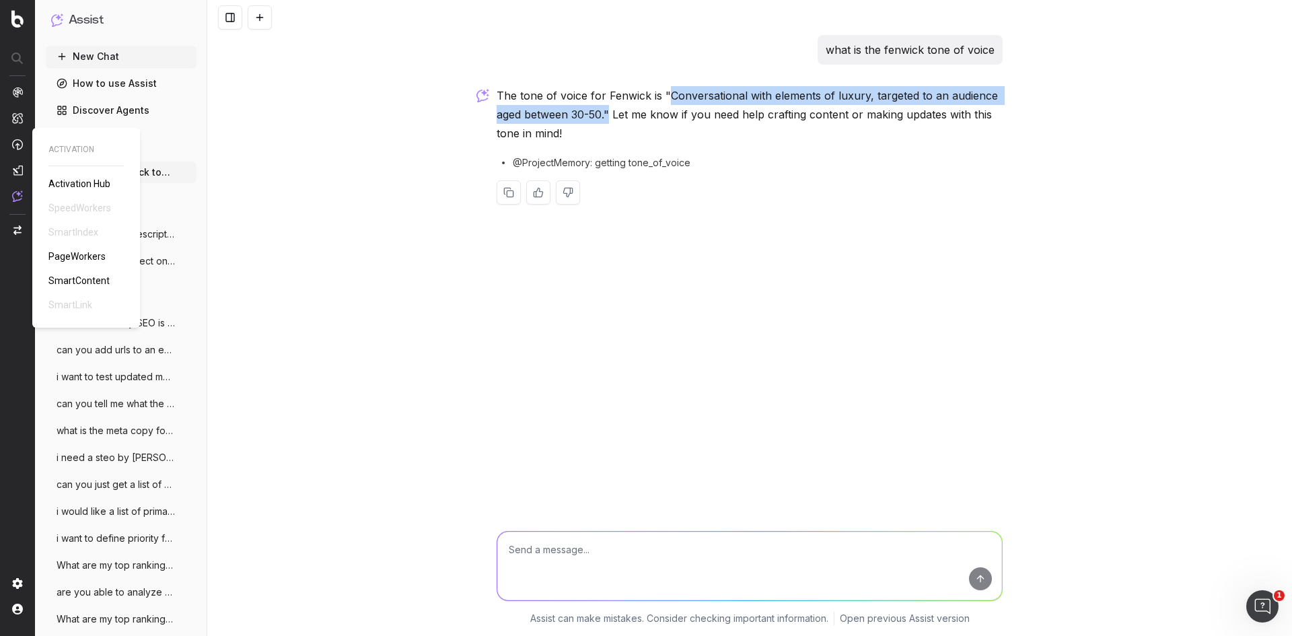
click at [92, 254] on span "PageWorkers" at bounding box center [76, 256] width 57 height 11
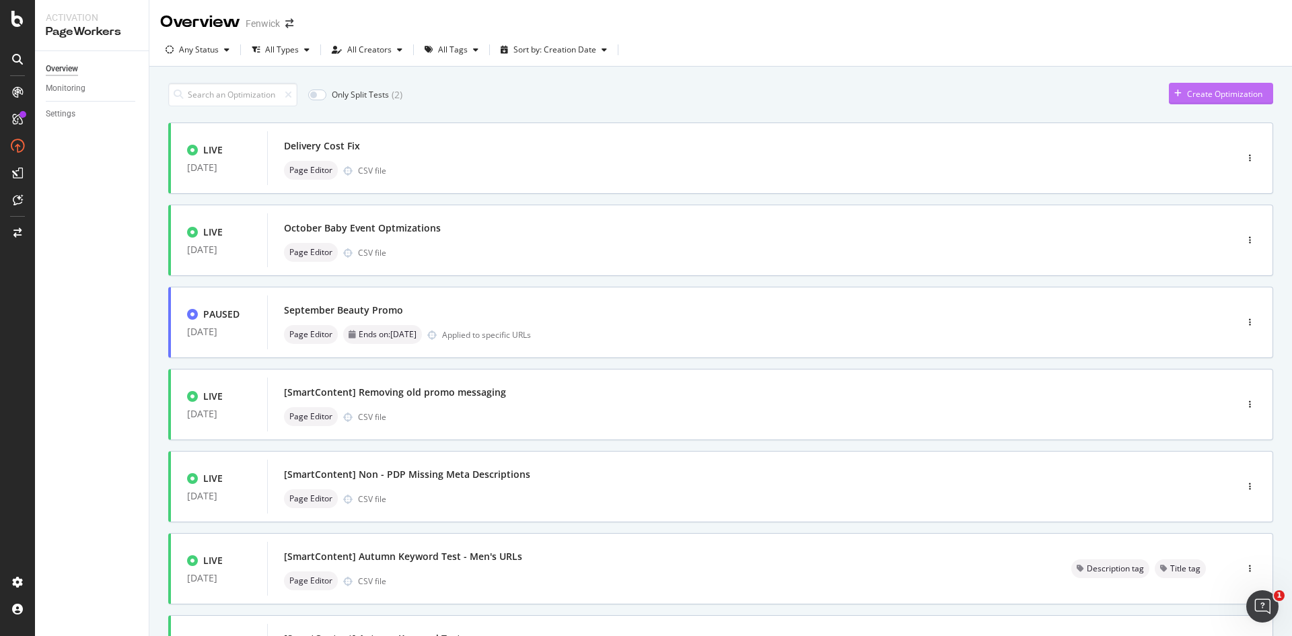
click at [1173, 93] on div "button" at bounding box center [1178, 94] width 18 height 8
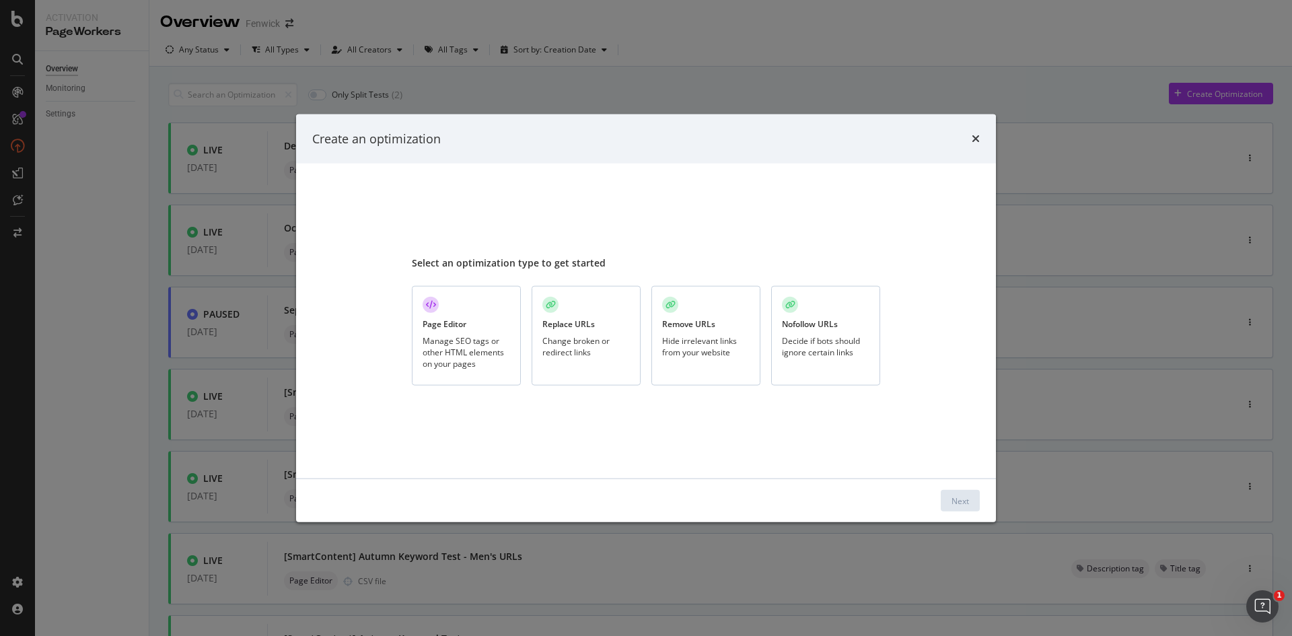
click at [429, 361] on div "Manage SEO tags or other HTML elements on your pages" at bounding box center [467, 352] width 88 height 34
click at [956, 499] on div "Next" at bounding box center [961, 500] width 18 height 11
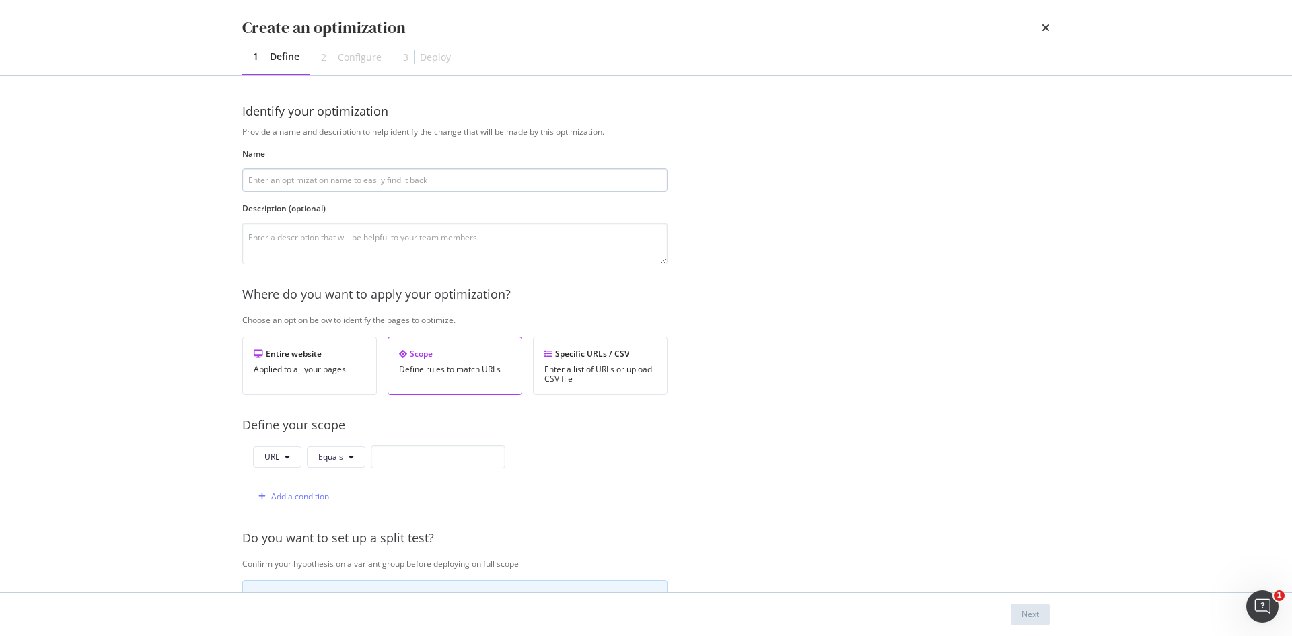
click at [349, 182] on input "modal" at bounding box center [454, 180] width 425 height 24
type input "MSS Promo Update"
click at [337, 244] on textarea "modal" at bounding box center [454, 244] width 425 height 42
type textarea "Updating relevant URLs for MSS with promo messaging"
click at [552, 372] on div "Enter a list of URLs or upload CSV file" at bounding box center [601, 374] width 112 height 19
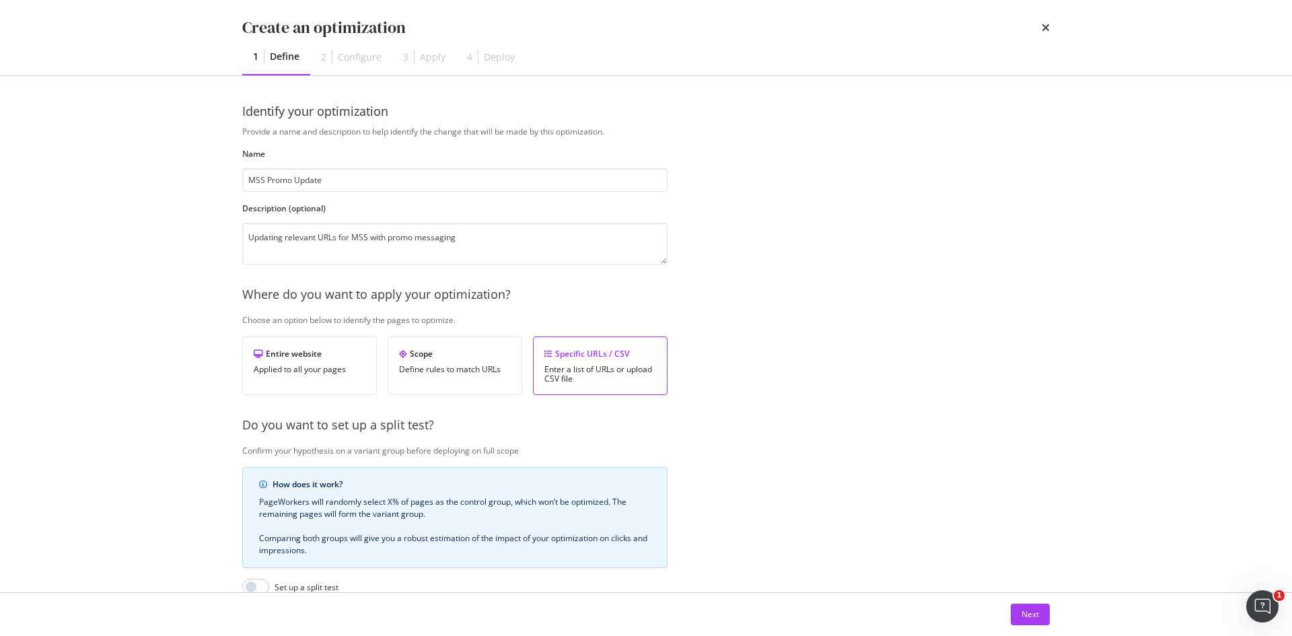
scroll to position [184, 0]
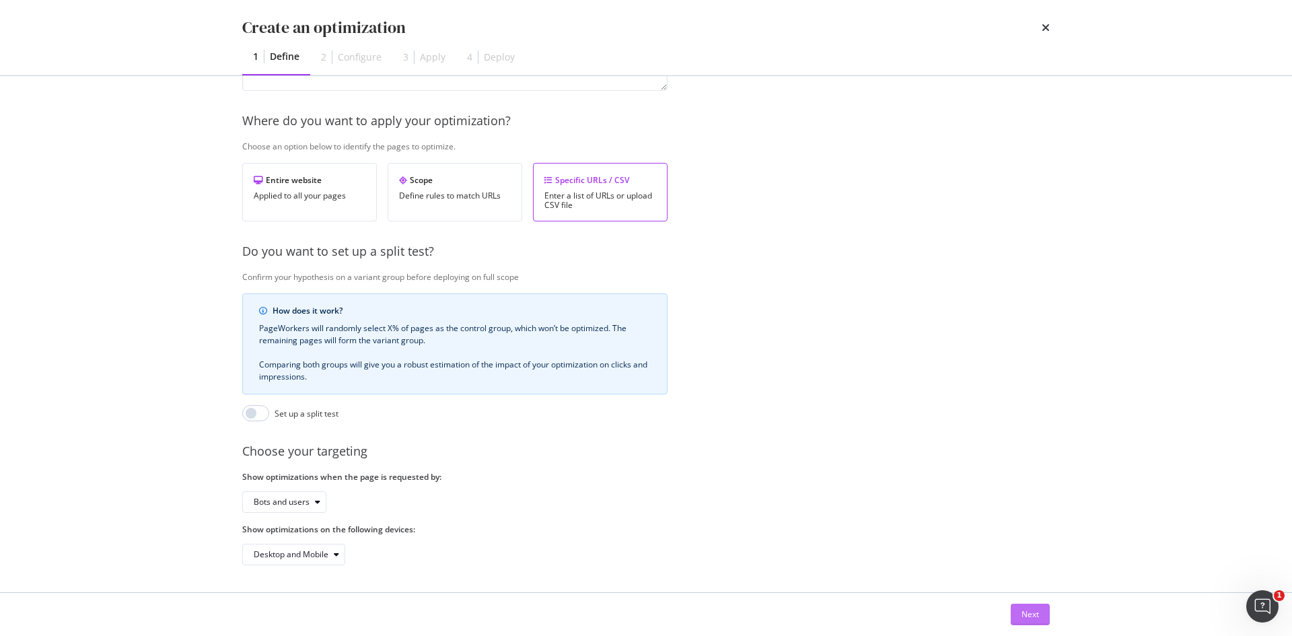
click at [1045, 615] on button "Next" at bounding box center [1030, 615] width 39 height 22
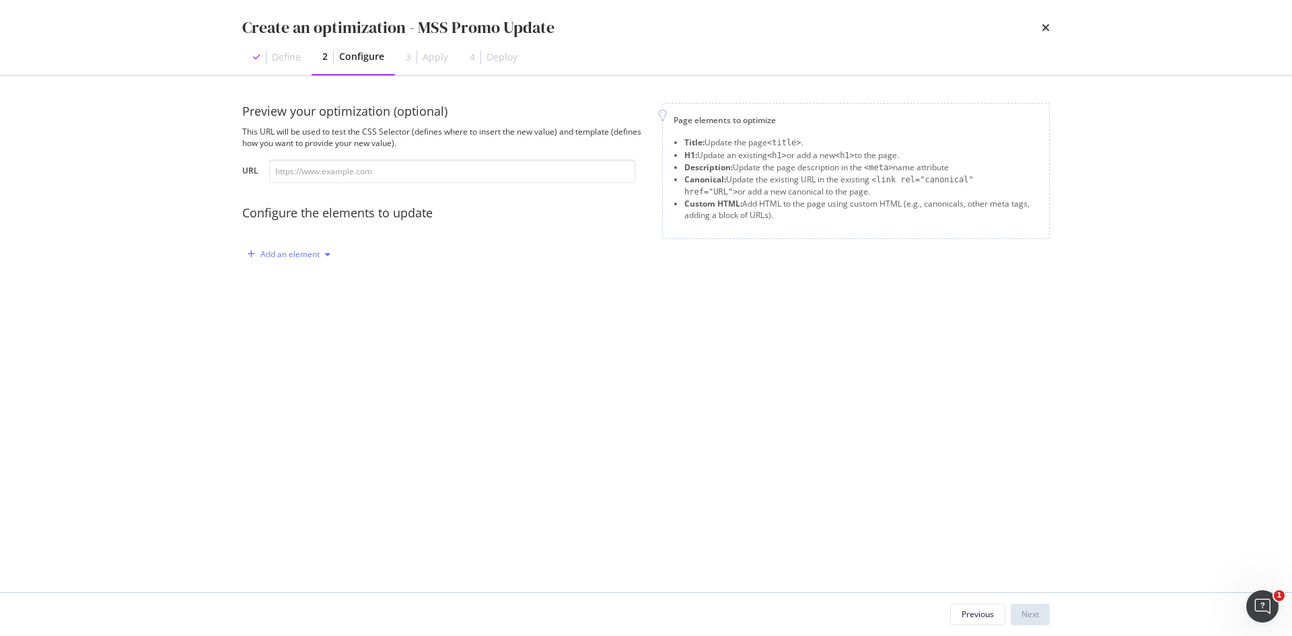
click at [263, 254] on div "Add an element" at bounding box center [289, 254] width 59 height 8
click at [287, 324] on div "Description" at bounding box center [299, 323] width 43 height 11
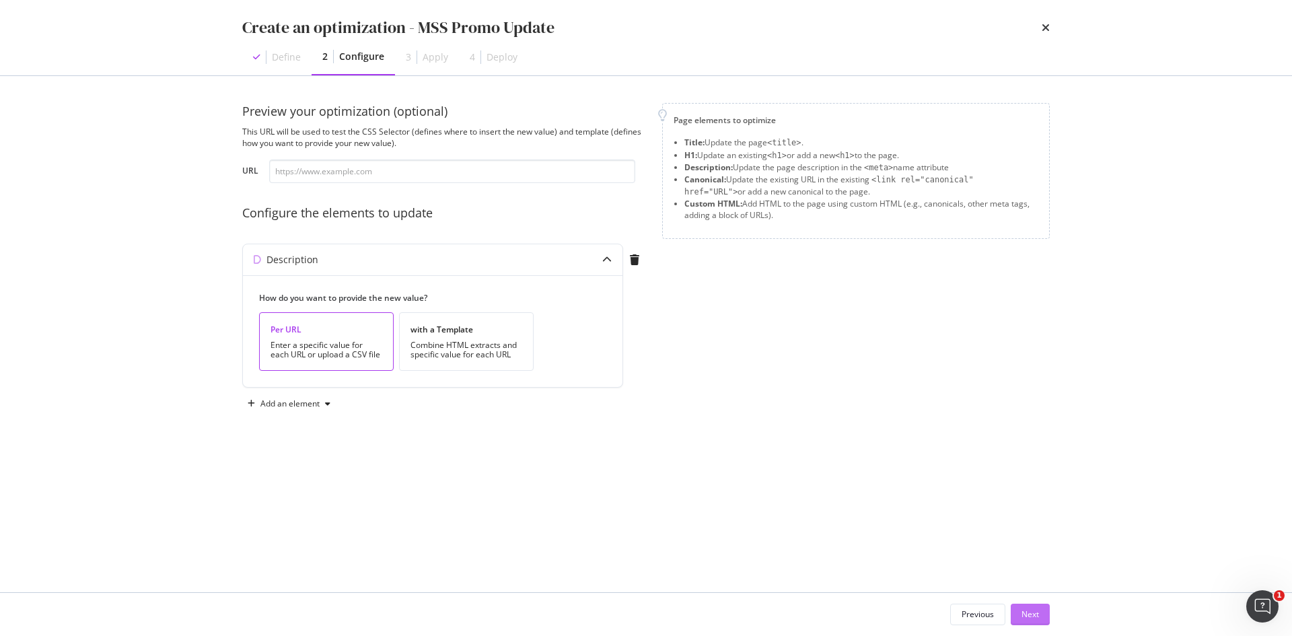
click at [1030, 620] on div "Next" at bounding box center [1031, 613] width 18 height 11
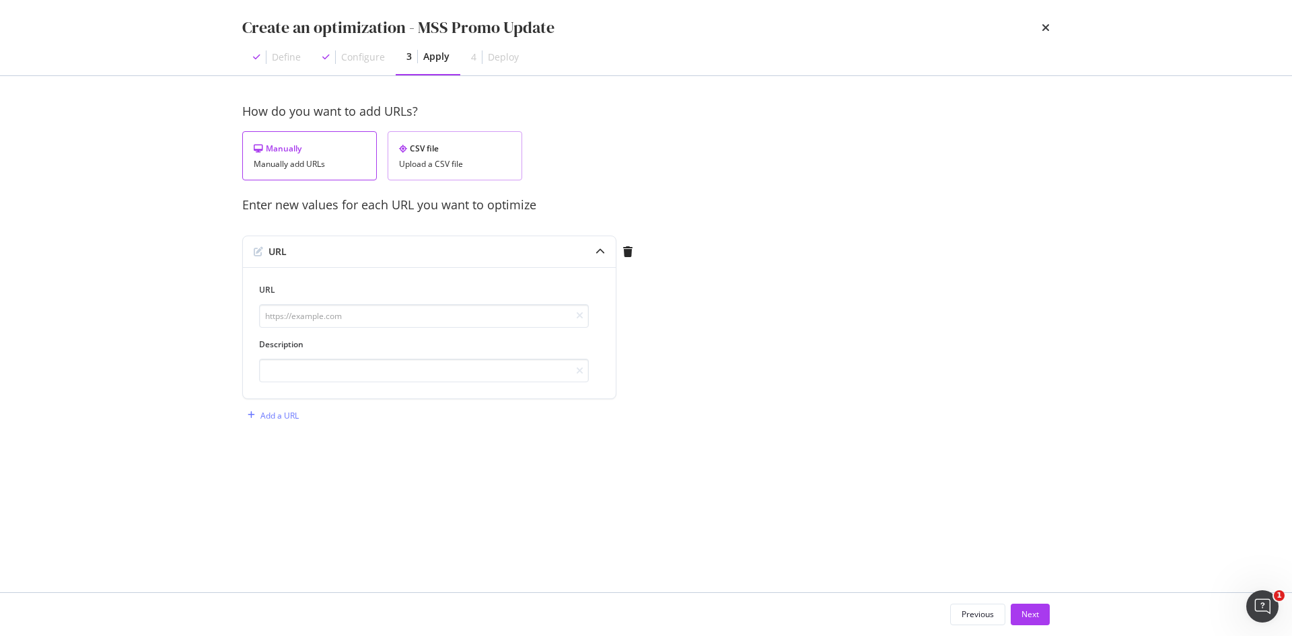
click at [464, 163] on div "Upload a CSV file" at bounding box center [455, 164] width 112 height 9
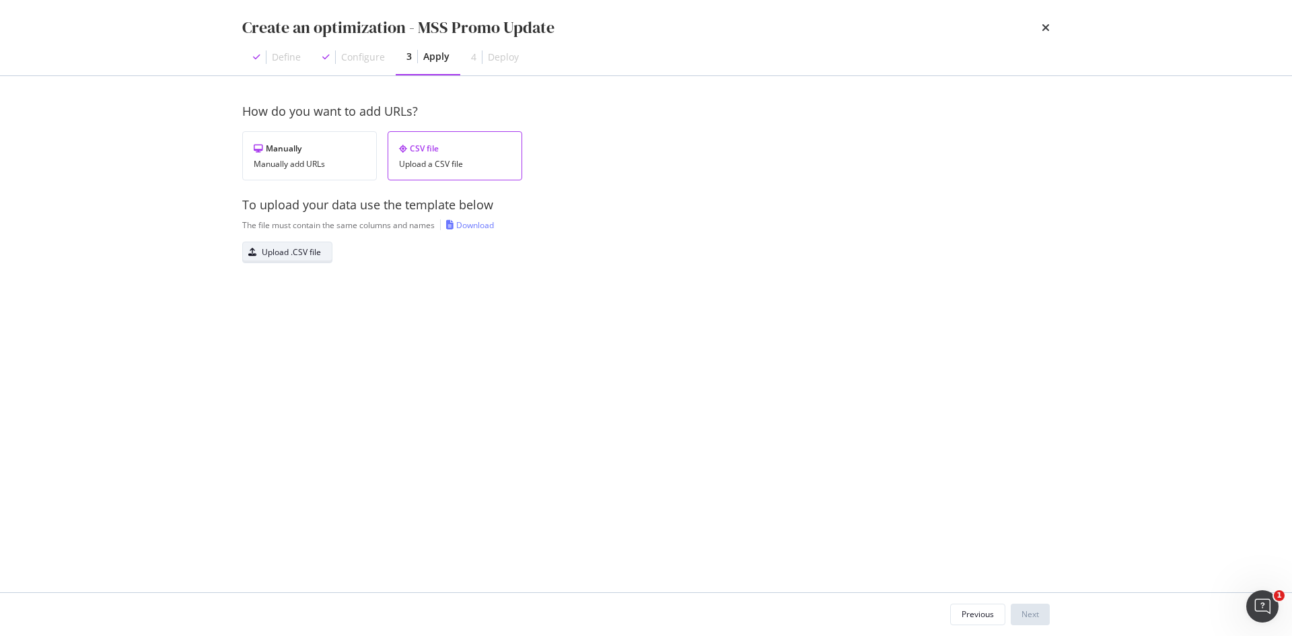
click at [289, 254] on div "Upload .CSV file" at bounding box center [291, 251] width 59 height 11
click at [1037, 620] on div "Next" at bounding box center [1031, 613] width 18 height 11
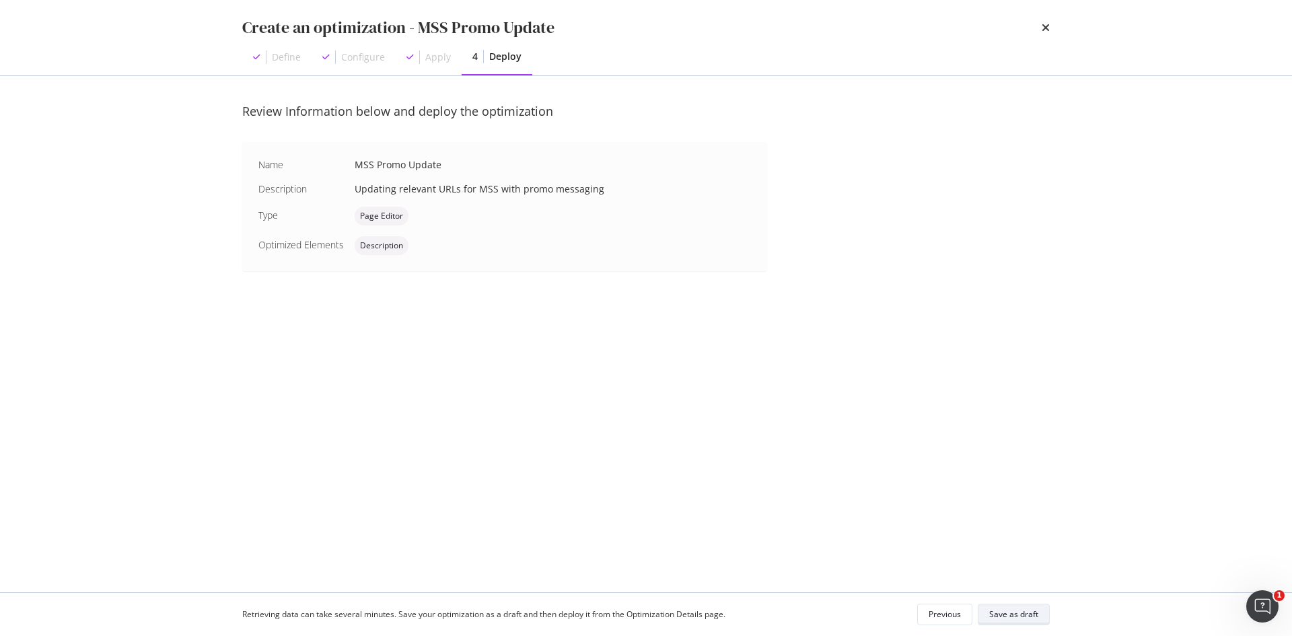
click at [1002, 610] on div "Save as draft" at bounding box center [1013, 613] width 49 height 11
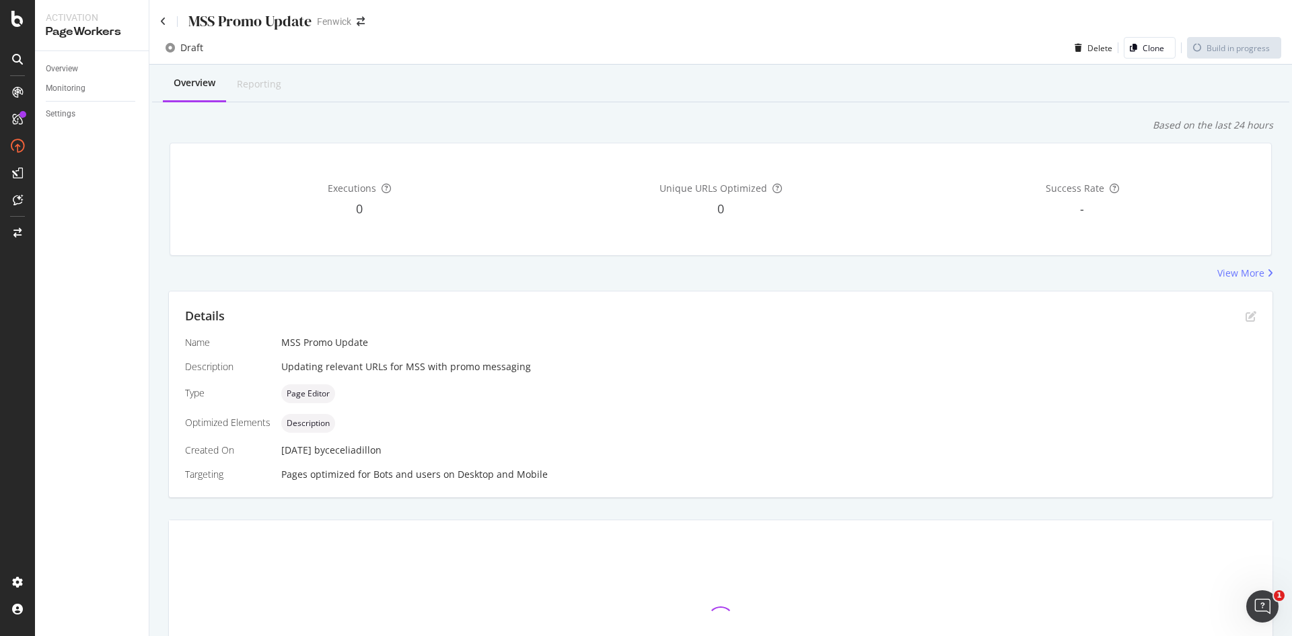
scroll to position [176, 0]
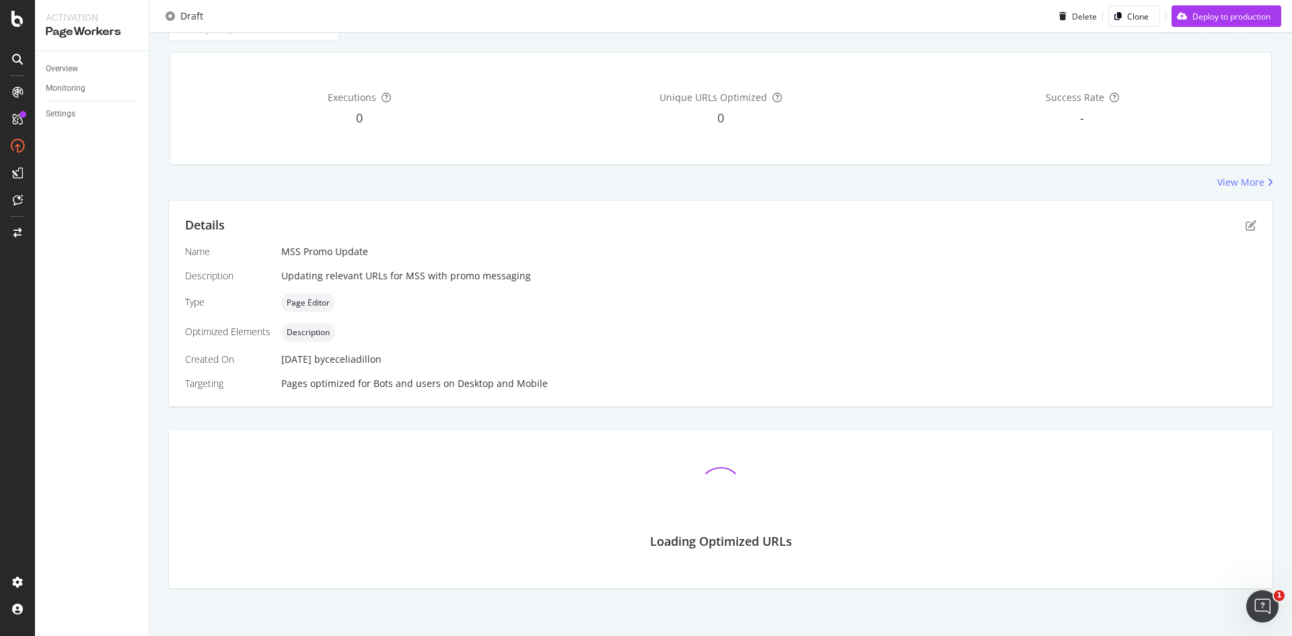
scroll to position [153, 0]
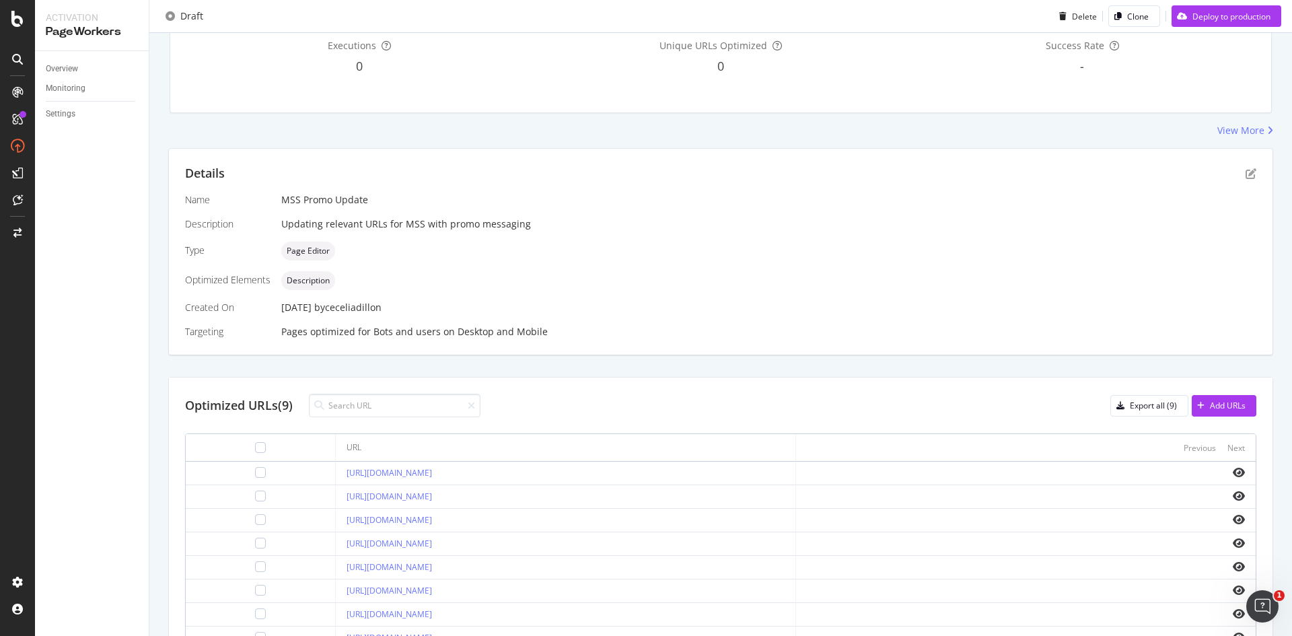
click at [1221, 469] on div at bounding box center [1026, 472] width 438 height 11
click at [1233, 469] on icon "eye" at bounding box center [1239, 472] width 12 height 11
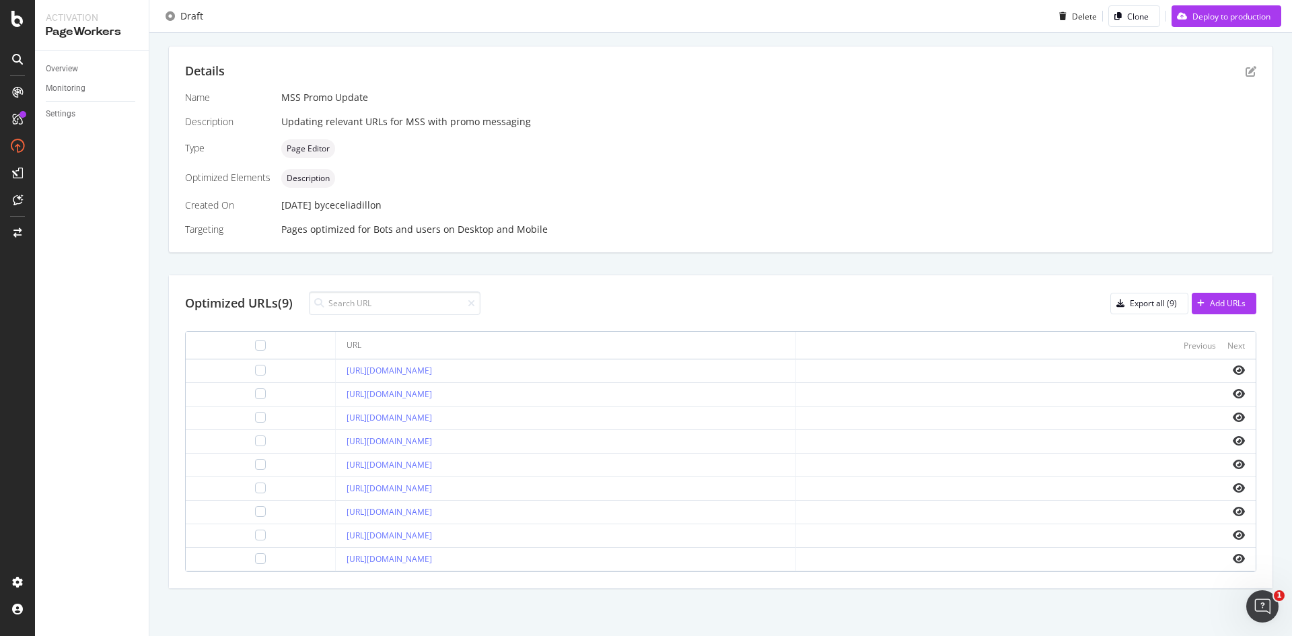
scroll to position [0, 0]
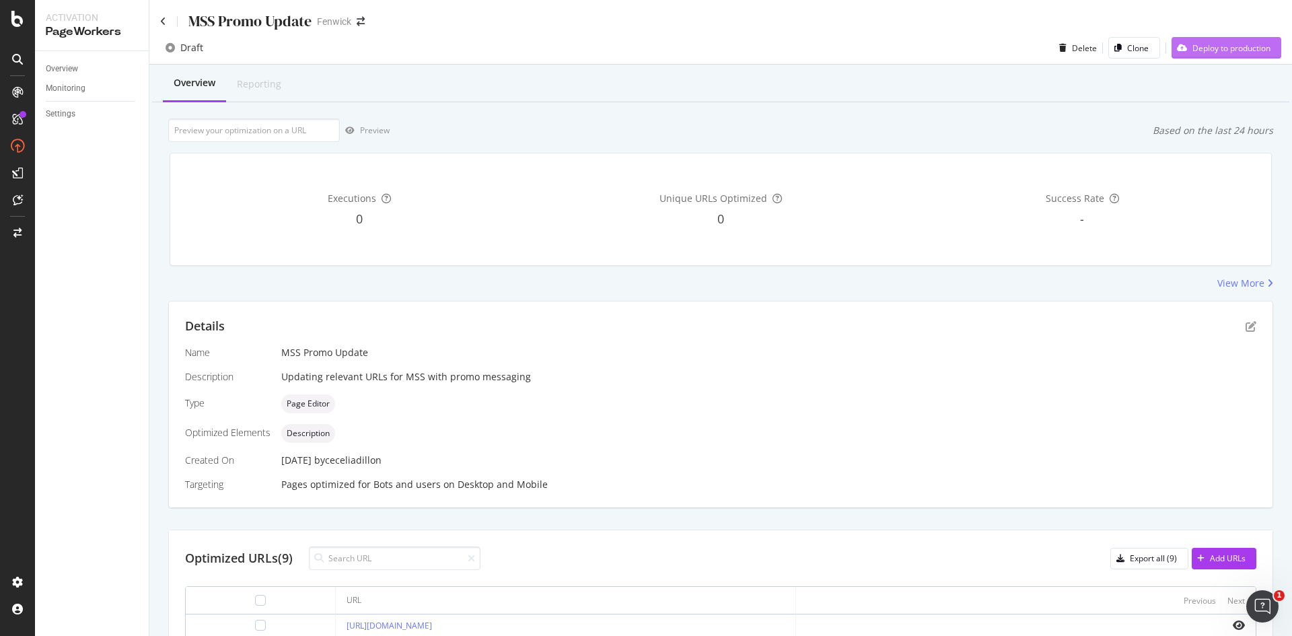
click at [1195, 49] on div "Deploy to production" at bounding box center [1232, 47] width 78 height 11
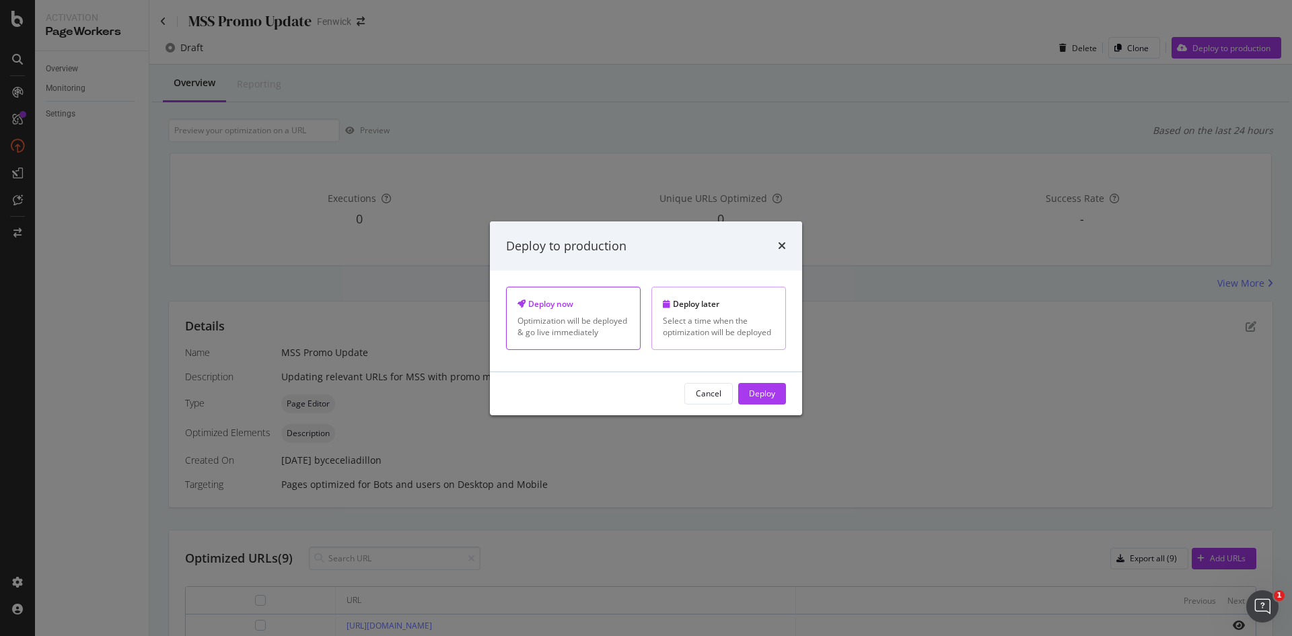
click at [702, 313] on div "Deploy later Select a time when the optimization will be deployed" at bounding box center [719, 318] width 135 height 63
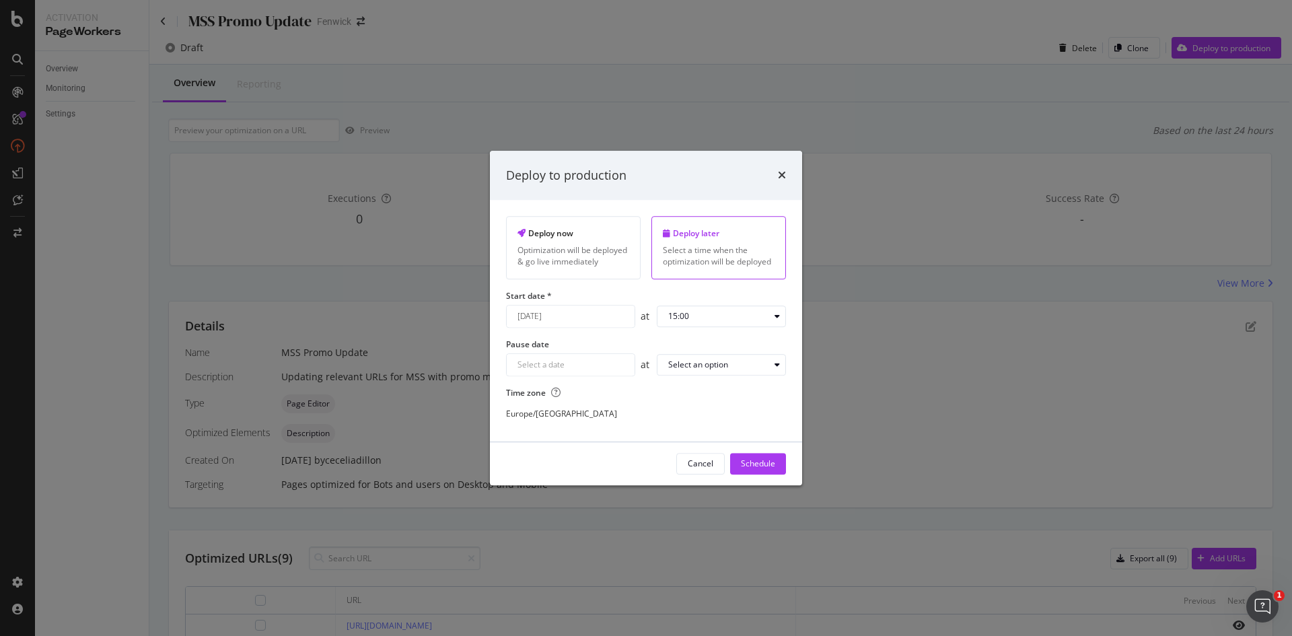
click at [608, 314] on div "October 7th 2025 Navigate forward to interact with the calendar and select a da…" at bounding box center [570, 316] width 129 height 23
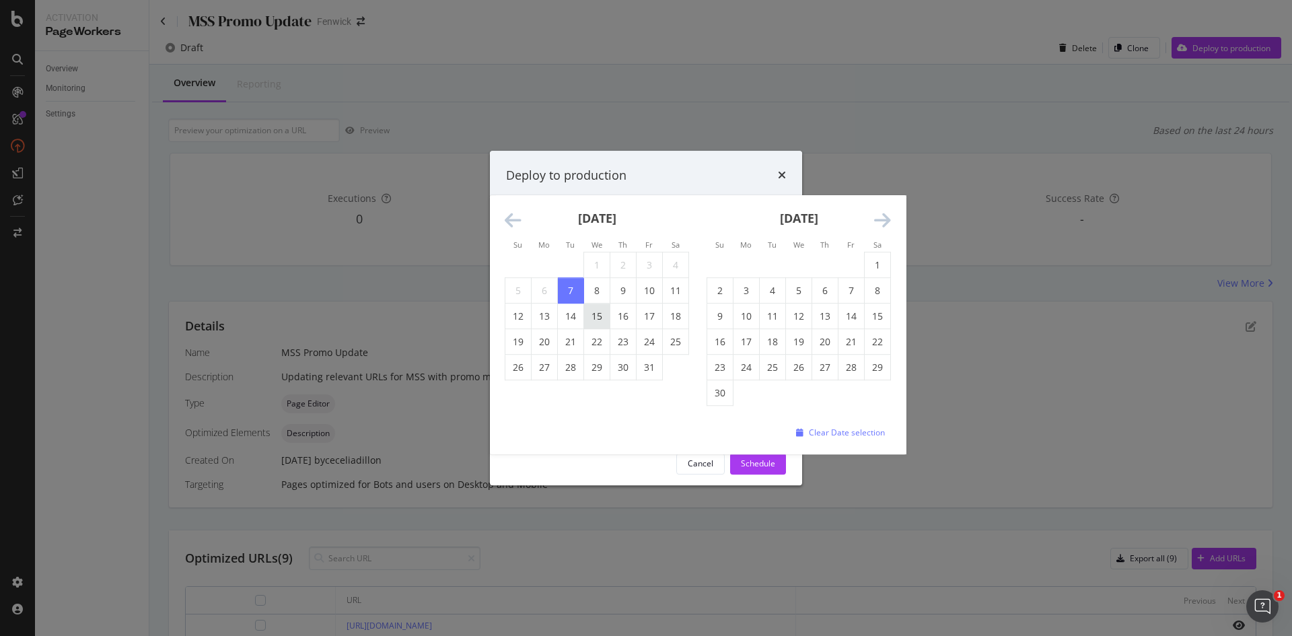
click at [595, 313] on td "15" at bounding box center [597, 317] width 26 height 26
type input "October 15th 2025"
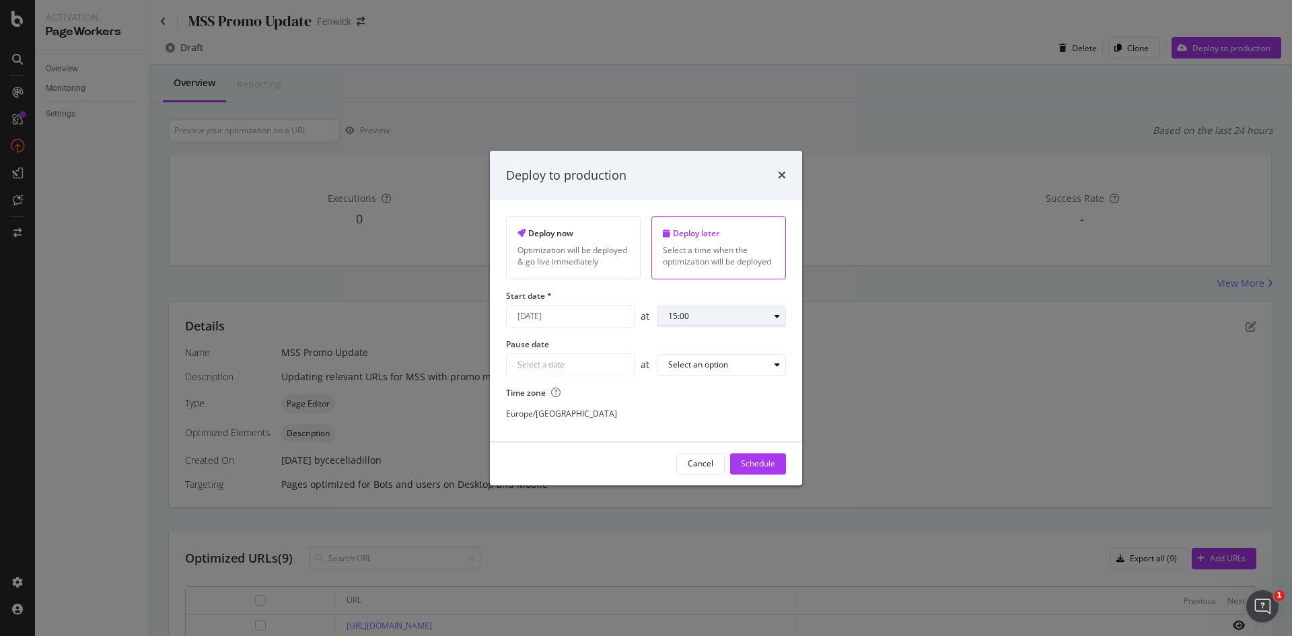
click at [773, 316] on div "modal" at bounding box center [777, 316] width 16 height 8
click at [680, 436] on div "07:00" at bounding box center [684, 436] width 21 height 11
click at [634, 370] on div "Navigate forward to interact with the calendar and select a date. Press the que…" at bounding box center [570, 364] width 129 height 23
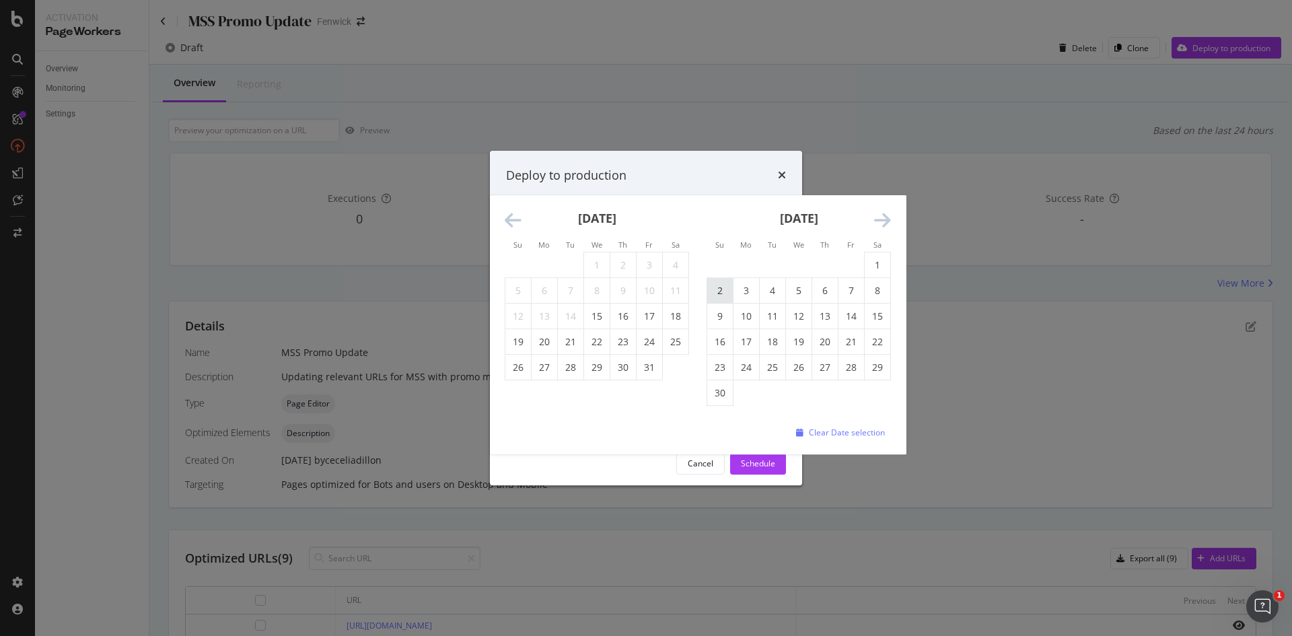
click at [719, 291] on td "2" at bounding box center [720, 291] width 26 height 26
type input "November 2nd 2025"
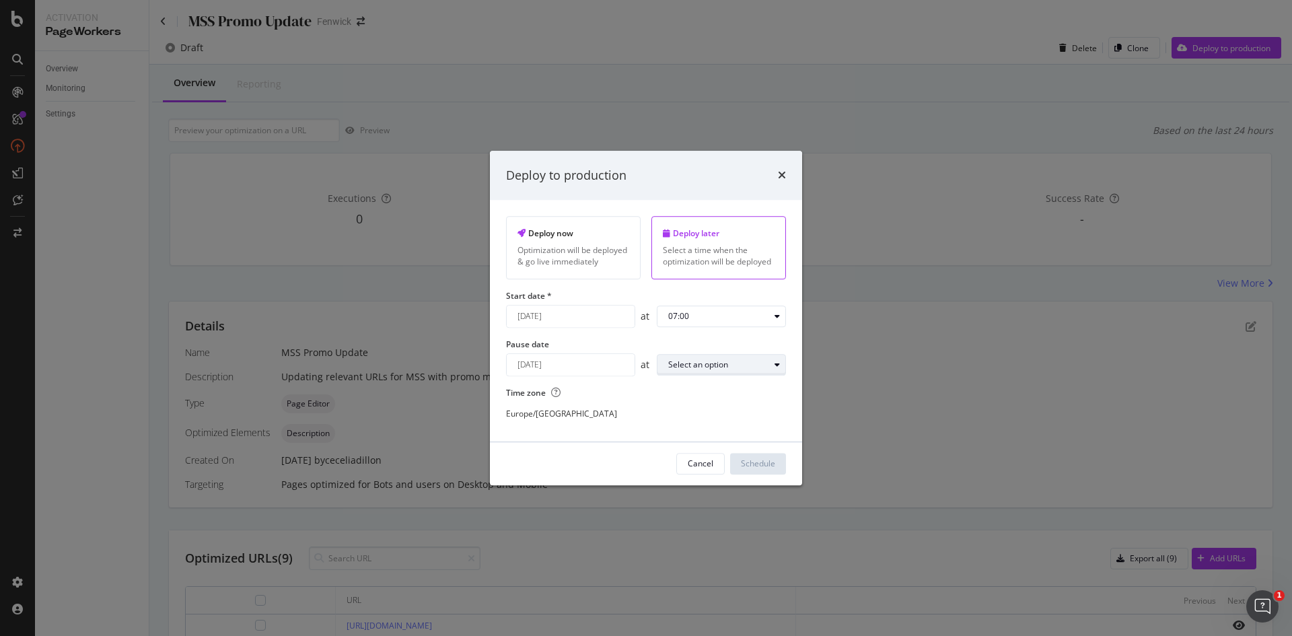
click at [733, 363] on div "Select an option" at bounding box center [718, 365] width 101 height 8
click at [687, 547] on div "23:00" at bounding box center [684, 543] width 21 height 11
click at [748, 465] on div "Schedule" at bounding box center [758, 463] width 34 height 11
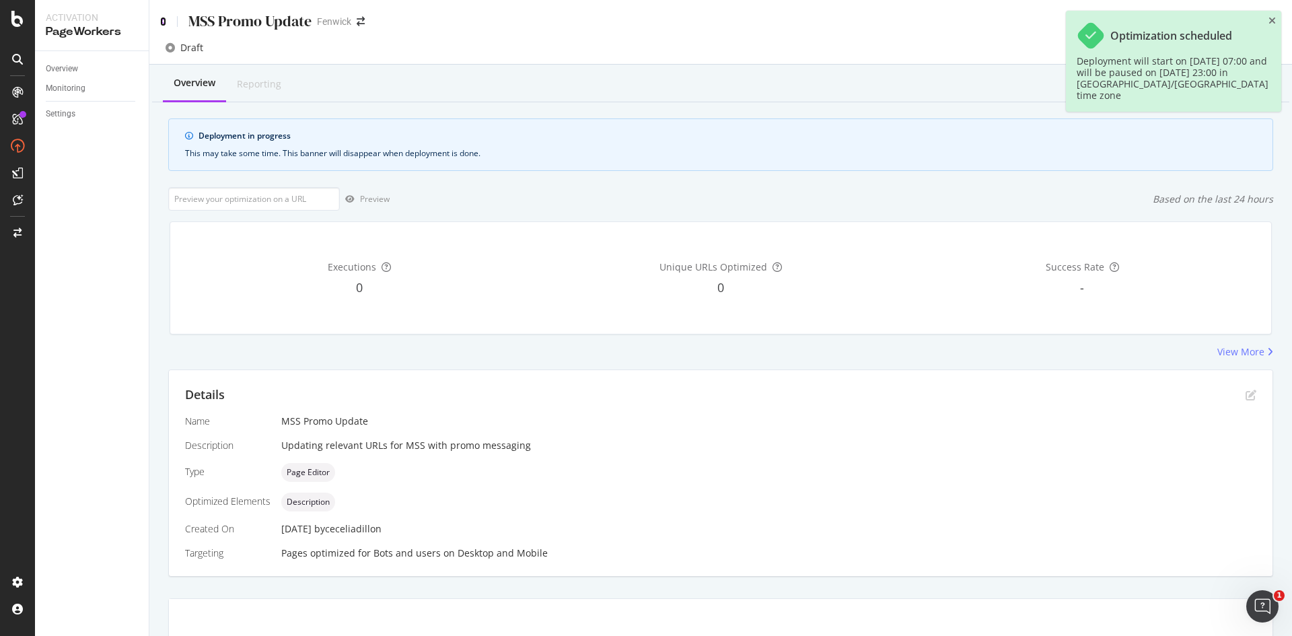
click at [165, 22] on icon at bounding box center [163, 21] width 6 height 9
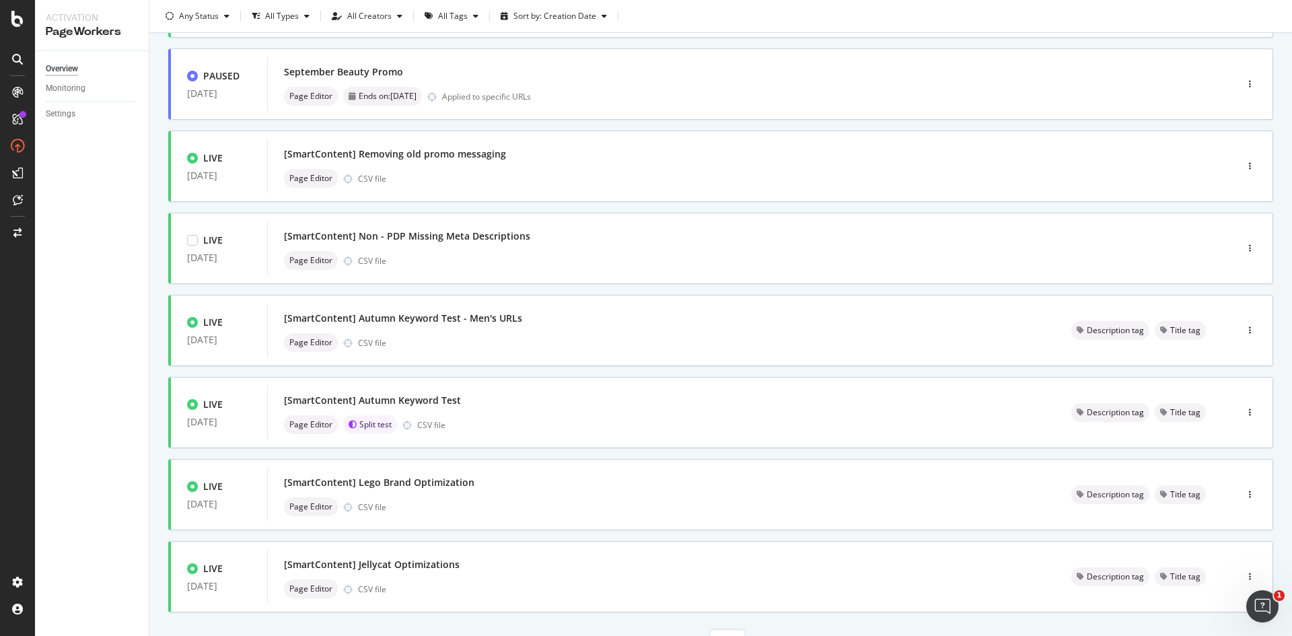
scroll to position [321, 0]
click at [745, 342] on div "Page Editor CSV file" at bounding box center [661, 342] width 755 height 19
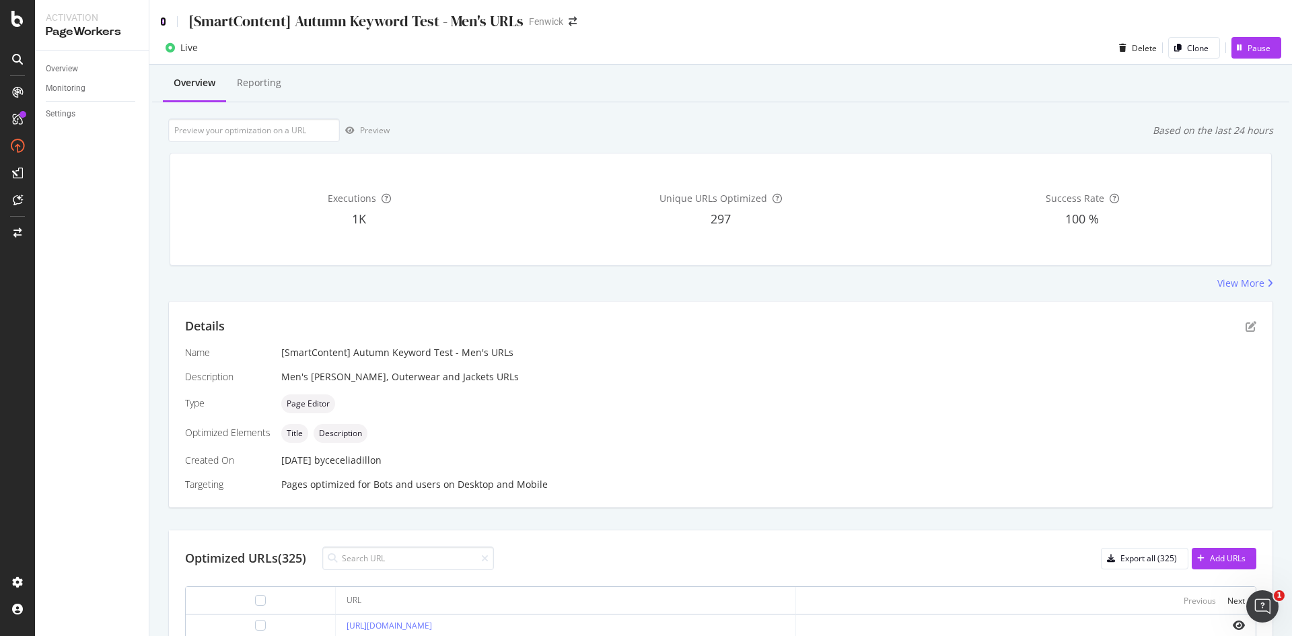
click at [162, 20] on icon at bounding box center [163, 21] width 6 height 9
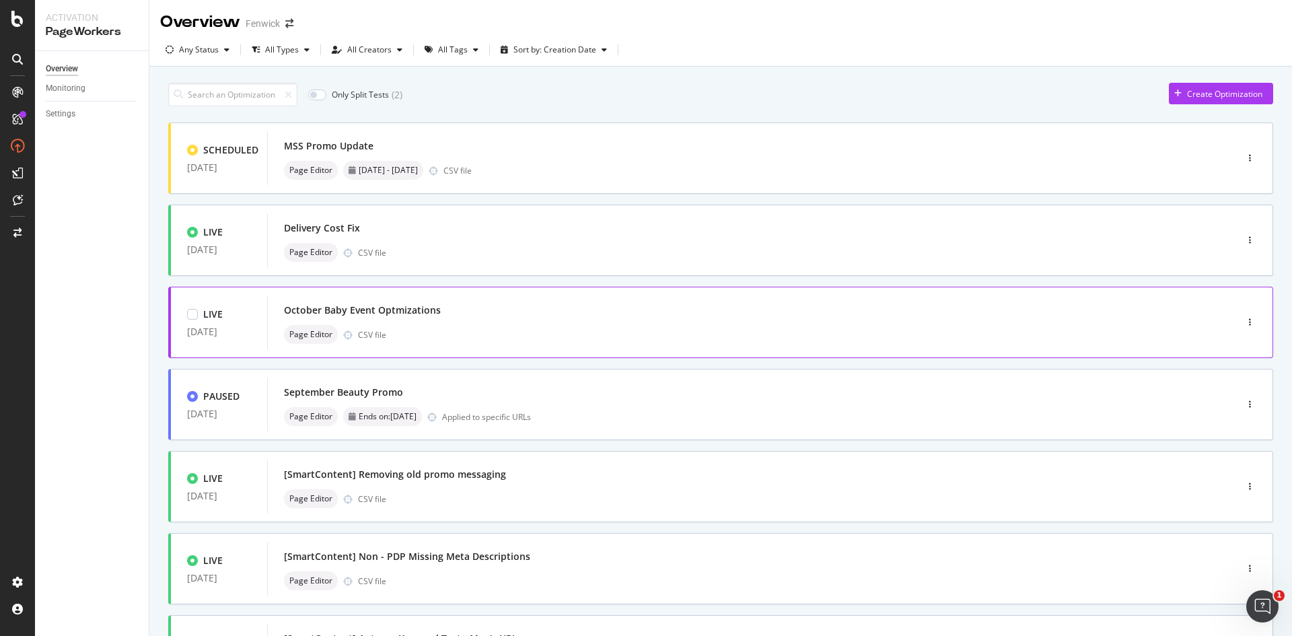
click at [561, 324] on div "October Baby Event Optmizations Page Editor CSV file" at bounding box center [731, 322] width 895 height 43
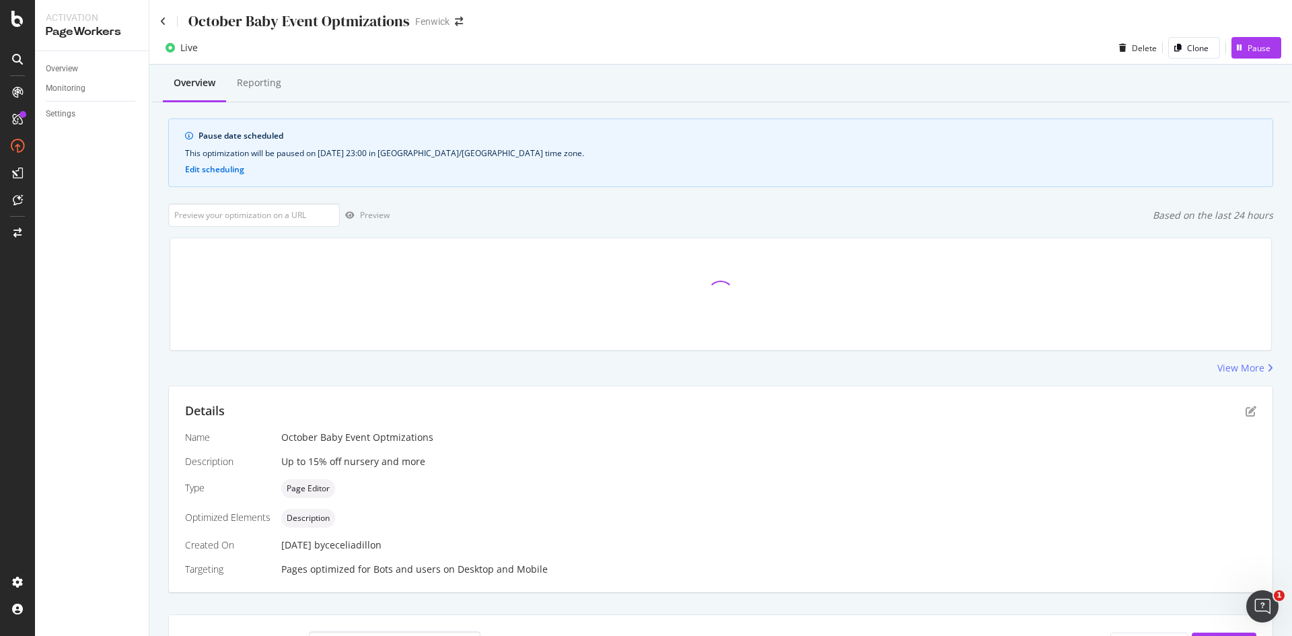
scroll to position [19, 0]
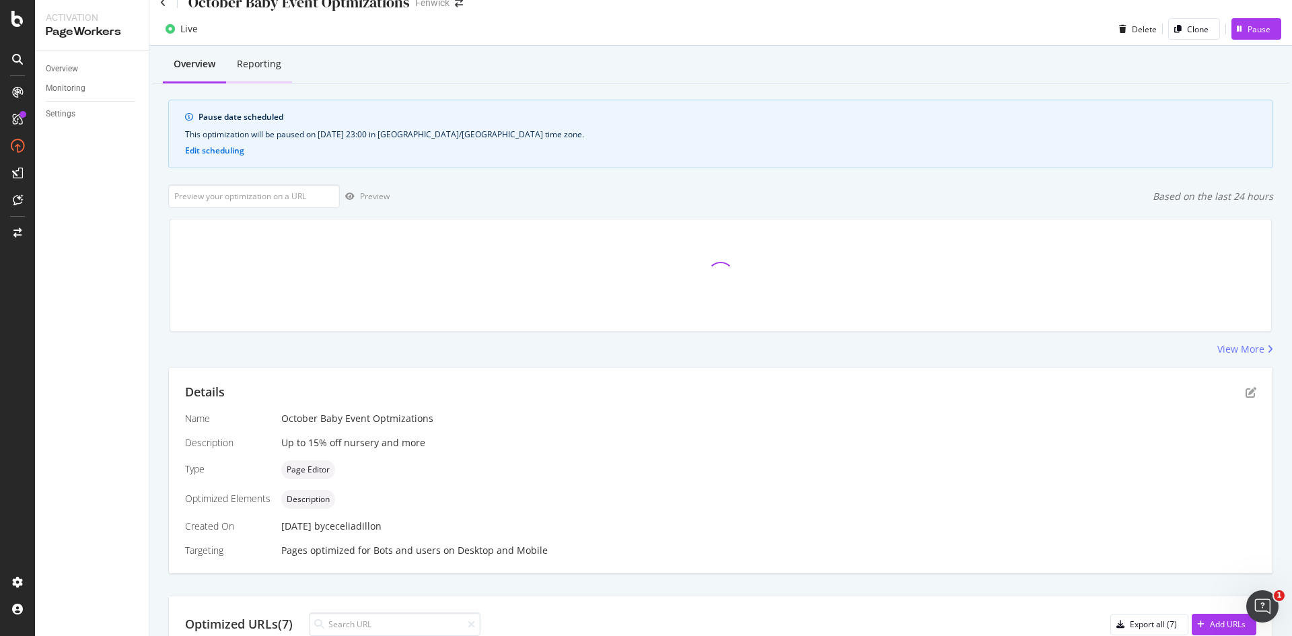
click at [258, 70] on div "Reporting" at bounding box center [259, 63] width 44 height 13
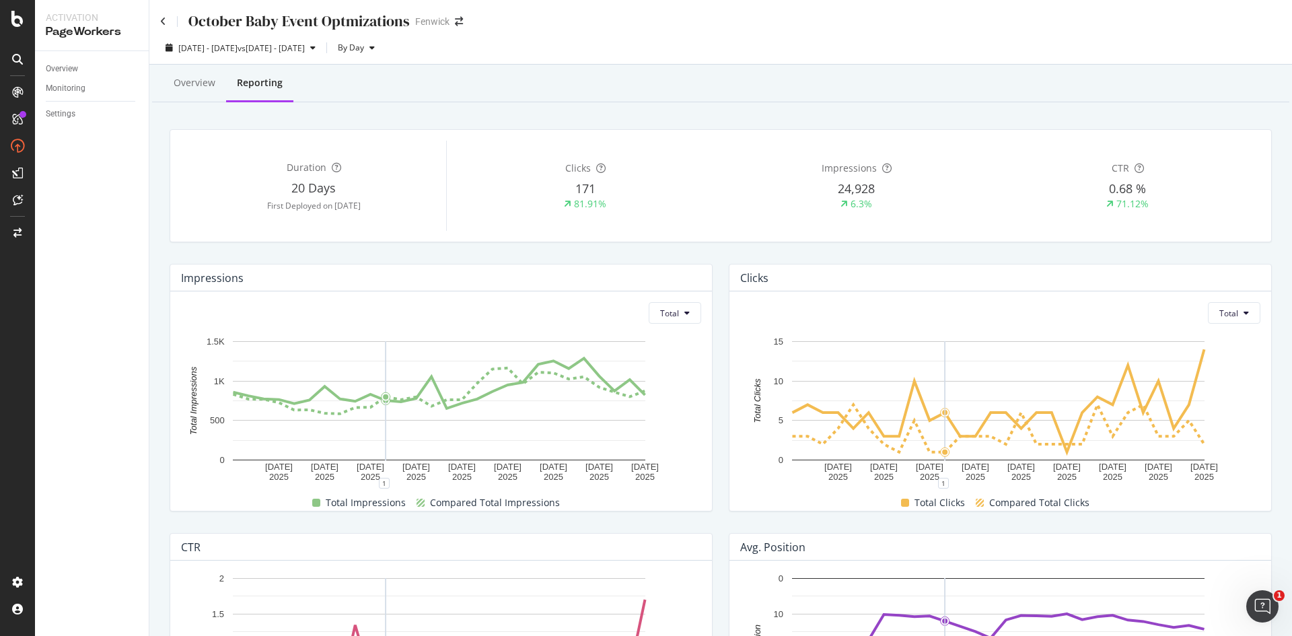
click at [166, 24] on div "October Baby Event Optmizations" at bounding box center [285, 21] width 250 height 21
click at [162, 24] on icon at bounding box center [163, 21] width 6 height 9
